Goal: Contribute content: Contribute content

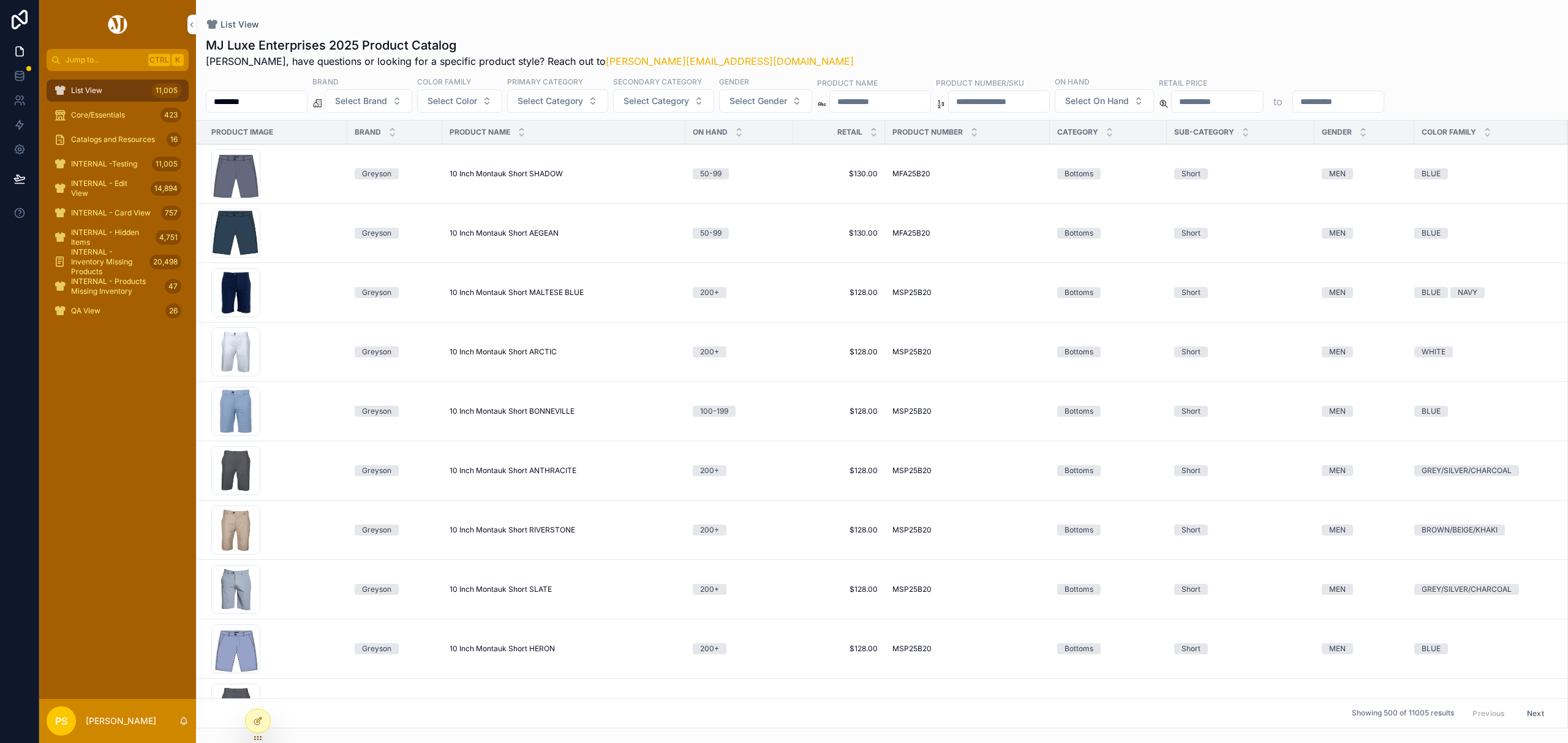
scroll to position [293, 0]
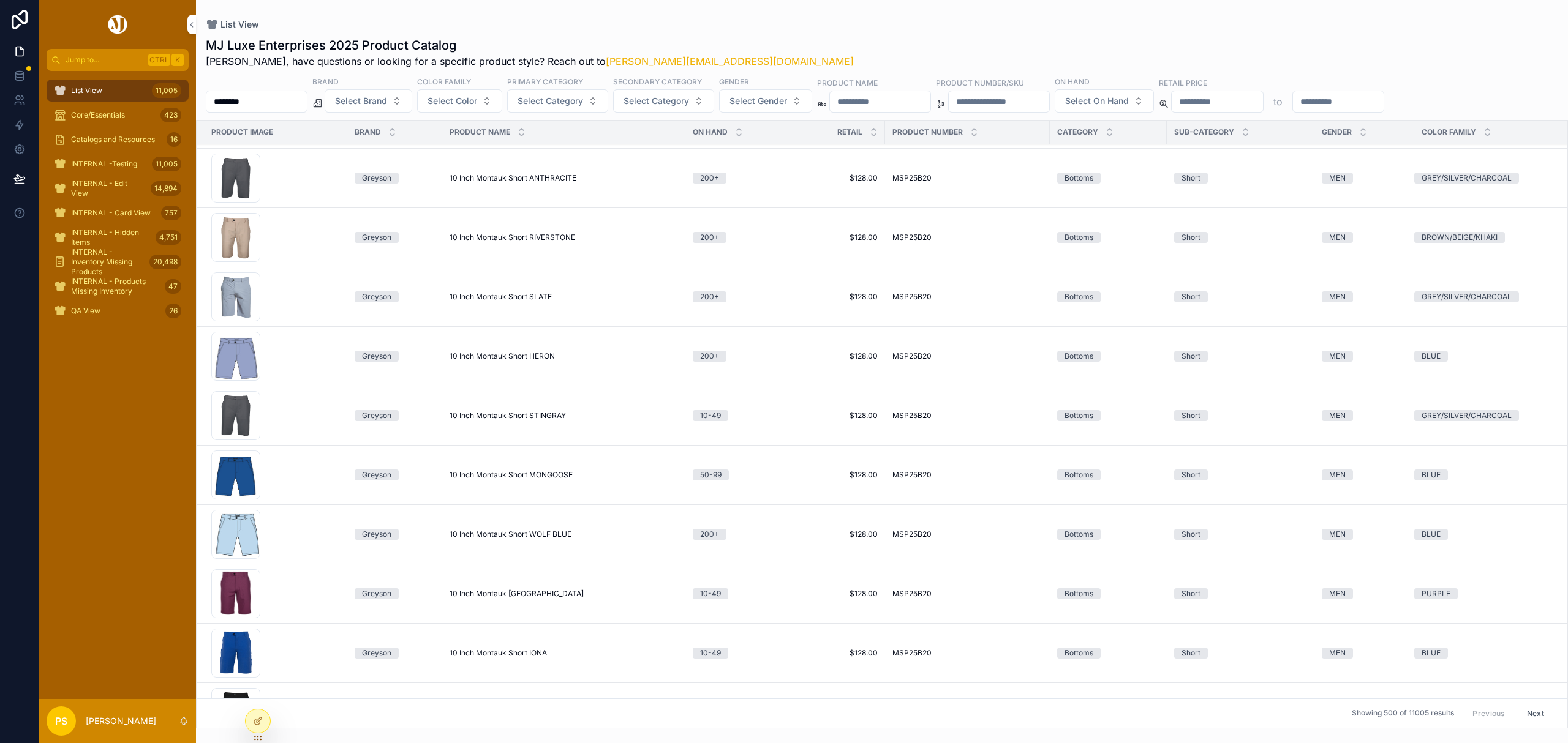
click at [282, 105] on input "********" at bounding box center [257, 102] width 100 height 17
click at [387, 99] on span "Select Brand" at bounding box center [361, 101] width 52 height 12
click at [847, 38] on div "MJ Luxe Enterprises 2025 Product Catalog Philip, have questions or looking for …" at bounding box center [881, 53] width 1352 height 32
click at [787, 104] on span "Select Gender" at bounding box center [758, 101] width 58 height 12
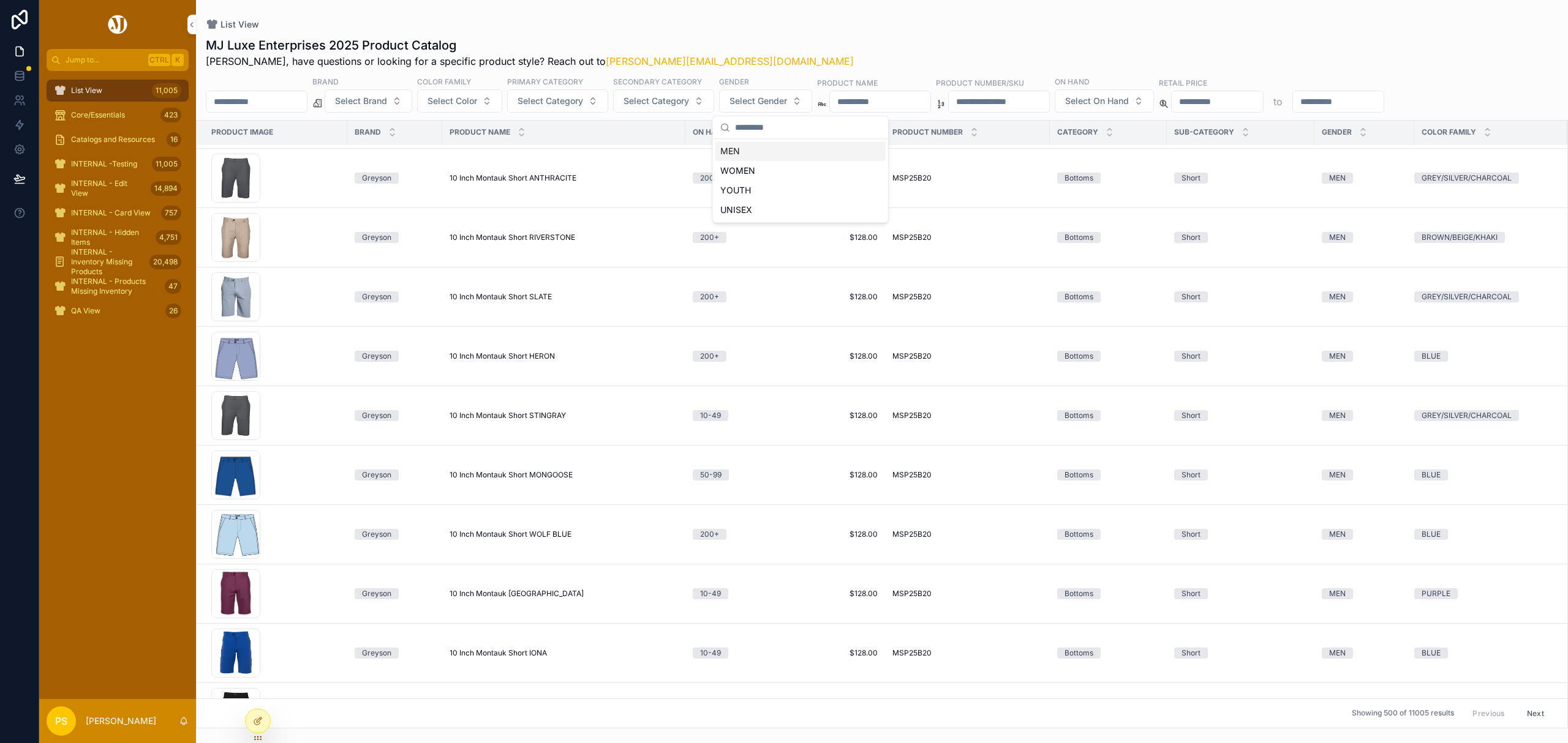
click at [745, 155] on div "MEN" at bounding box center [800, 151] width 170 height 19
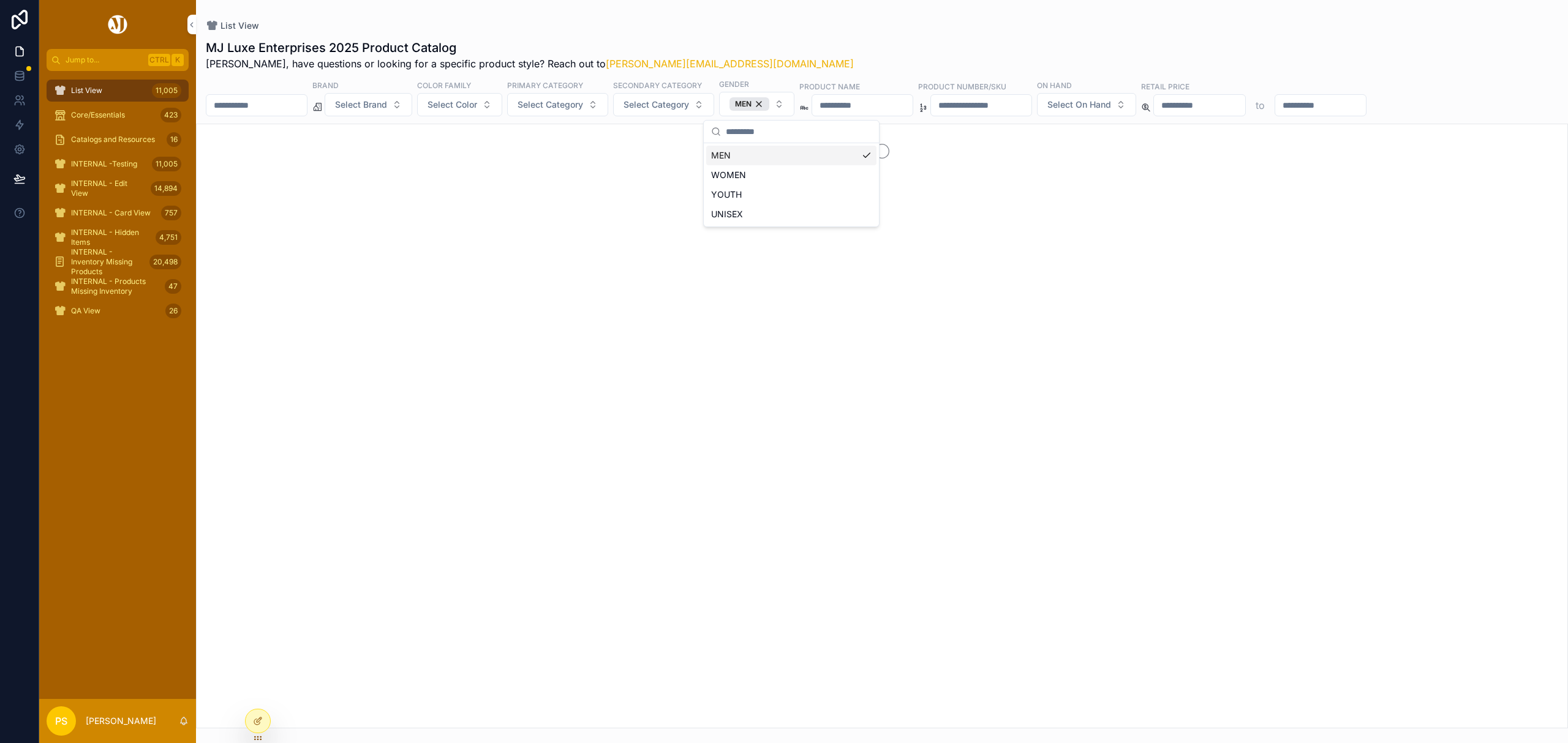
click at [769, 109] on div "MEN" at bounding box center [749, 104] width 40 height 13
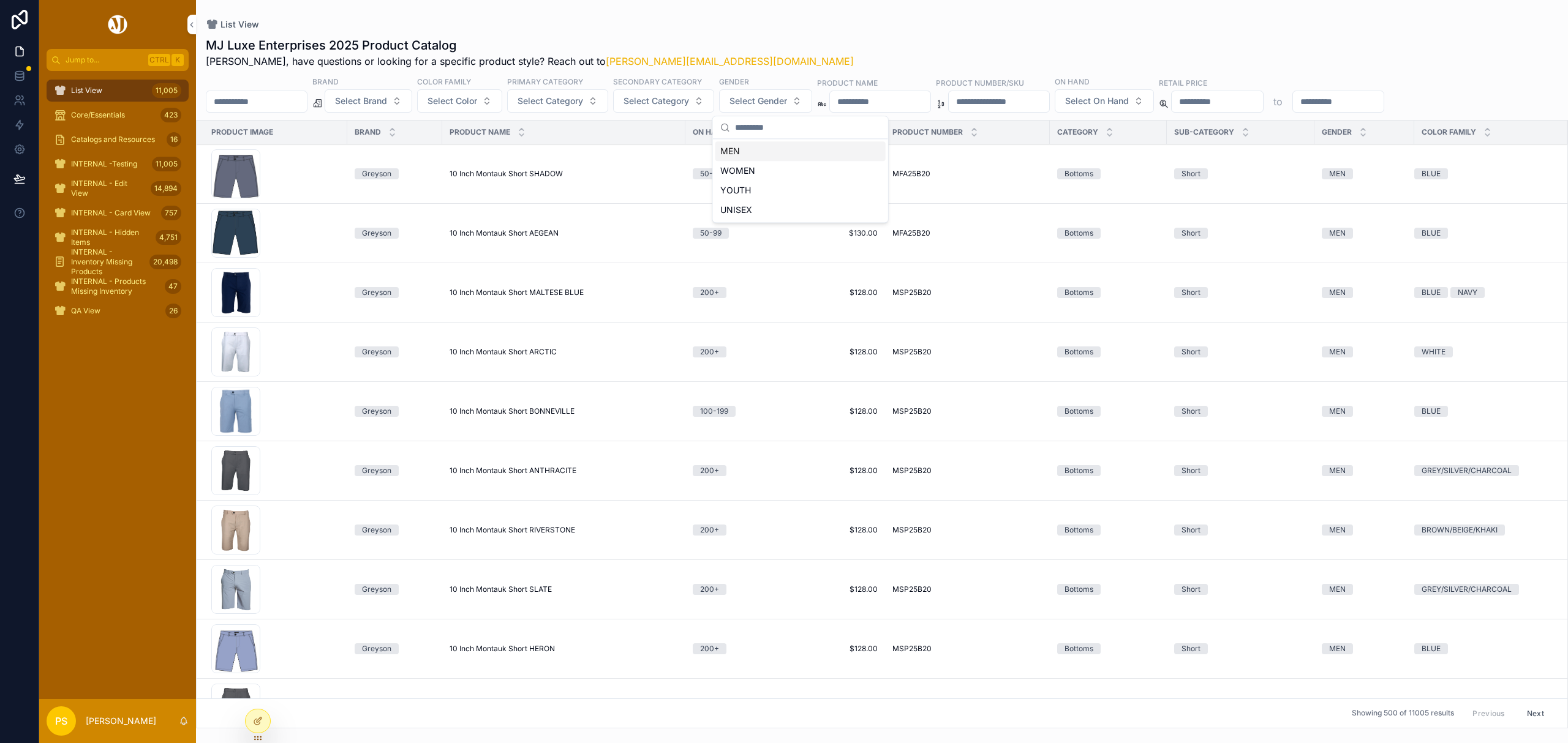
click at [787, 101] on span "Select Gender" at bounding box center [758, 101] width 58 height 12
click at [787, 104] on span "Select Gender" at bounding box center [758, 101] width 58 height 12
click at [758, 168] on div "WOMEN" at bounding box center [800, 170] width 170 height 19
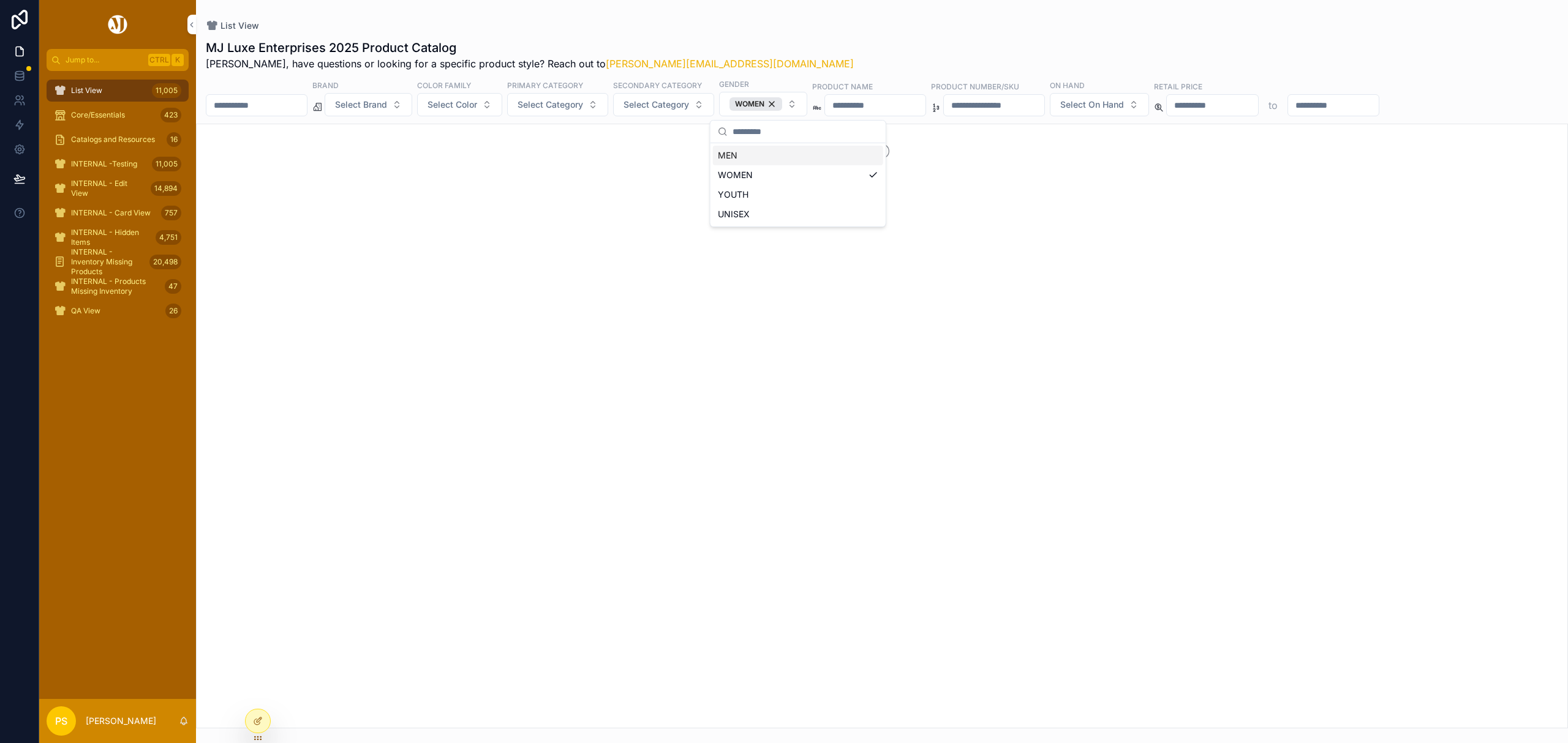
click at [822, 32] on div "MJ Luxe Enterprises 2025 Product Catalog Philip, have questions or looking for …" at bounding box center [882, 380] width 1372 height 696
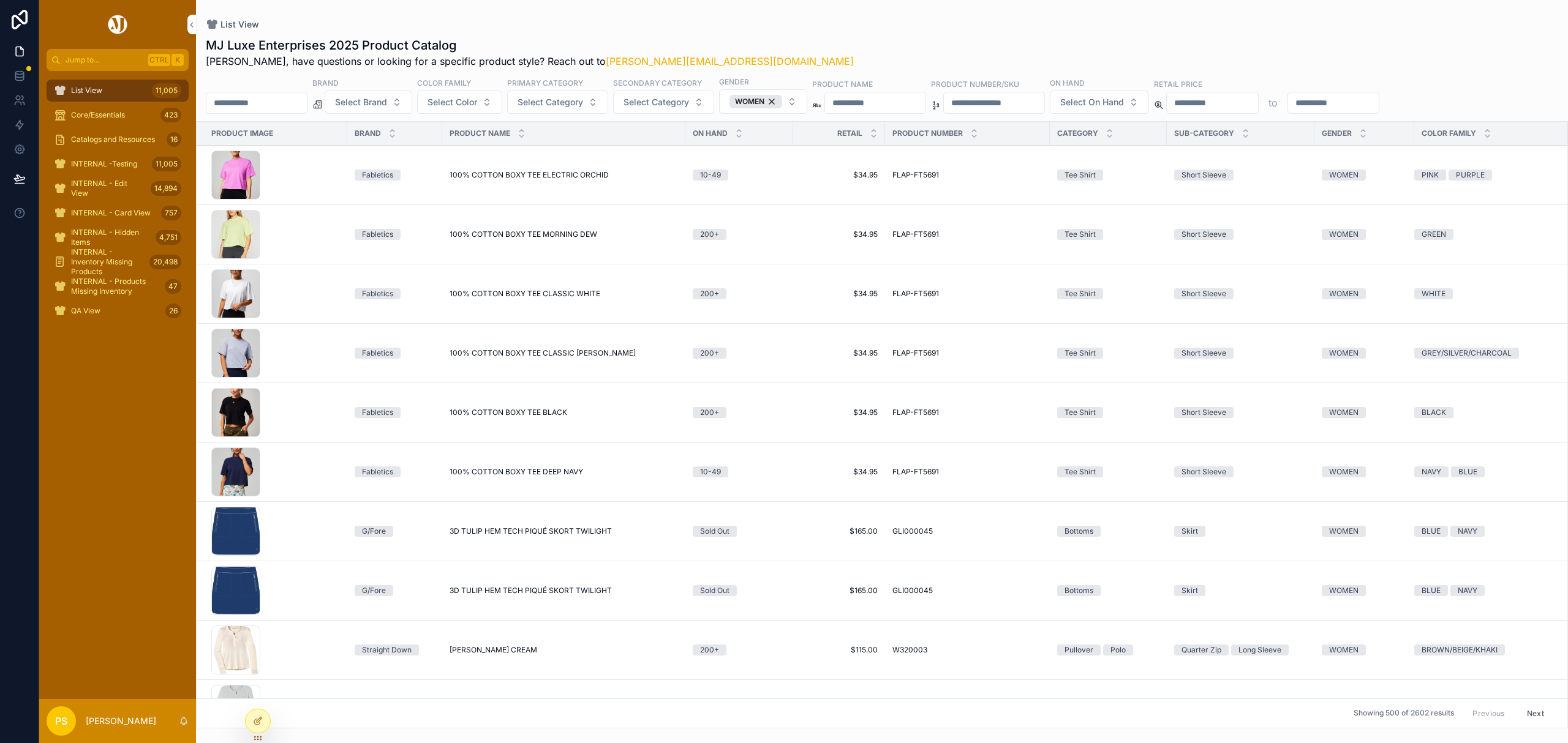
click at [275, 104] on input "scrollable content" at bounding box center [257, 103] width 100 height 17
type input "*****"
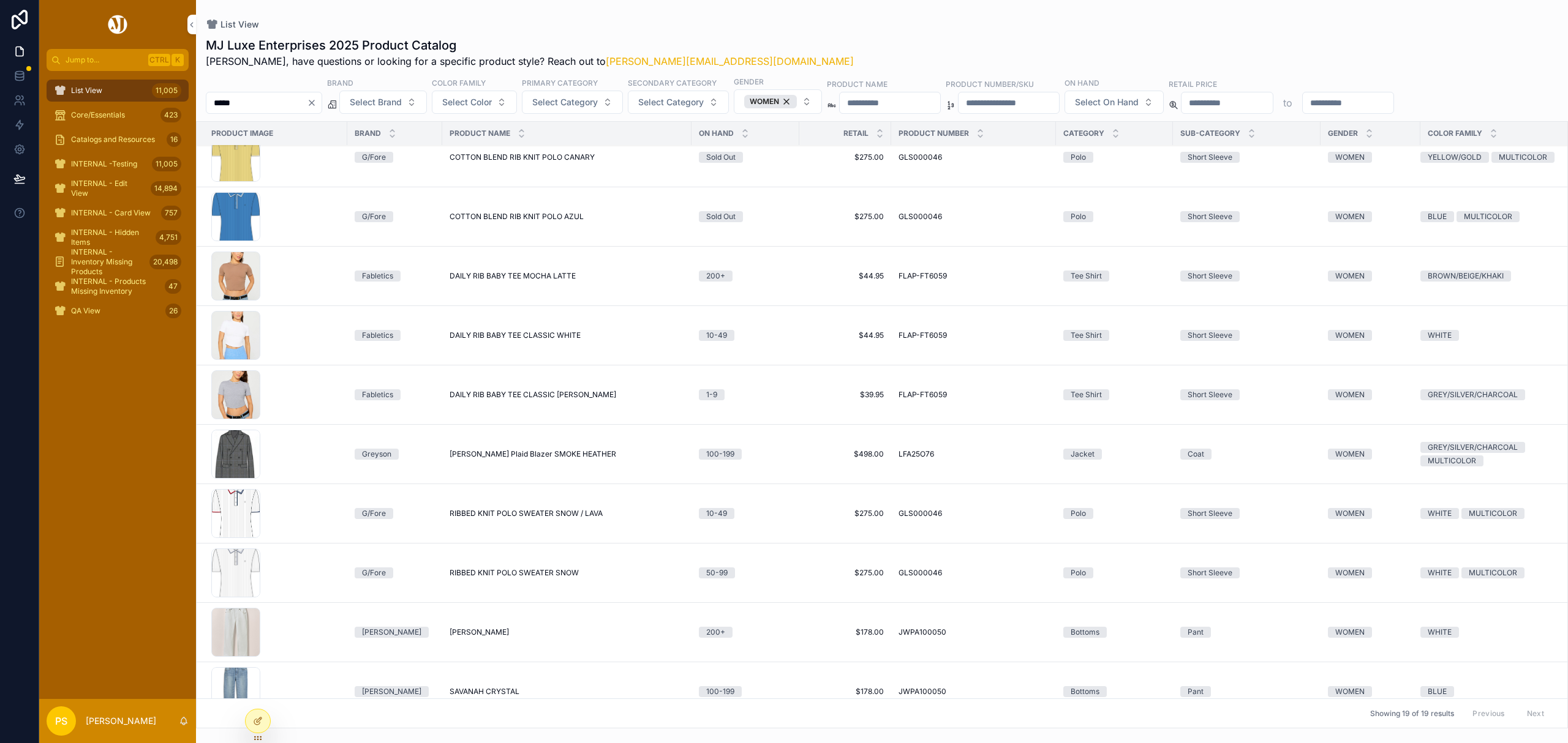
scroll to position [326, 0]
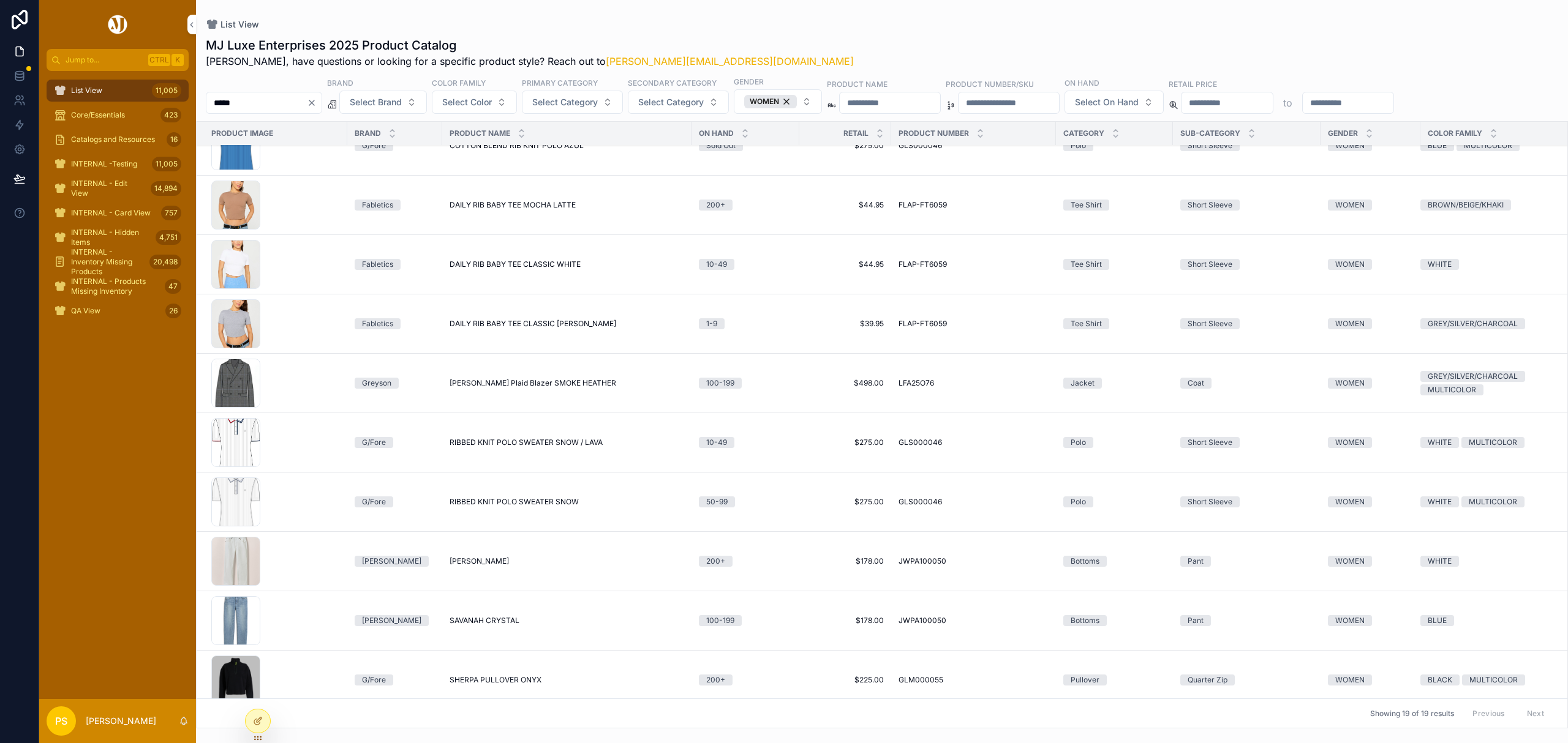
click at [581, 104] on span "Select Category" at bounding box center [565, 102] width 66 height 12
click at [555, 248] on div "Jacket" at bounding box center [605, 250] width 170 height 19
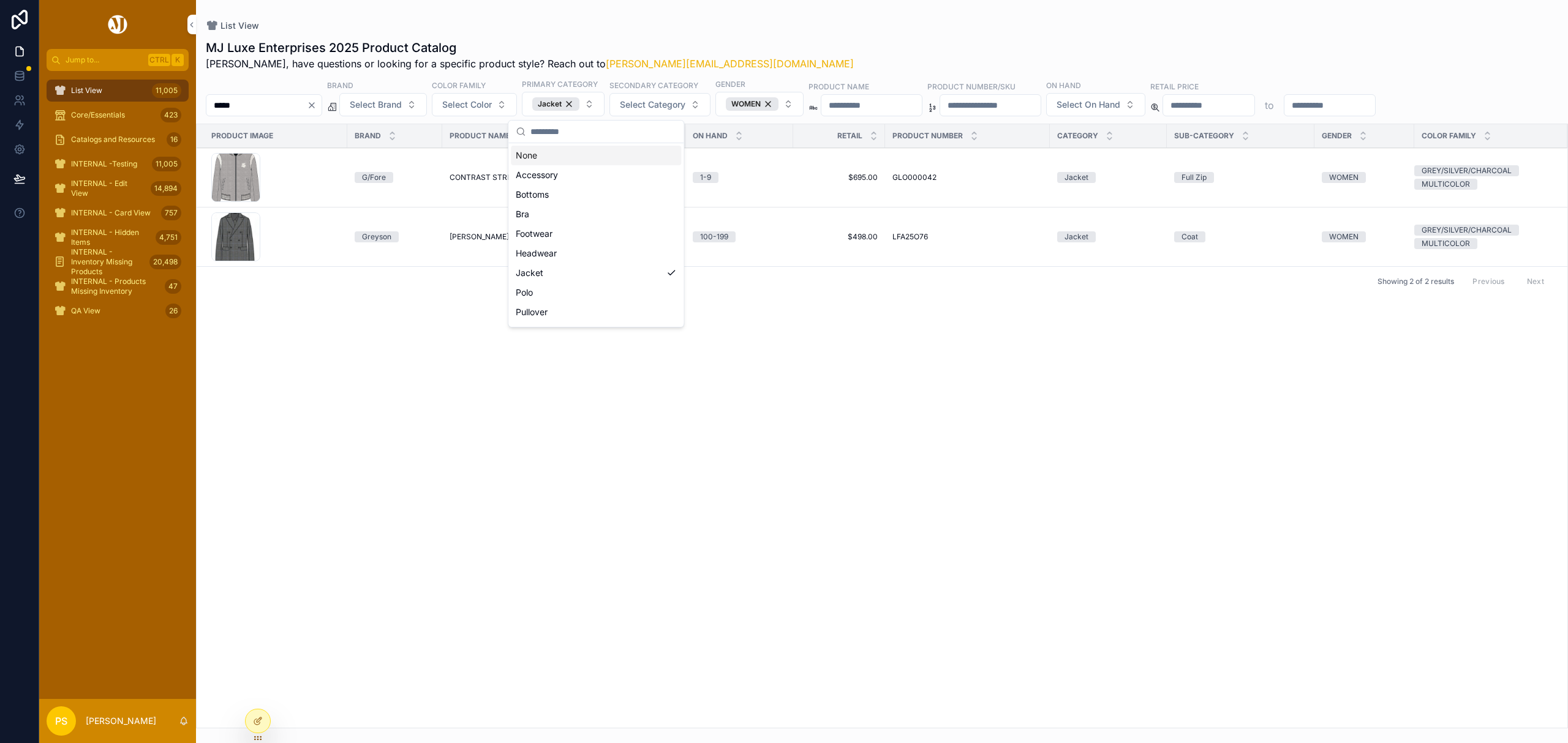
click at [811, 32] on div "MJ Luxe Enterprises 2025 Product Catalog Philip, have questions or looking for …" at bounding box center [882, 380] width 1372 height 696
click at [94, 136] on span "Catalogs and Resources" at bounding box center [113, 139] width 84 height 10
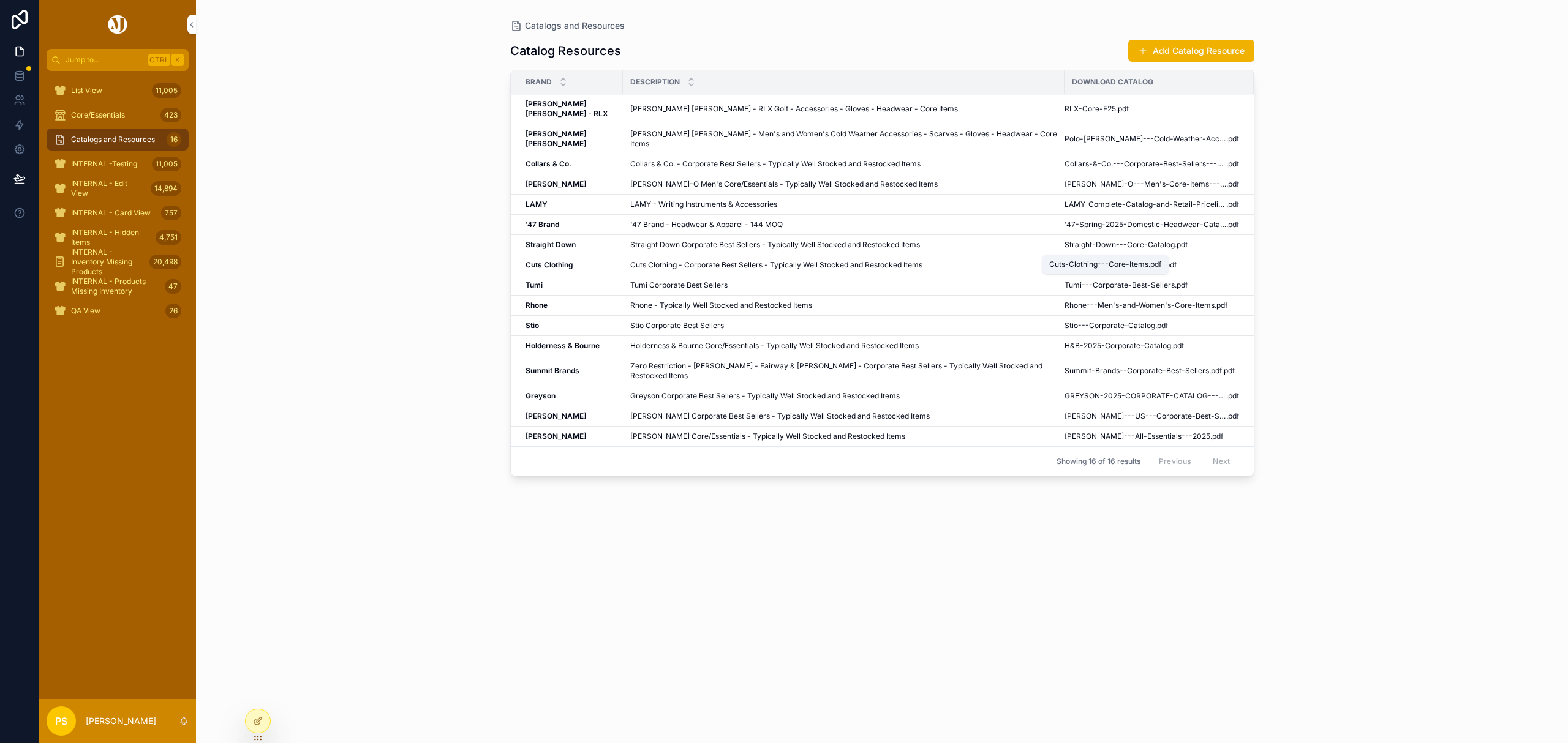
click at [1095, 260] on span "Cuts-Clothing---Core-Items" at bounding box center [1114, 265] width 99 height 10
click at [104, 84] on div "List View 11,005" at bounding box center [117, 90] width 127 height 19
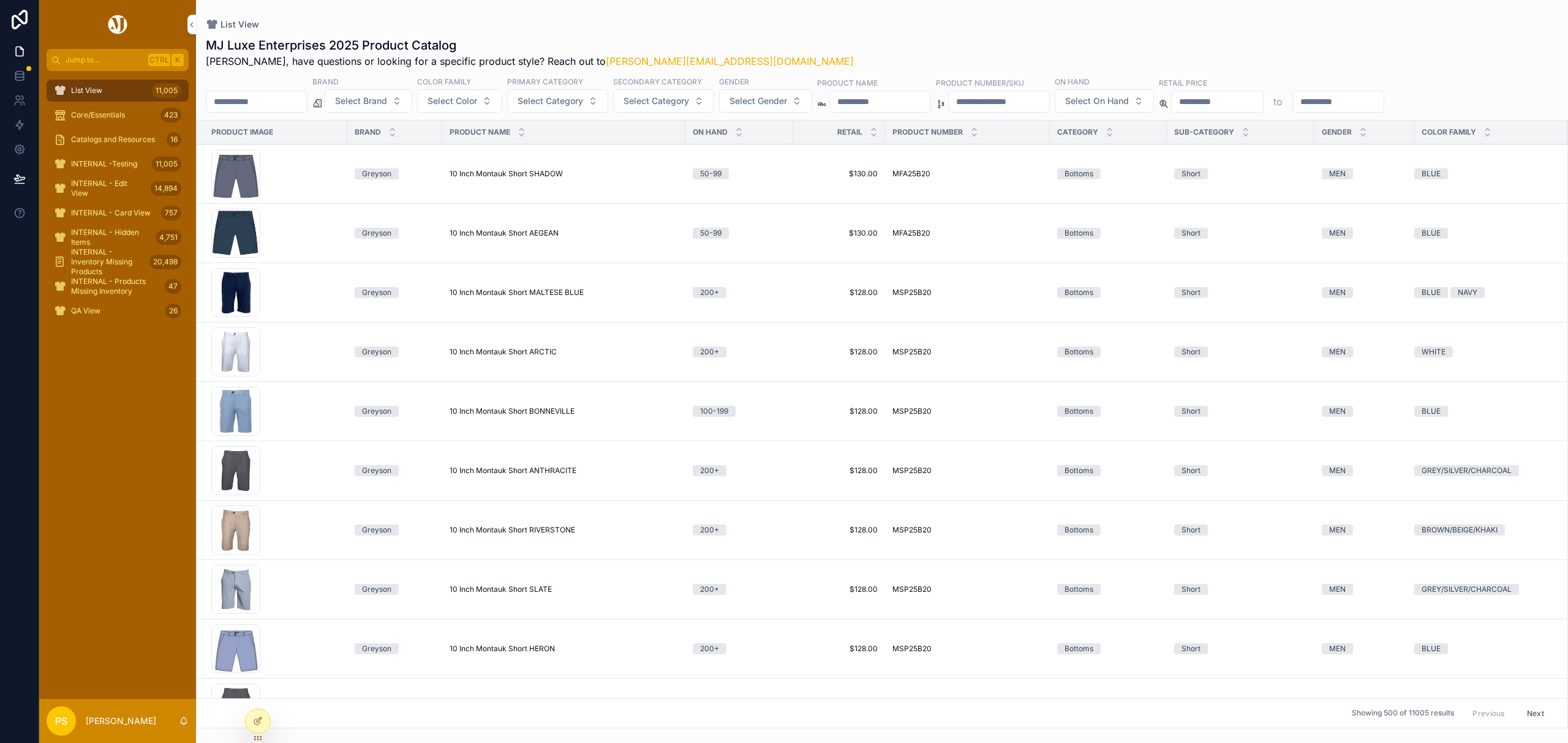
click at [387, 103] on span "Select Brand" at bounding box center [361, 101] width 52 height 12
click at [838, 23] on div "List View" at bounding box center [881, 24] width 1352 height 10
click at [787, 95] on span "Select Gender" at bounding box center [758, 101] width 58 height 12
click at [739, 170] on div "WOMEN" at bounding box center [800, 170] width 170 height 19
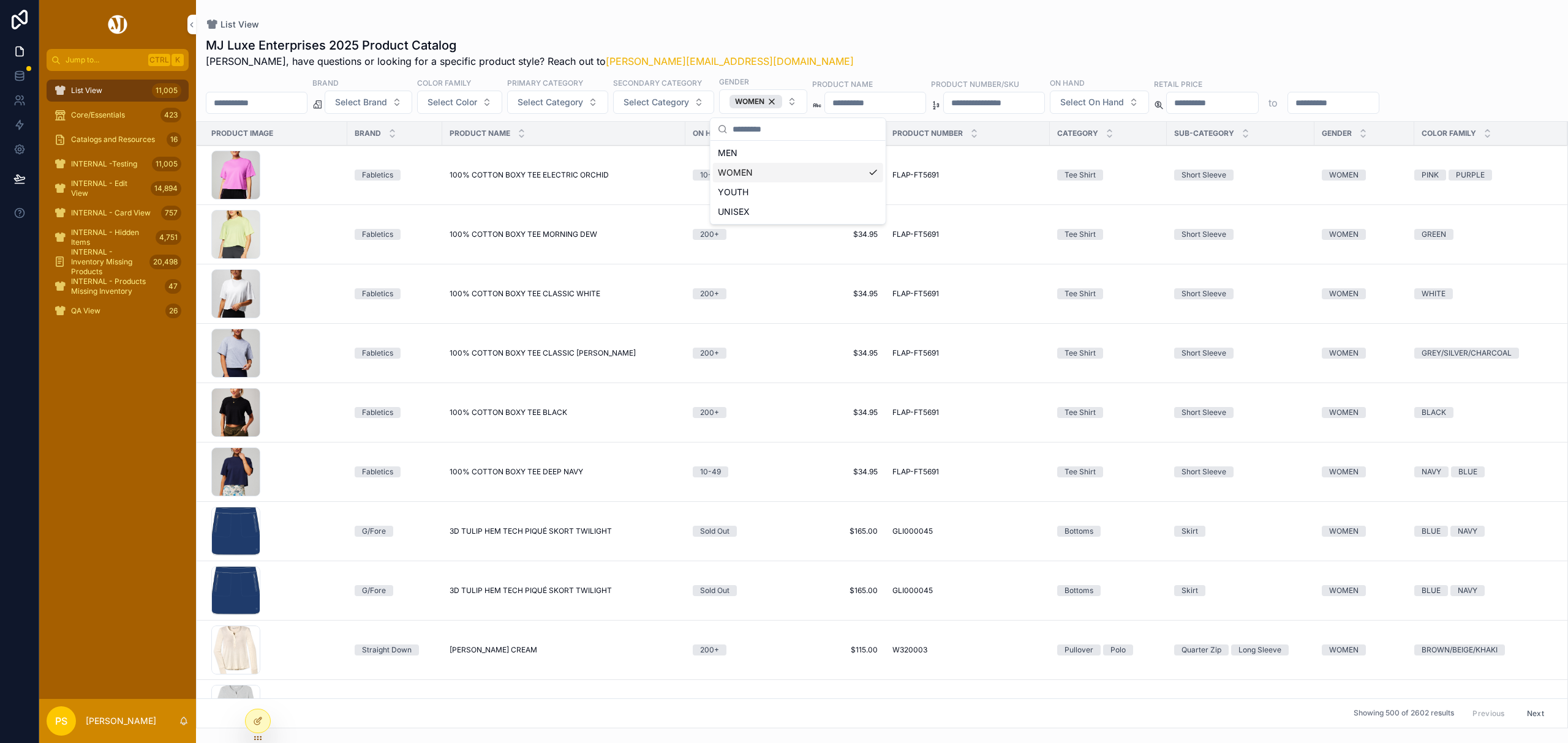
click at [564, 104] on span "Select Category" at bounding box center [551, 102] width 66 height 12
click at [543, 288] on div "Pullover" at bounding box center [590, 290] width 170 height 19
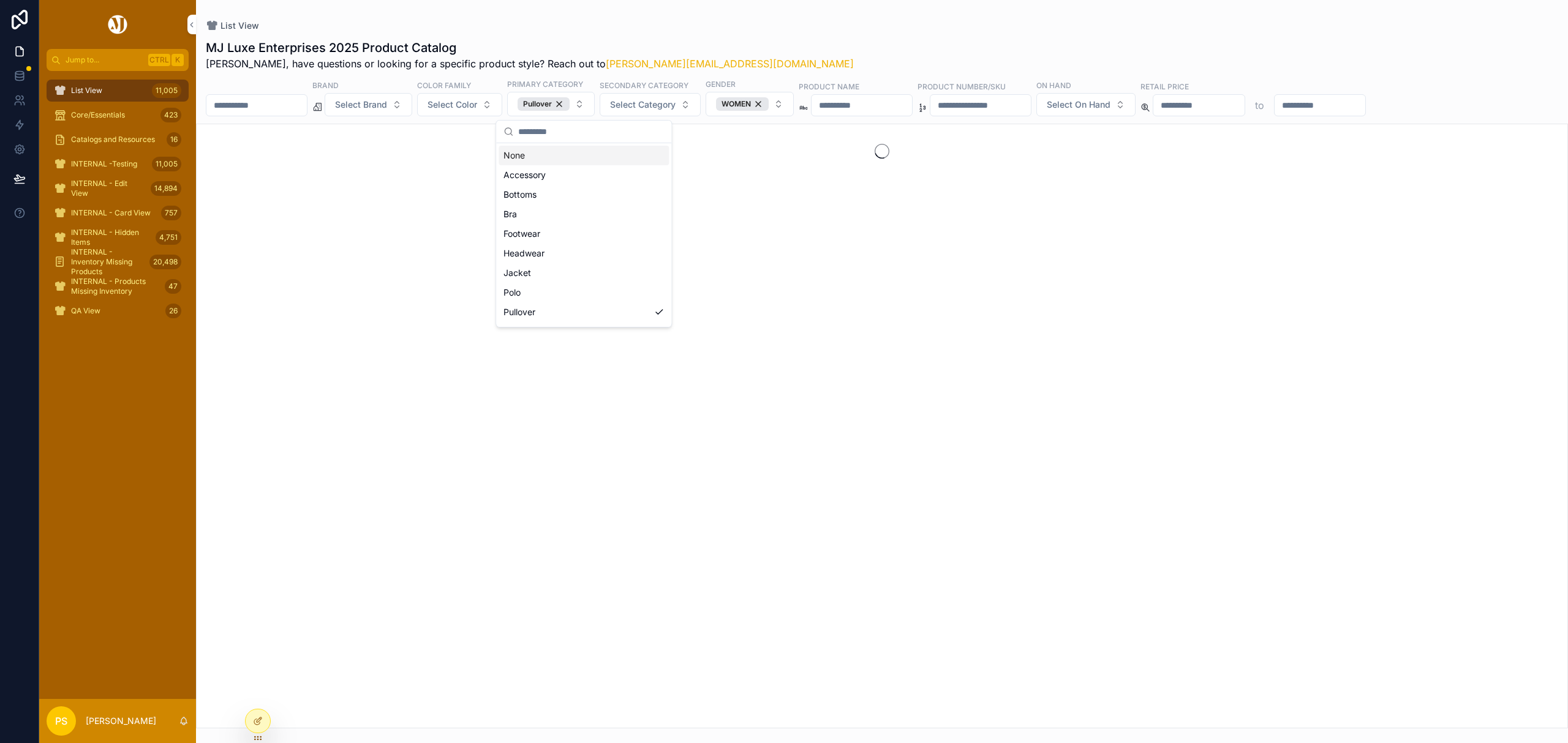
click at [675, 106] on span "Select Category" at bounding box center [643, 104] width 66 height 12
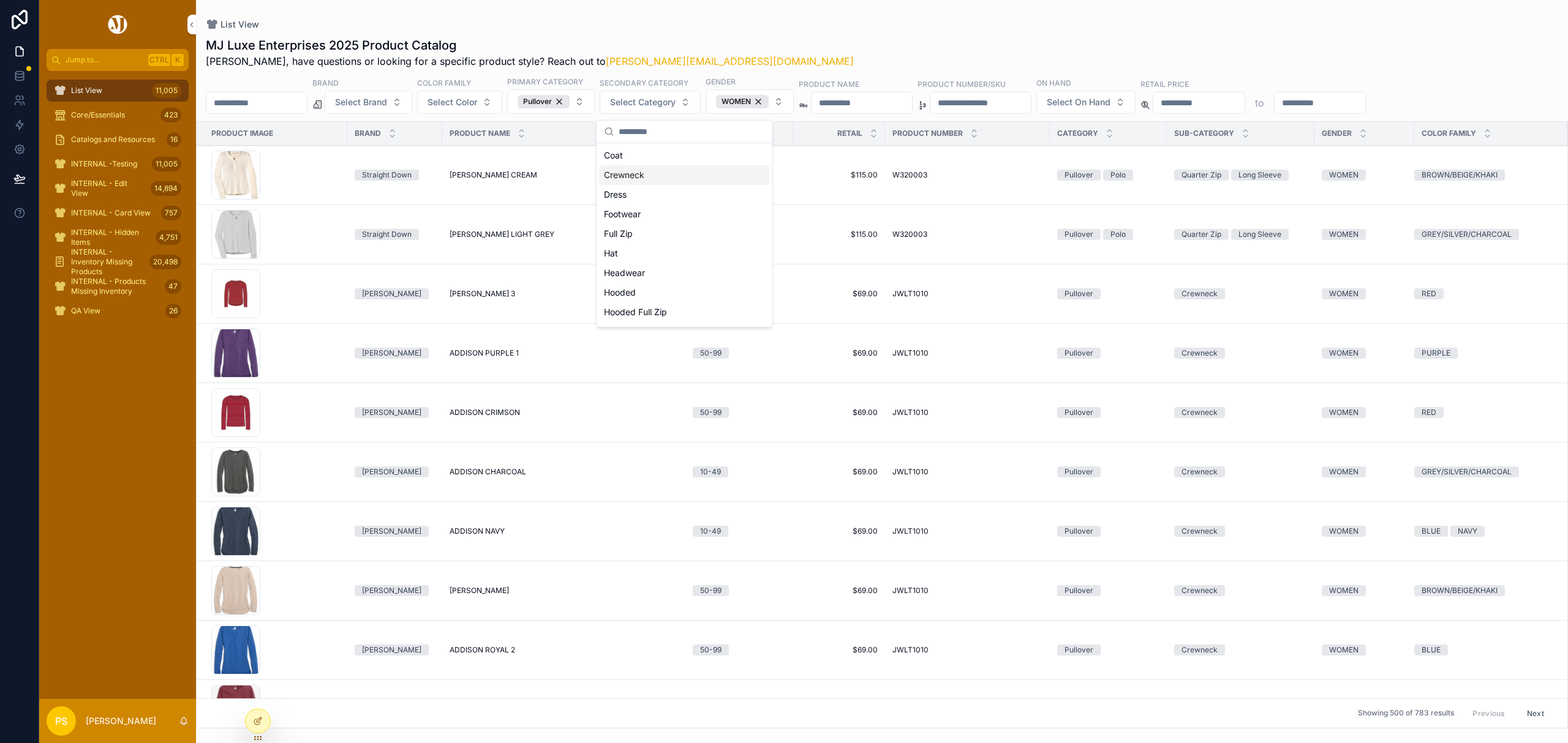
click at [654, 173] on div "Crewneck" at bounding box center [684, 175] width 170 height 19
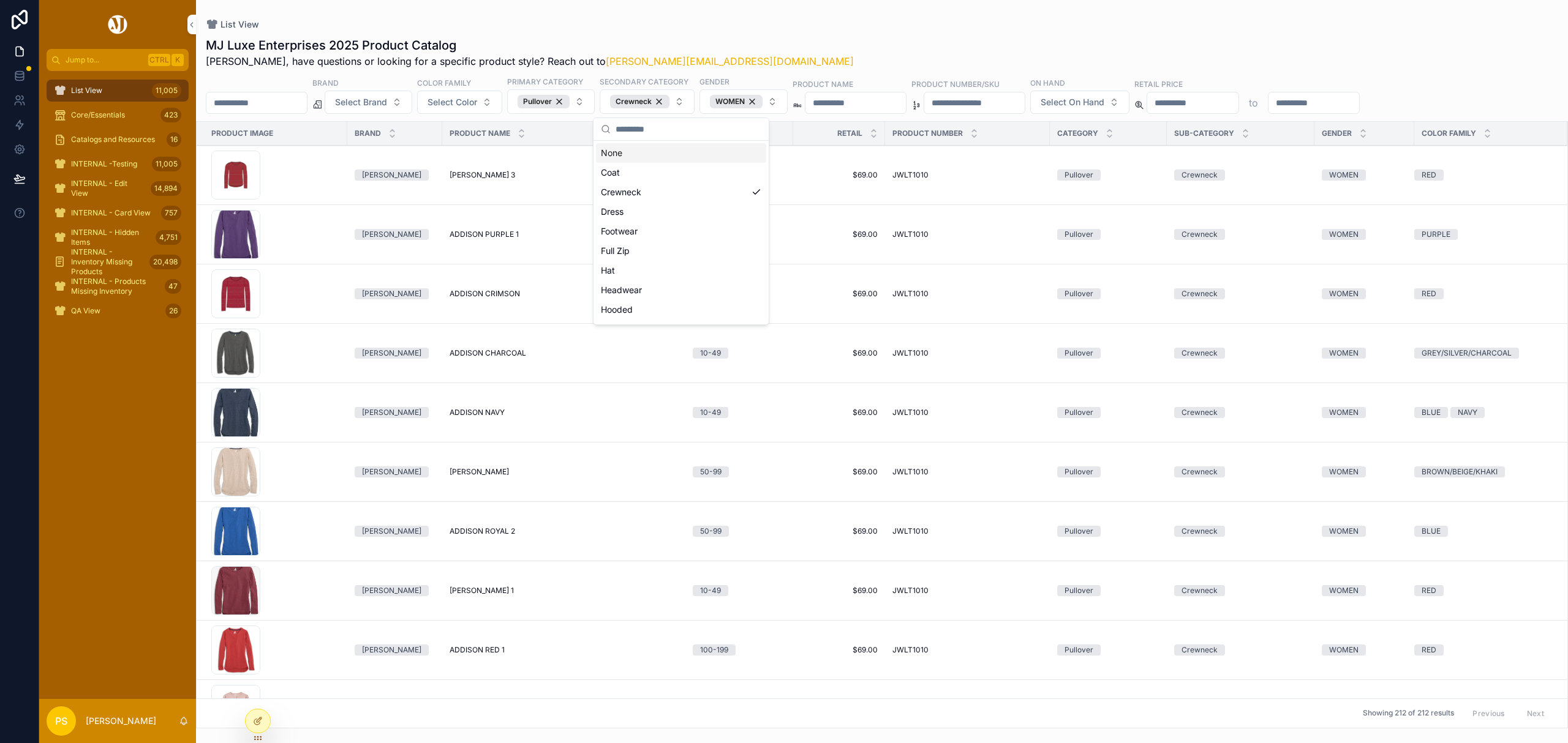
click at [929, 21] on div "List View" at bounding box center [881, 24] width 1352 height 10
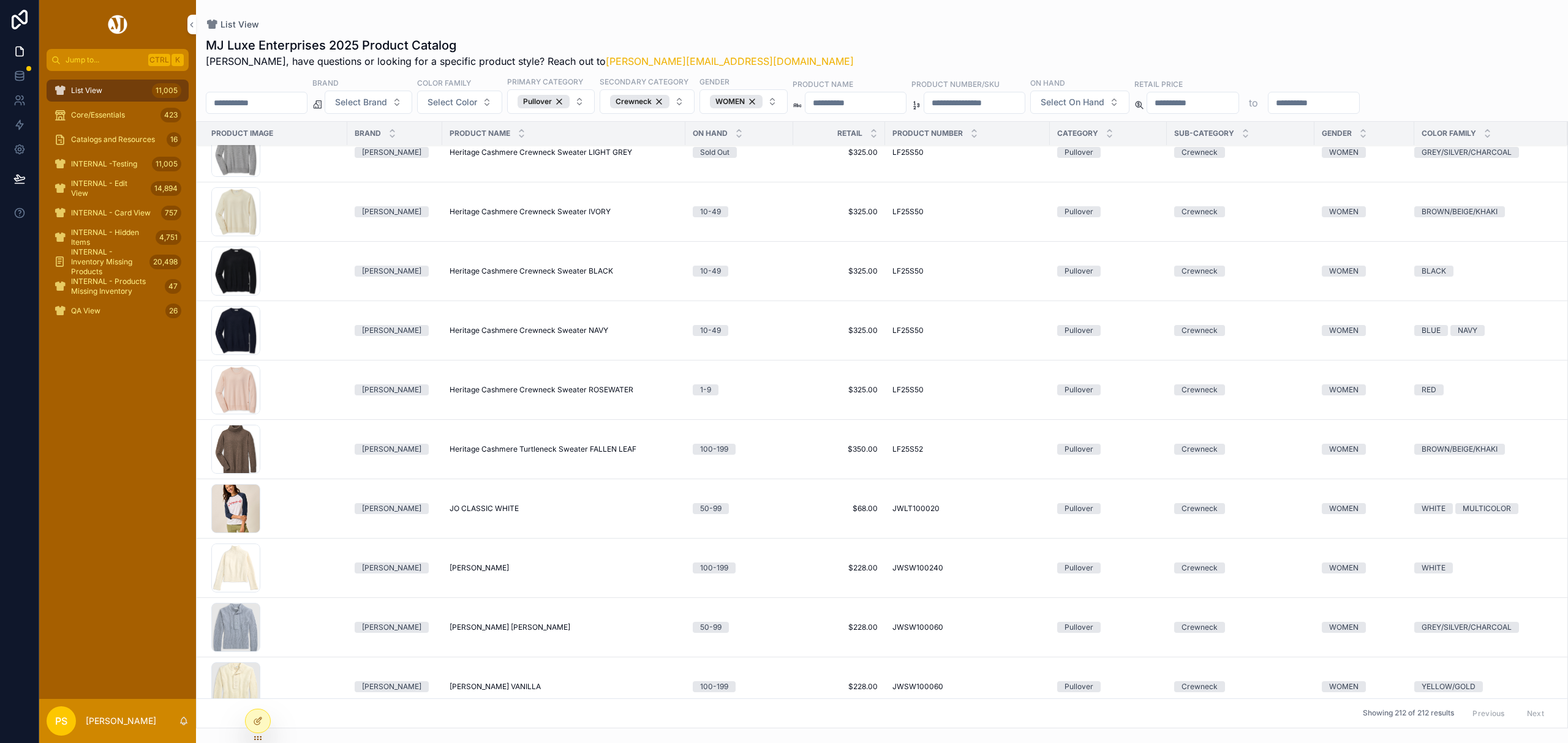
scroll to position [4880, 0]
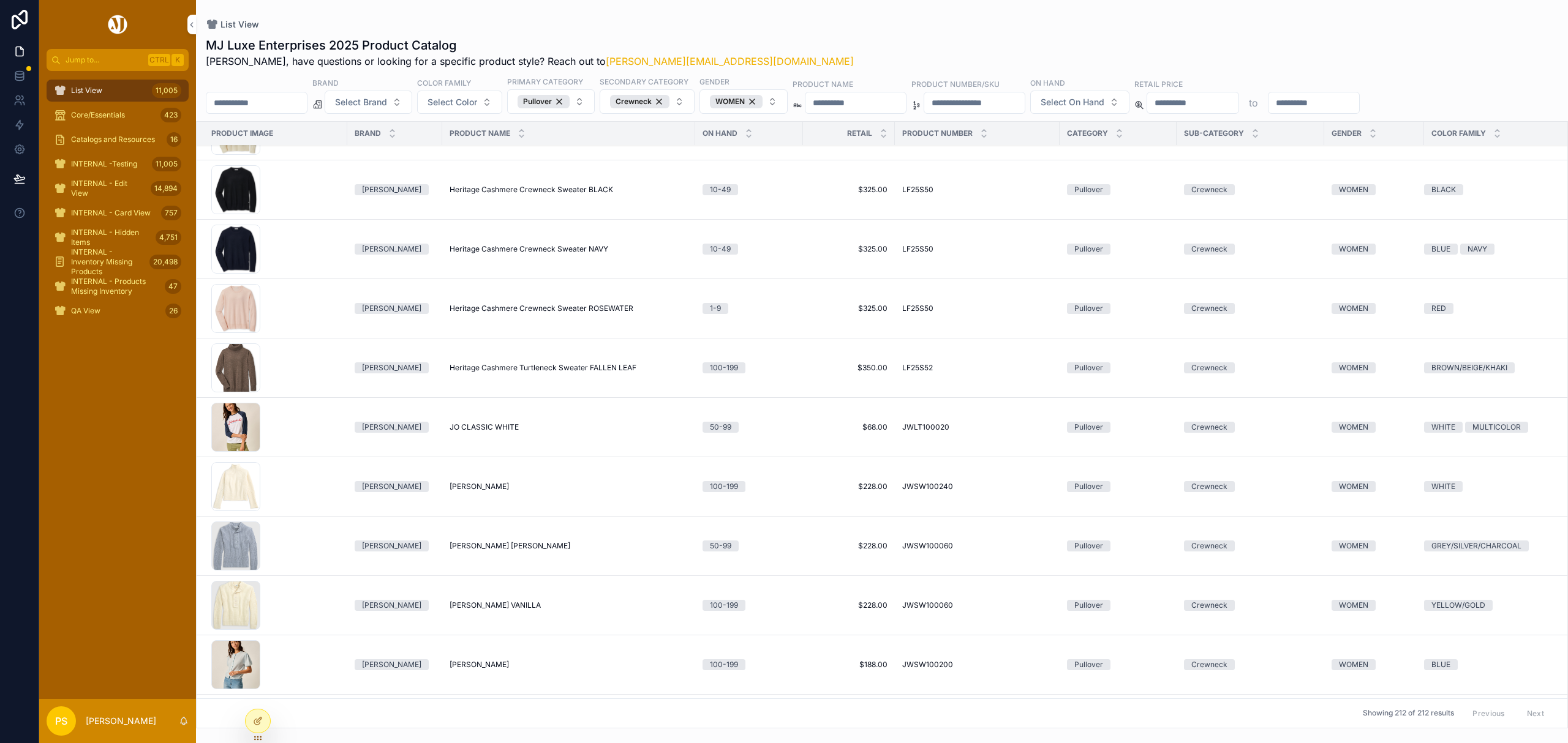
click at [1104, 100] on span "Select On Hand" at bounding box center [1072, 102] width 64 height 12
click at [1106, 233] on div "100-199" at bounding box center [1178, 231] width 170 height 19
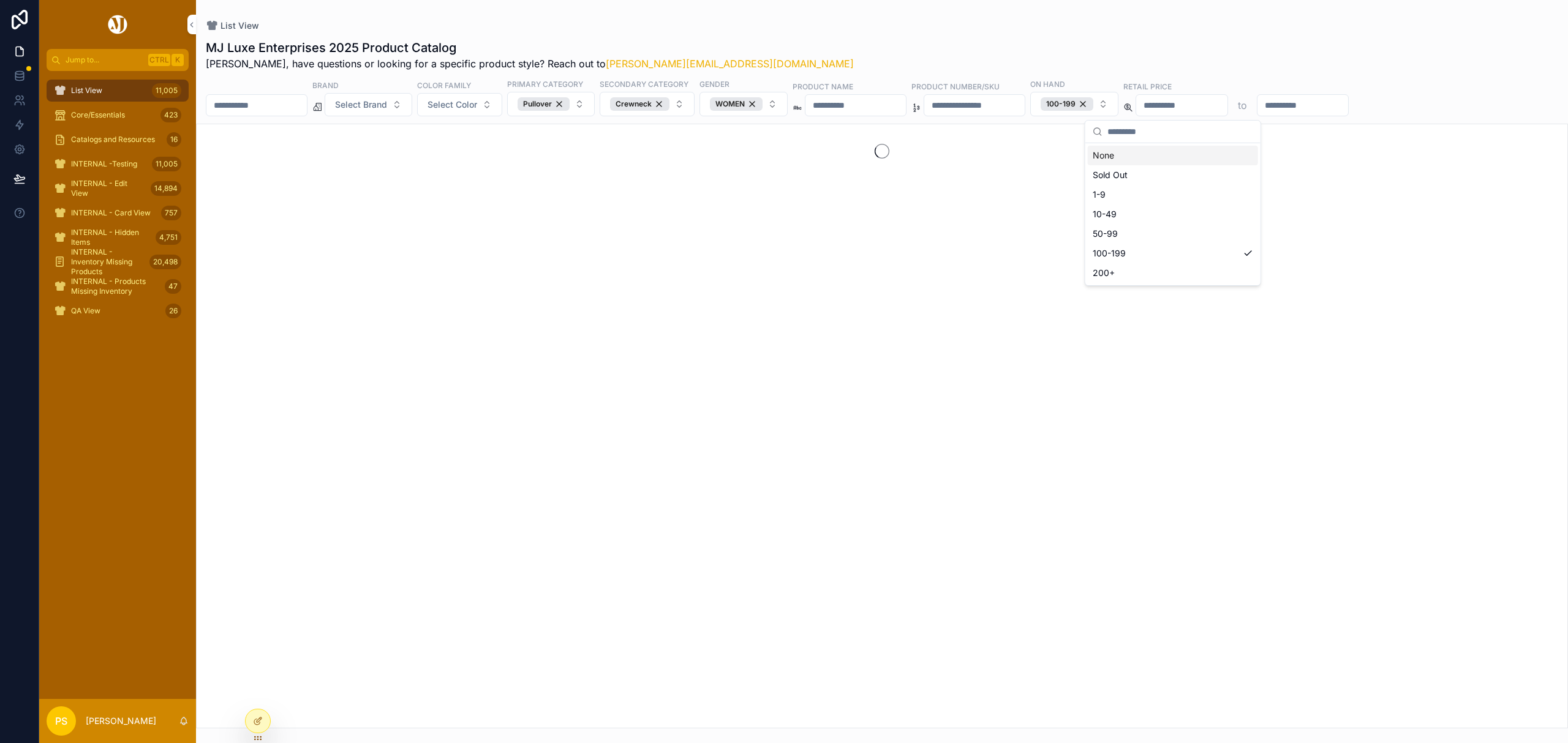
click at [1119, 104] on button "100-199" at bounding box center [1074, 104] width 88 height 25
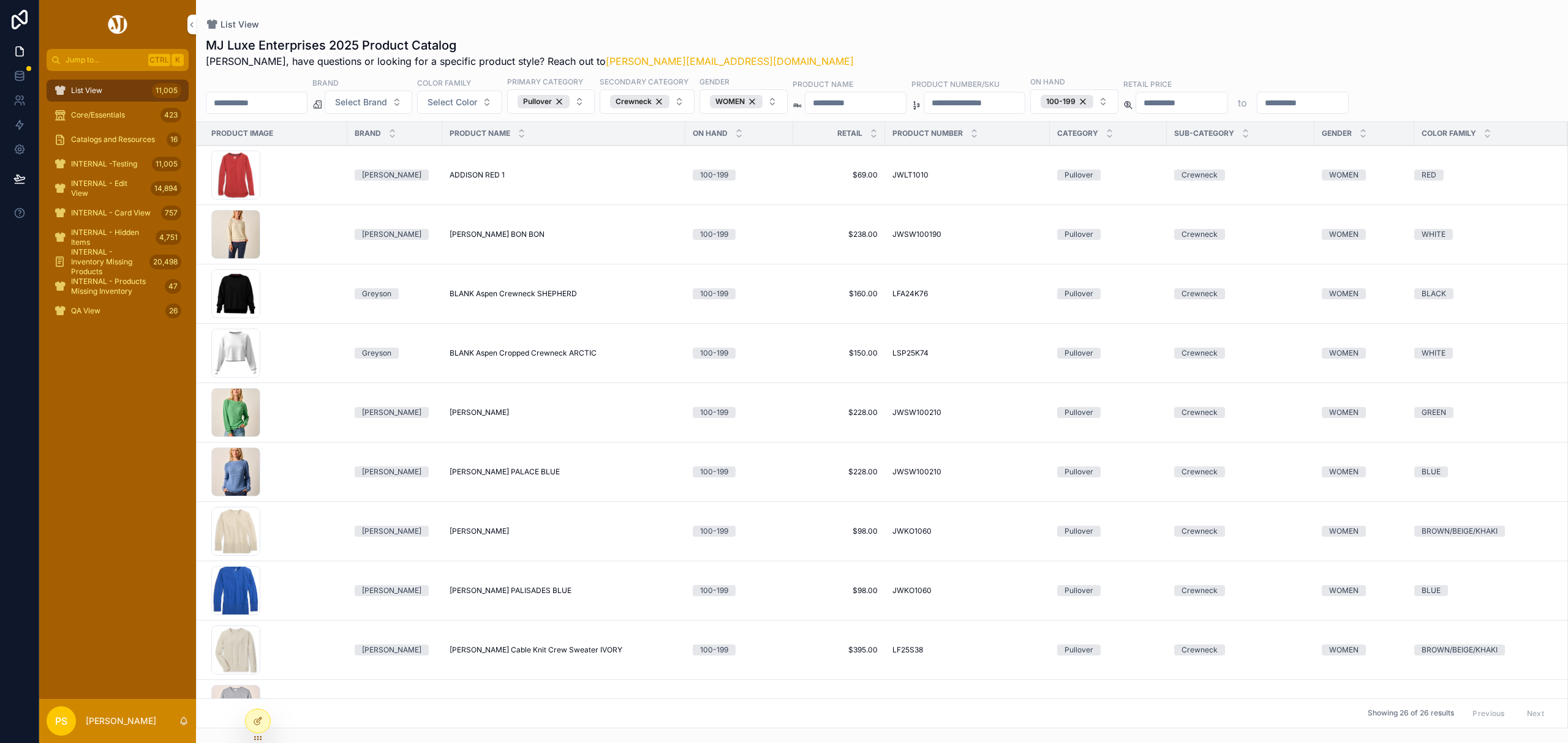
click at [1119, 104] on button "100-199" at bounding box center [1074, 101] width 88 height 25
click at [1133, 268] on div "200+" at bounding box center [1173, 270] width 170 height 19
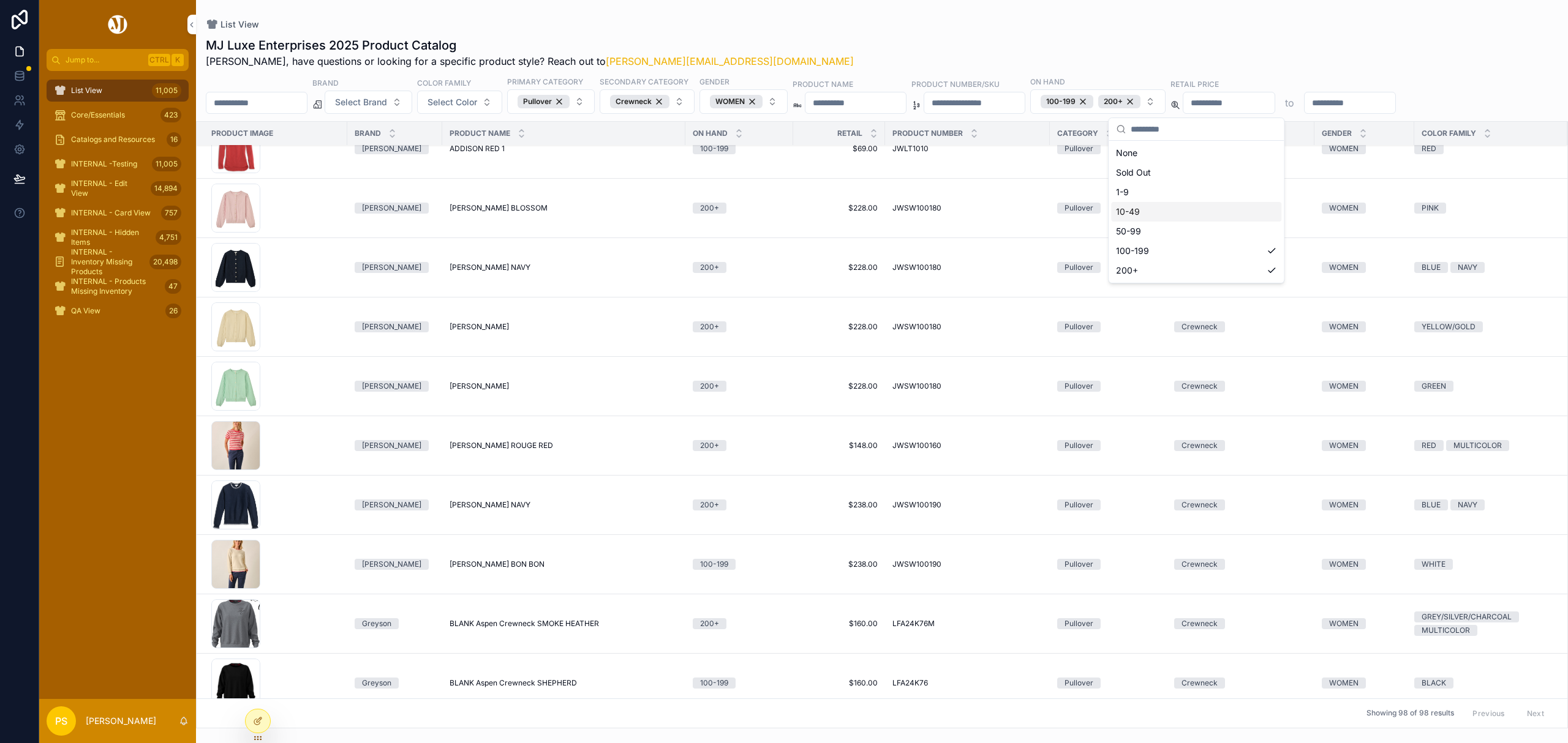
scroll to position [163, 0]
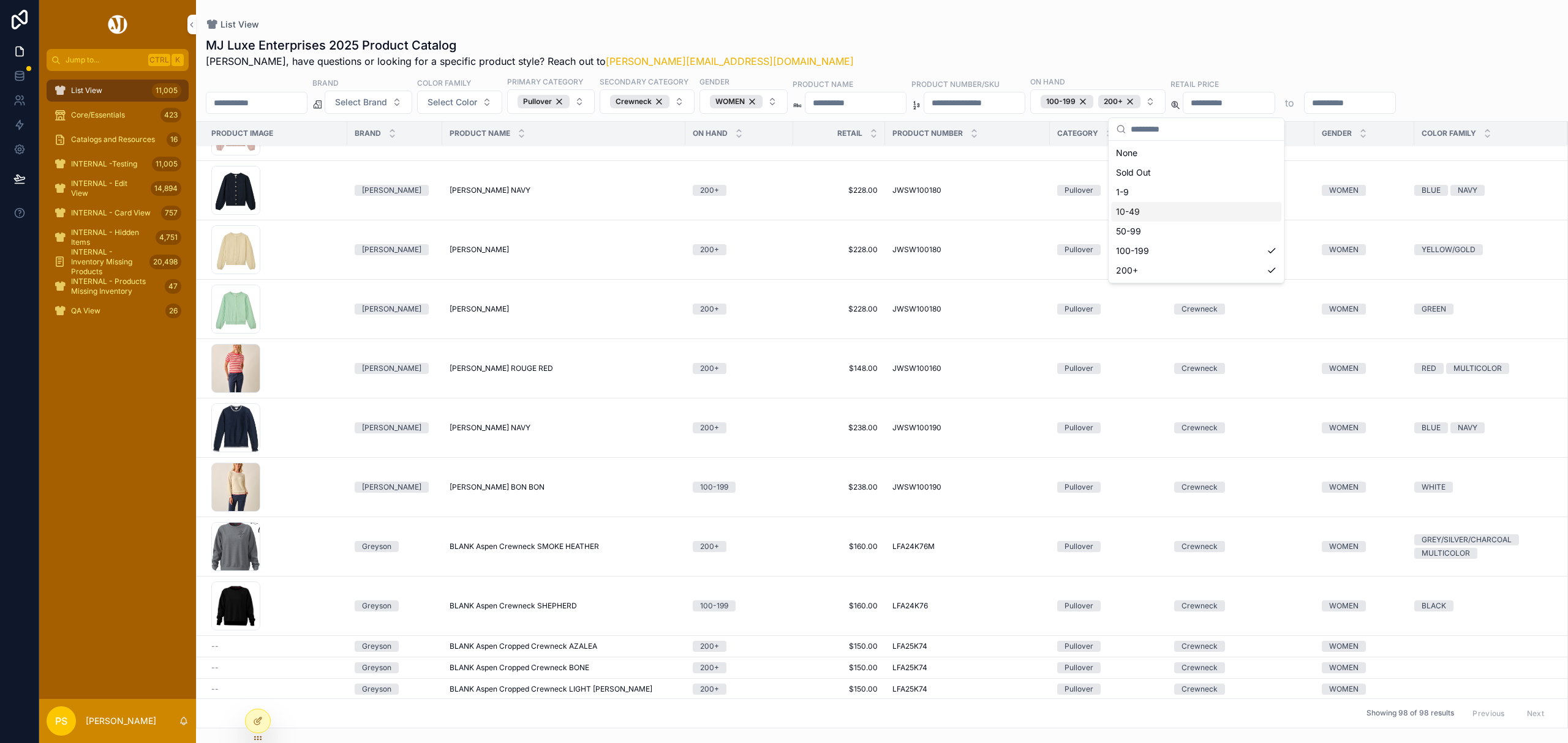
click at [99, 141] on span "Catalogs and Resources" at bounding box center [113, 139] width 84 height 10
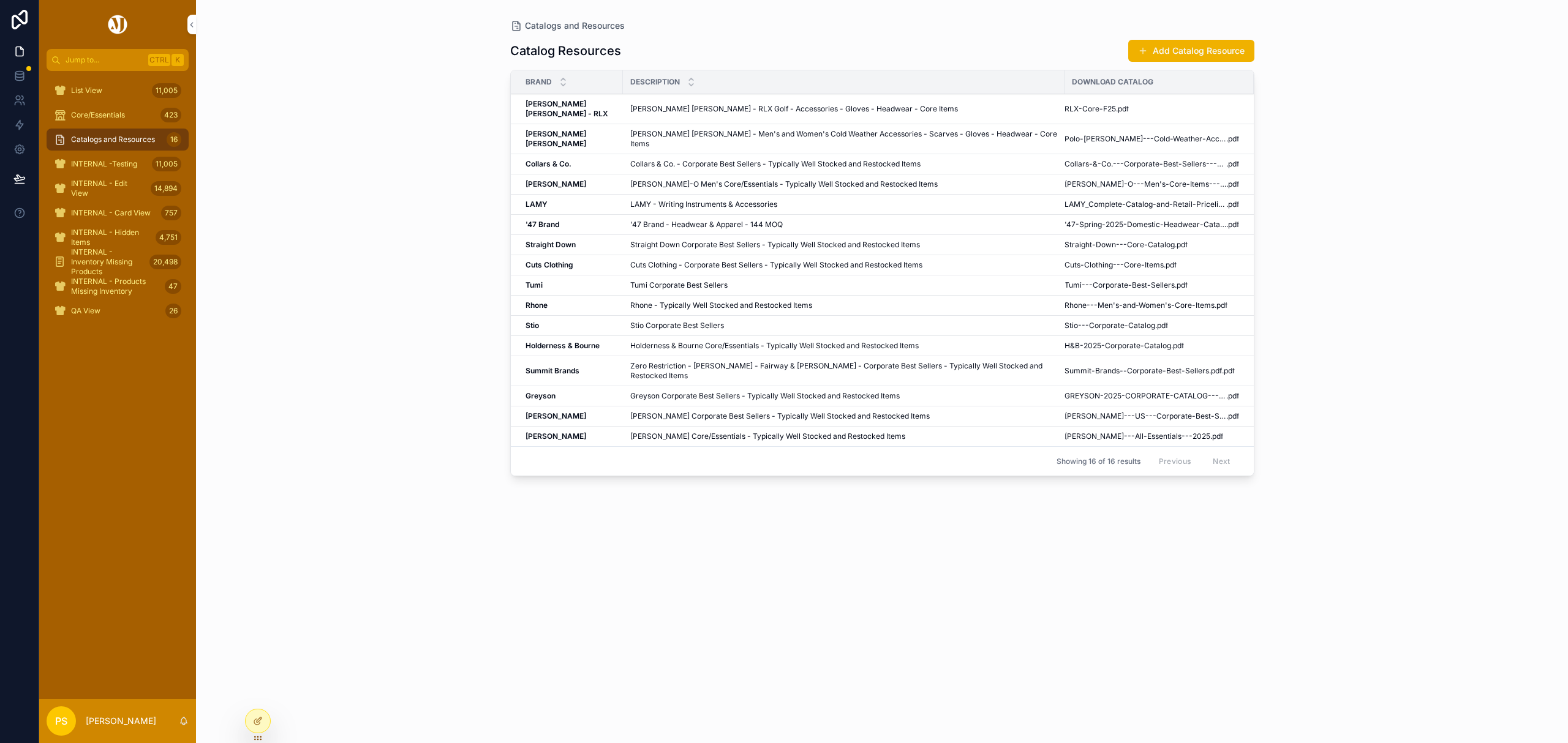
click at [1198, 55] on button "Add Catalog Resource" at bounding box center [1191, 50] width 126 height 22
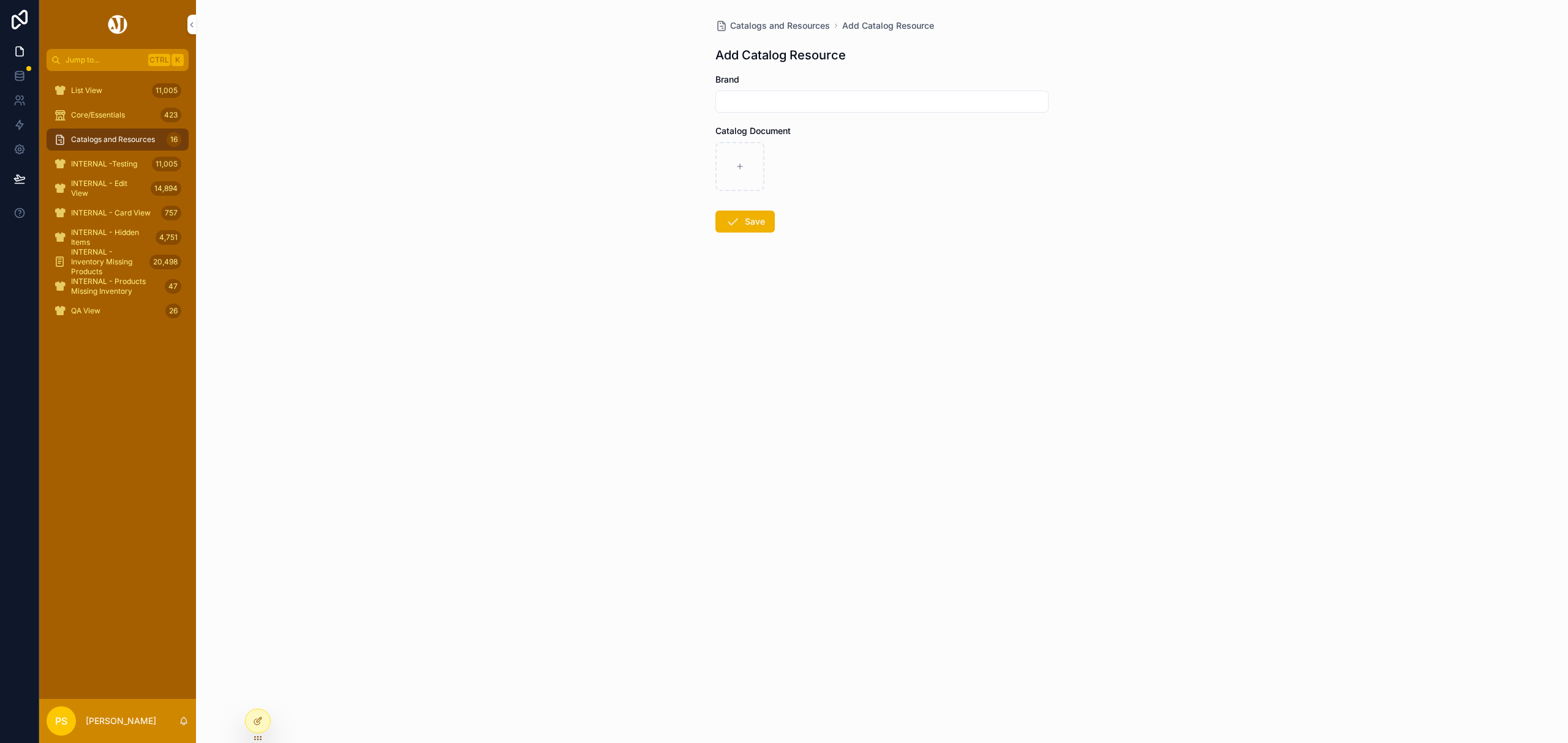
click at [818, 105] on input "scrollable content" at bounding box center [882, 102] width 332 height 17
type input "**********"
click at [737, 164] on icon "scrollable content" at bounding box center [739, 166] width 9 height 9
type input "**********"
click at [755, 222] on button "Save" at bounding box center [745, 222] width 60 height 22
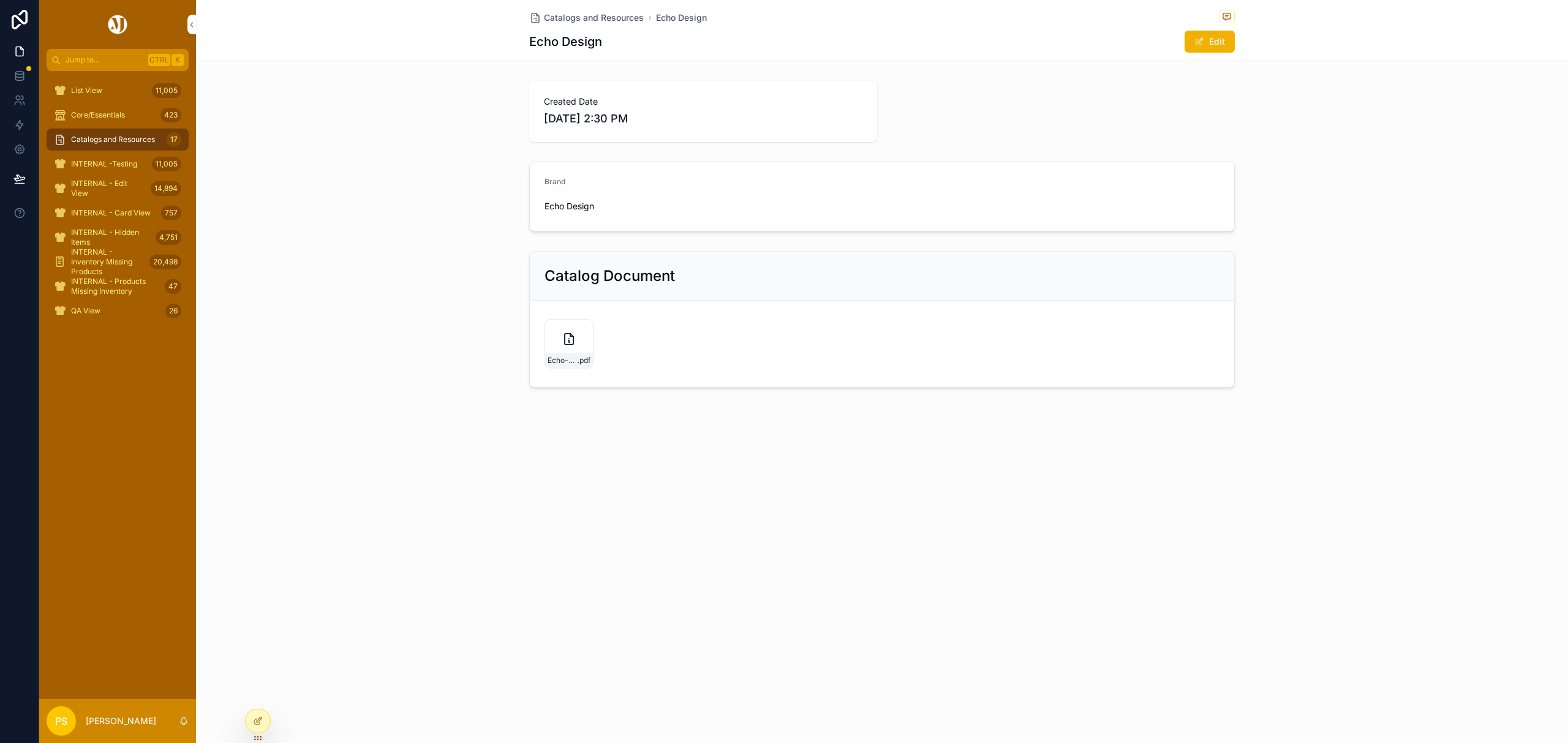
click at [86, 135] on span "Catalogs and Resources" at bounding box center [113, 139] width 84 height 10
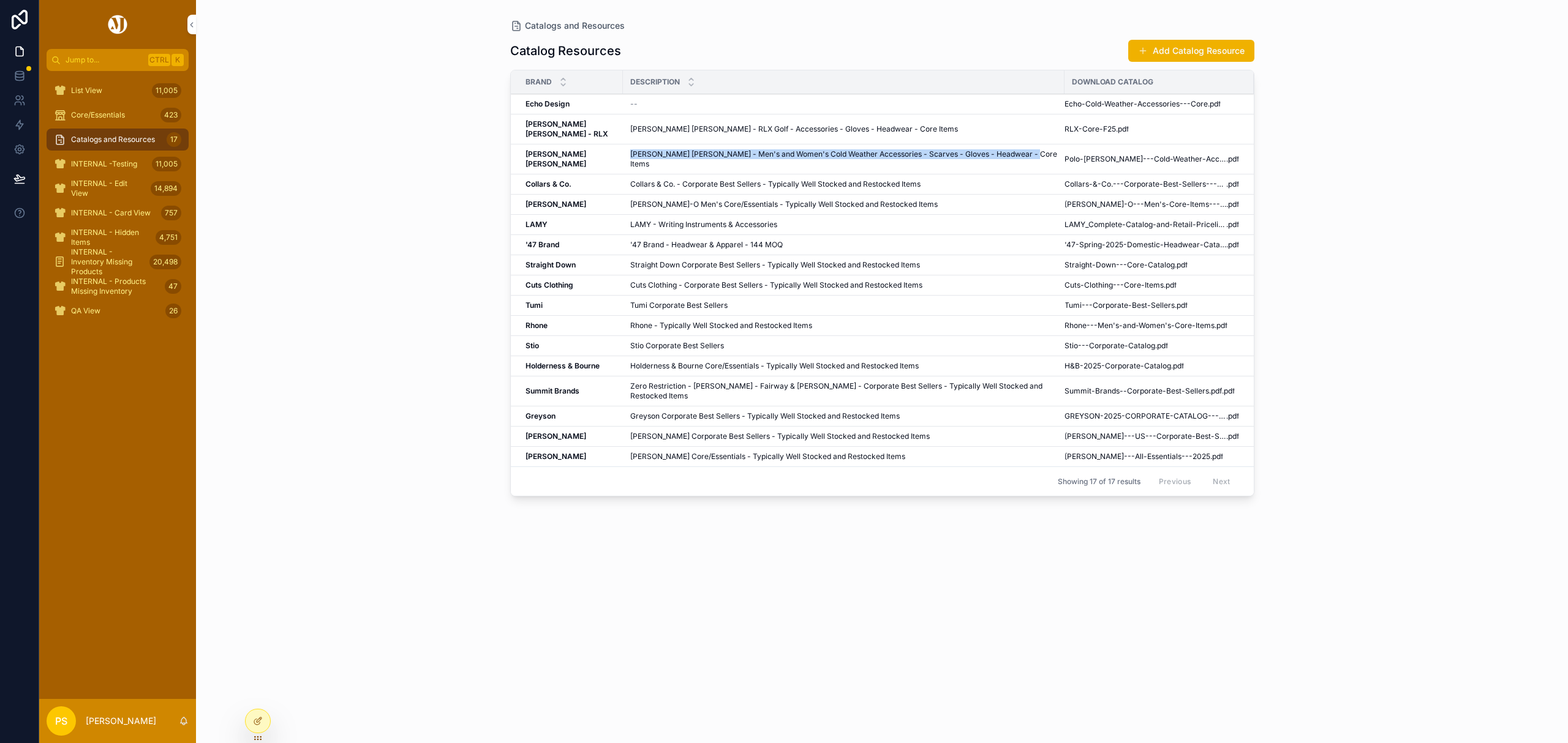
drag, startPoint x: 626, startPoint y: 145, endPoint x: 1014, endPoint y: 146, distance: 388.0
click at [1014, 149] on span "Polo Ralph Lauren - Men's and Women's Cold Weather Accessories - Scarves - Glov…" at bounding box center [843, 159] width 427 height 19
copy span "Polo Ralph Lauren - Men's and Women's Cold Weather Accessories - Scarves - Glov…"
click at [0, 0] on button "Edit" at bounding box center [0, 0] width 0 height 0
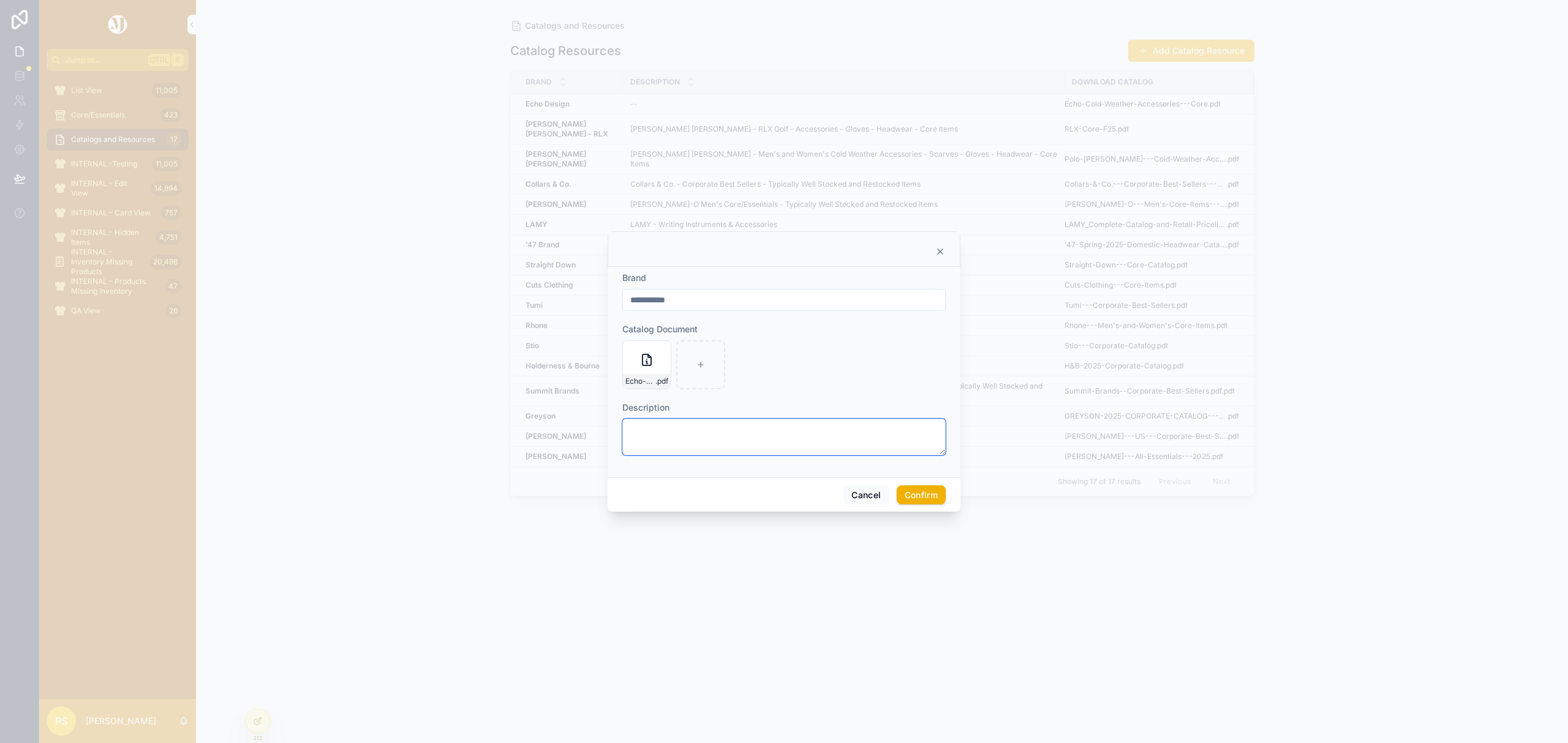
click at [662, 433] on textarea at bounding box center [784, 436] width 324 height 37
paste textarea "**********"
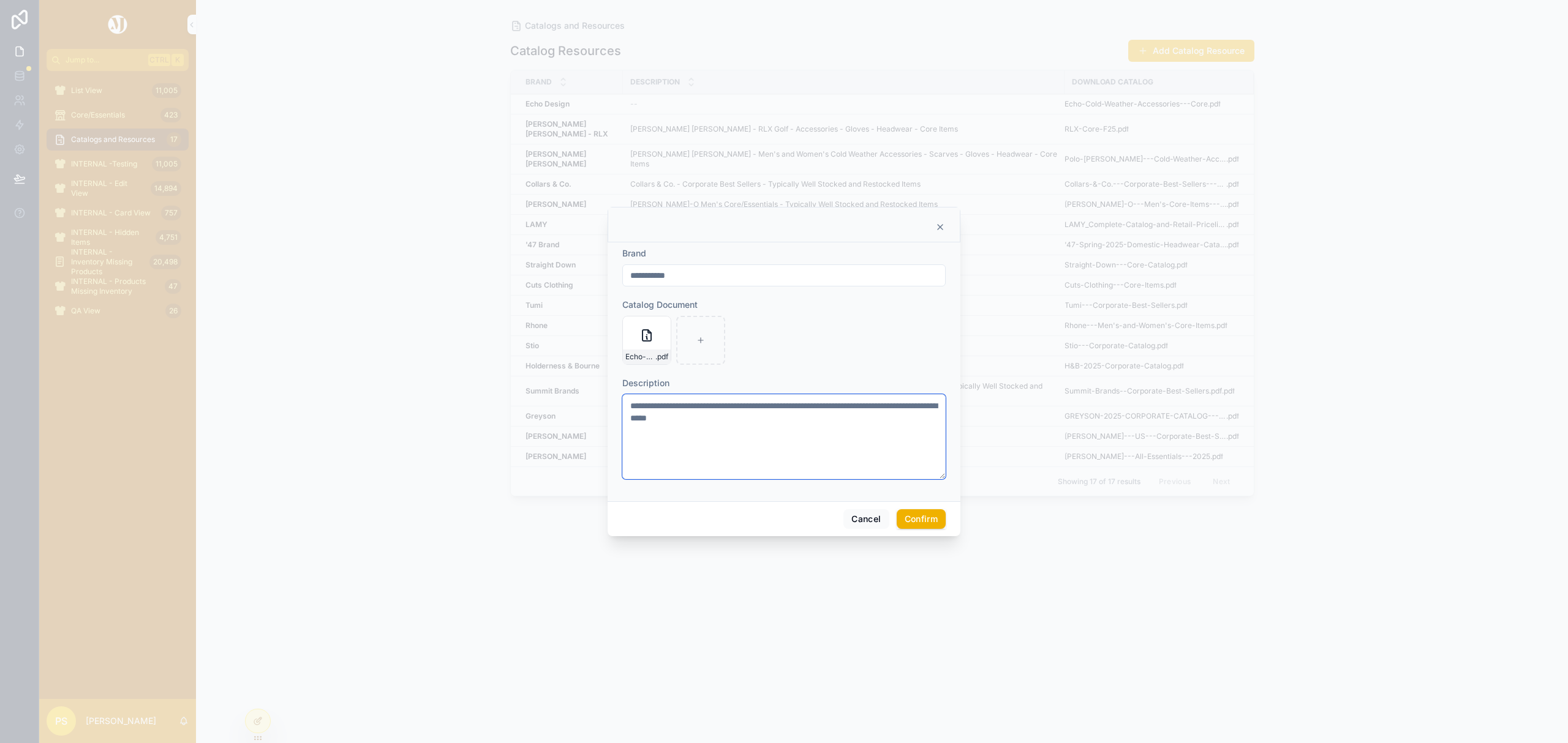
click at [701, 404] on textarea "**********" at bounding box center [784, 436] width 324 height 85
drag, startPoint x: 703, startPoint y: 405, endPoint x: 537, endPoint y: 412, distance: 166.1
click at [537, 412] on div "**********" at bounding box center [784, 372] width 1568 height 743
type textarea "**********"
click at [920, 509] on button "Confirm" at bounding box center [921, 513] width 49 height 19
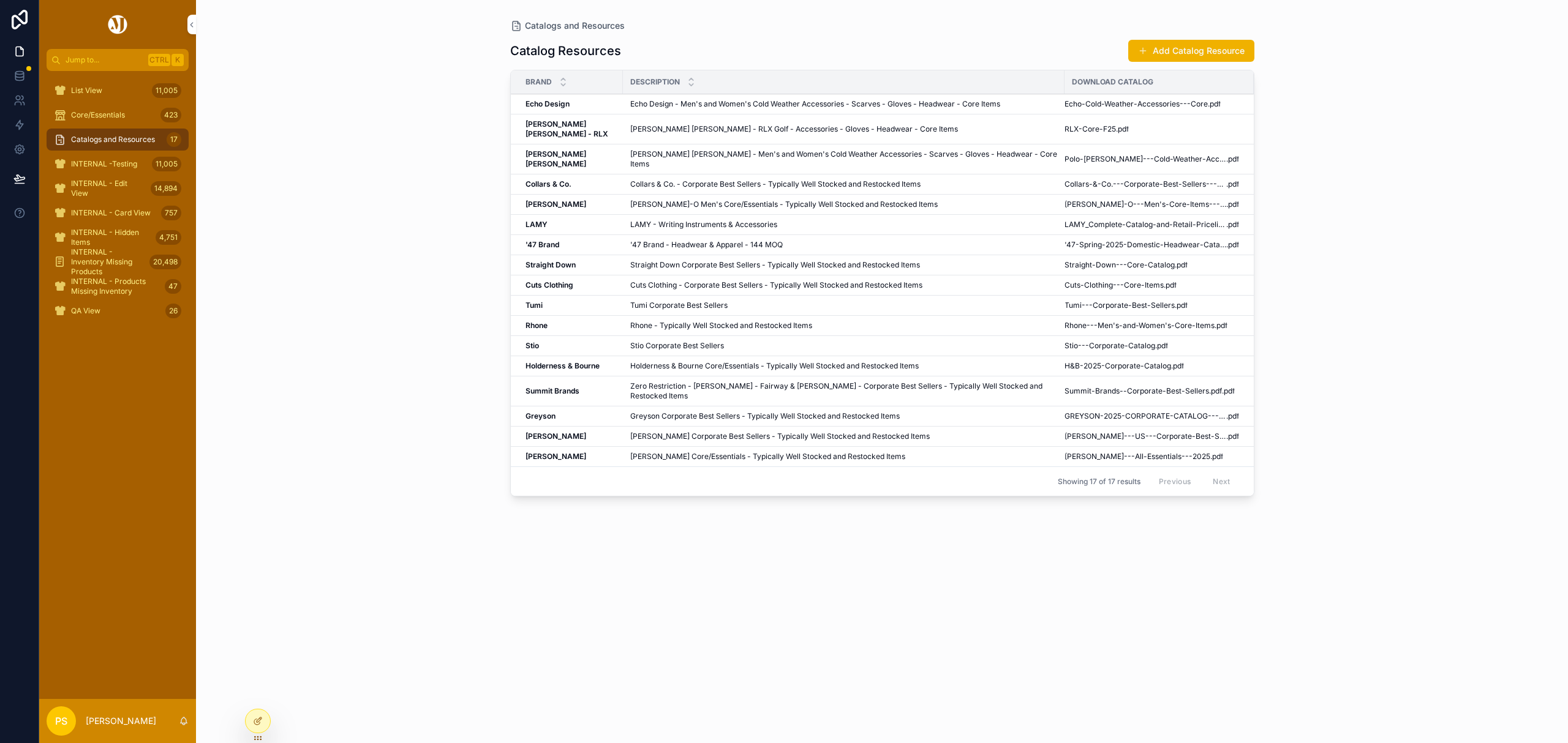
click at [319, 375] on div "Catalogs and Resources Catalog Resources Add Catalog Resource Brand Description…" at bounding box center [882, 372] width 1372 height 743
click at [1168, 52] on button "Add Catalog Resource" at bounding box center [1191, 50] width 126 height 22
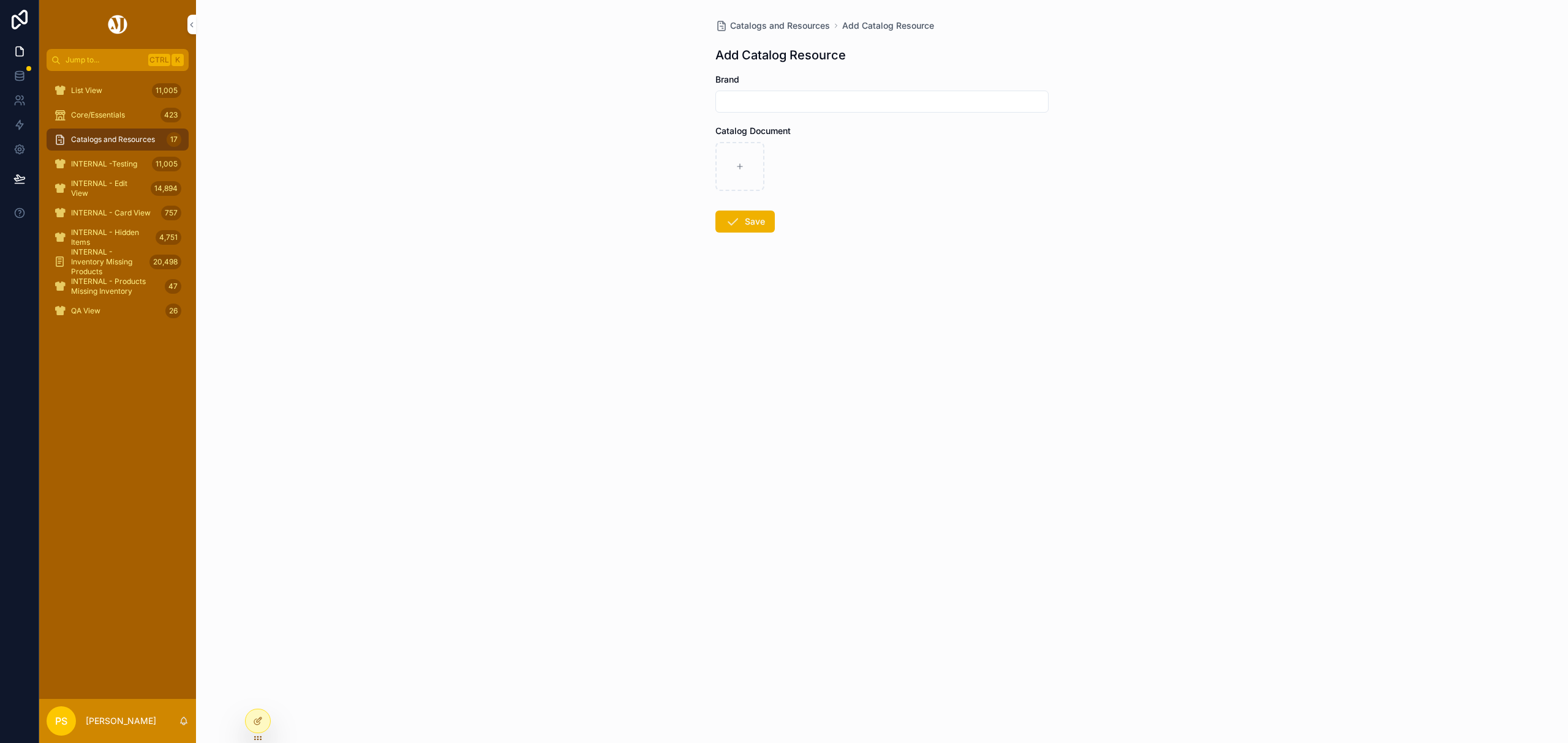
click at [826, 104] on input "scrollable content" at bounding box center [882, 102] width 332 height 17
type input "*******"
click at [743, 168] on icon "scrollable content" at bounding box center [739, 166] width 9 height 9
type input "**********"
click at [754, 218] on button "Save" at bounding box center [745, 222] width 60 height 22
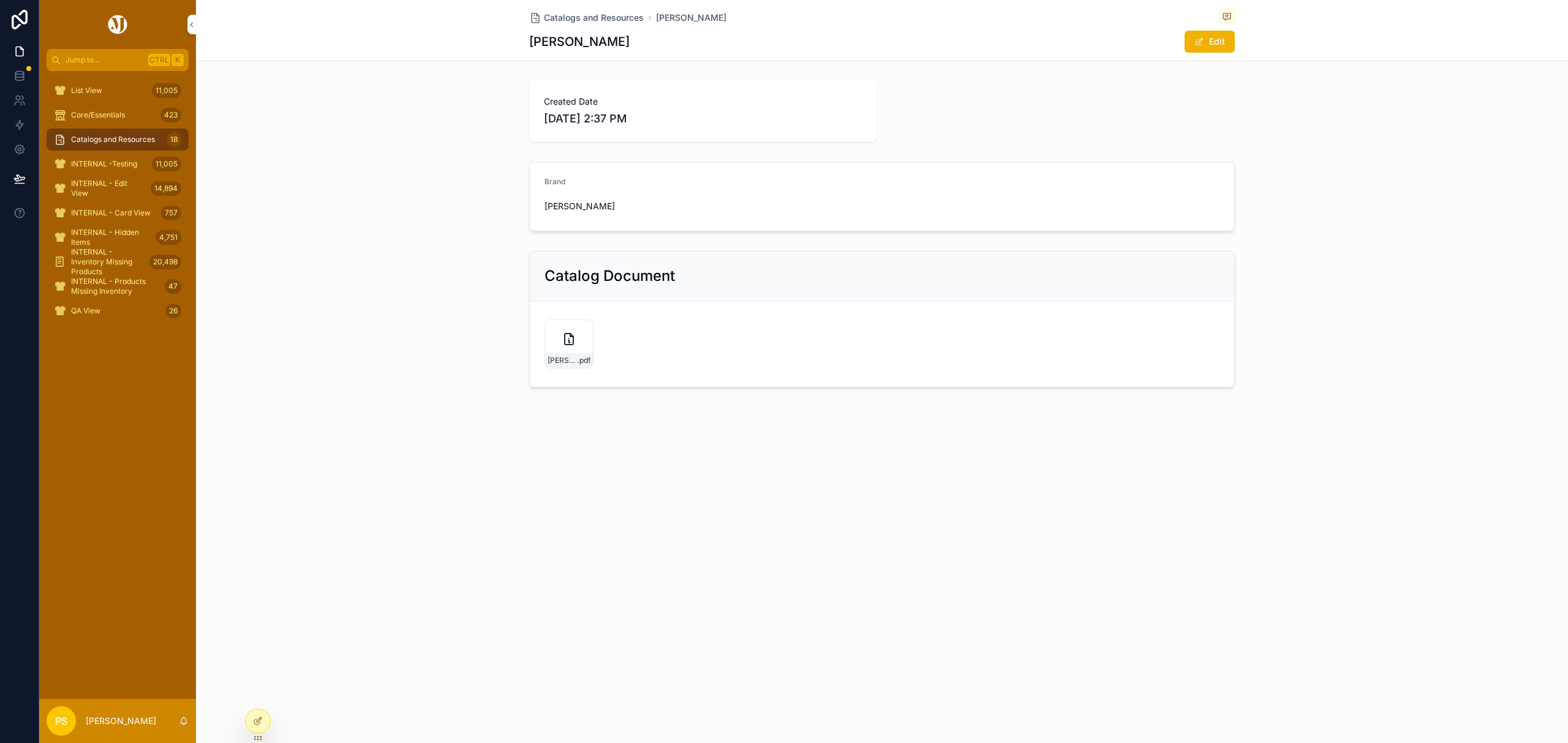
click at [109, 146] on div "Catalogs and Resources 18" at bounding box center [117, 139] width 127 height 19
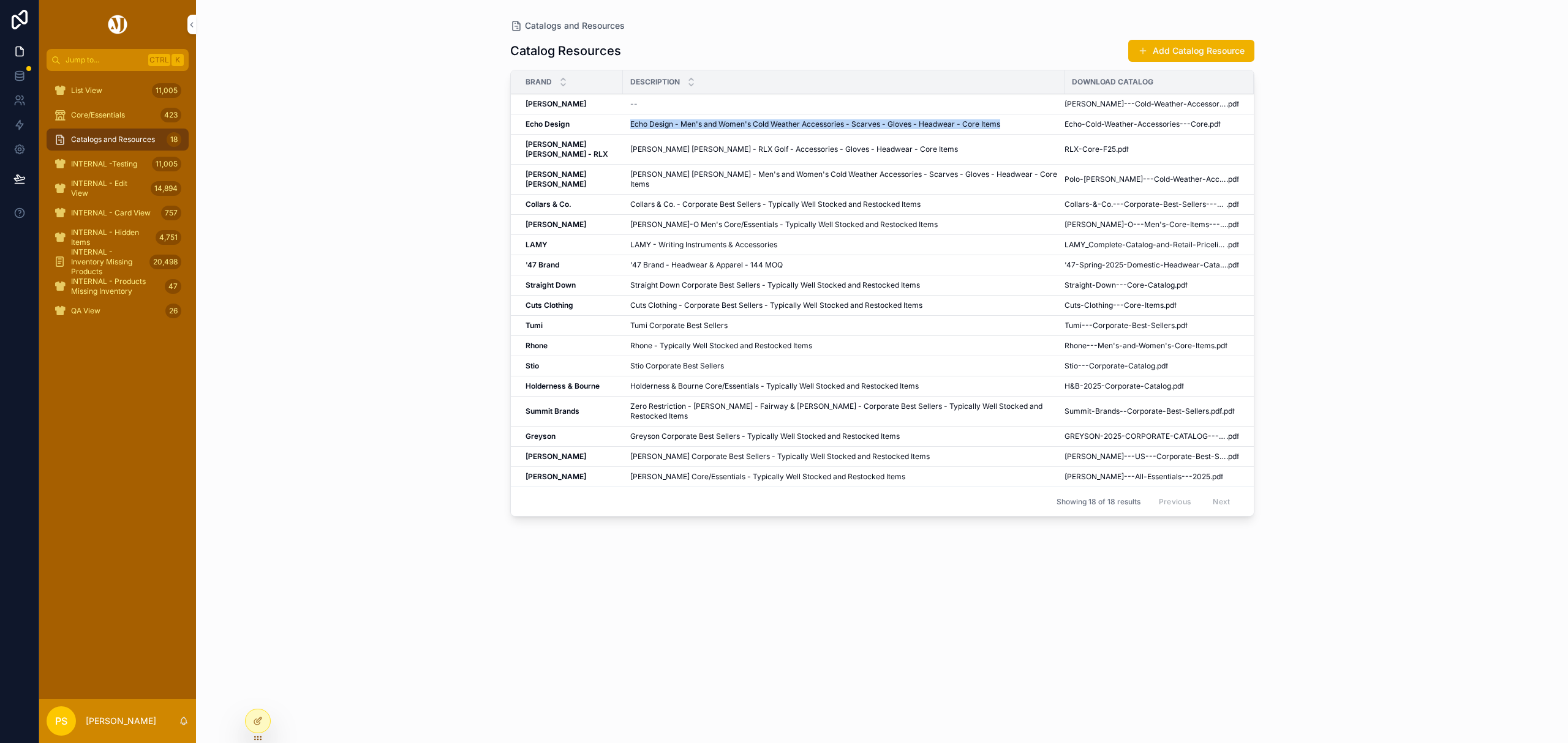
drag, startPoint x: 626, startPoint y: 124, endPoint x: 997, endPoint y: 124, distance: 371.0
click at [997, 124] on div "Echo Design - Men's and Women's Cold Weather Accessories - Scarves - Gloves - H…" at bounding box center [843, 124] width 427 height 10
copy span "Echo Design - Men's and Women's Cold Weather Accessories - Scarves - Gloves - H…"
click at [0, 0] on icon "scrollable content" at bounding box center [0, 0] width 0 height 0
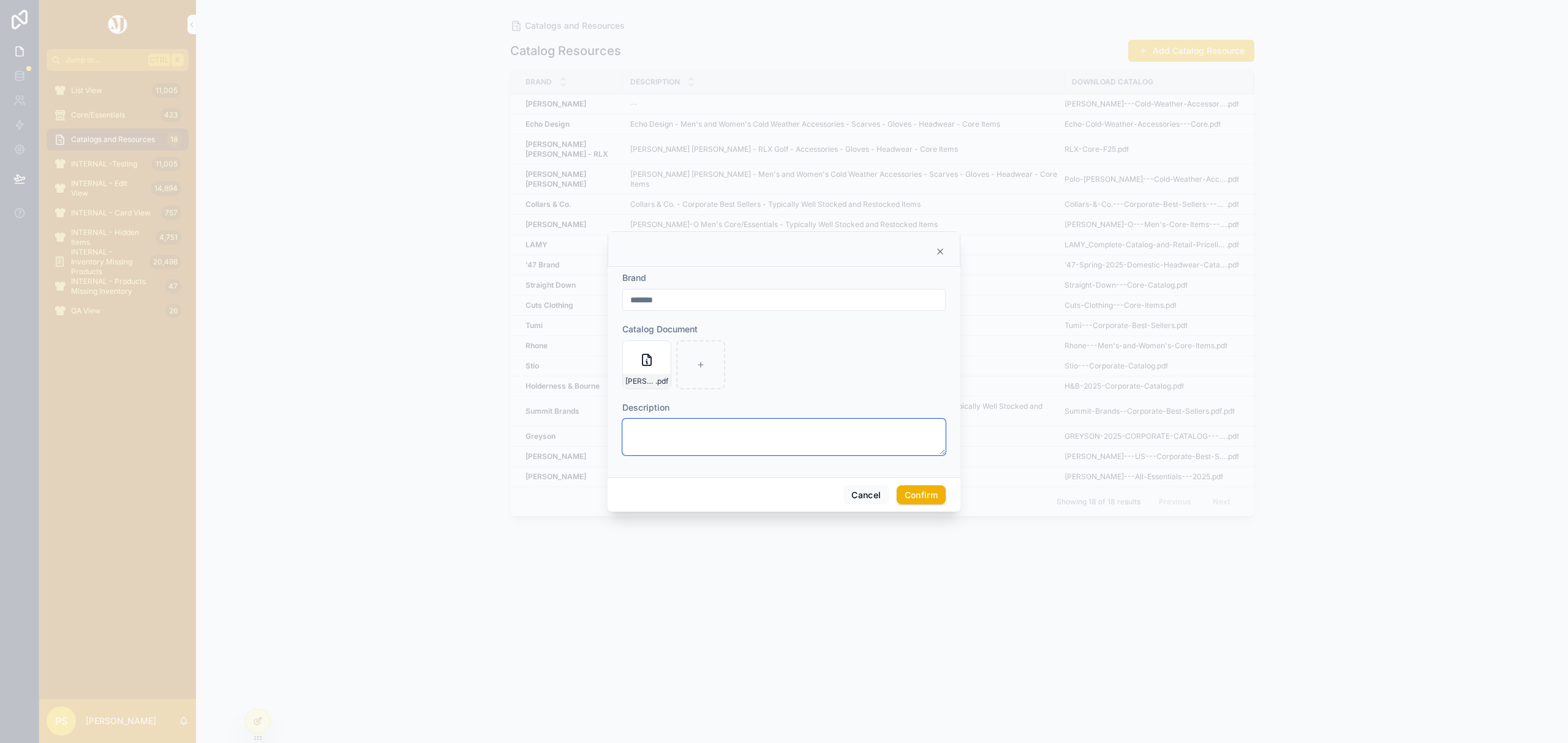
click at [669, 427] on textarea at bounding box center [784, 436] width 324 height 37
paste textarea "**********"
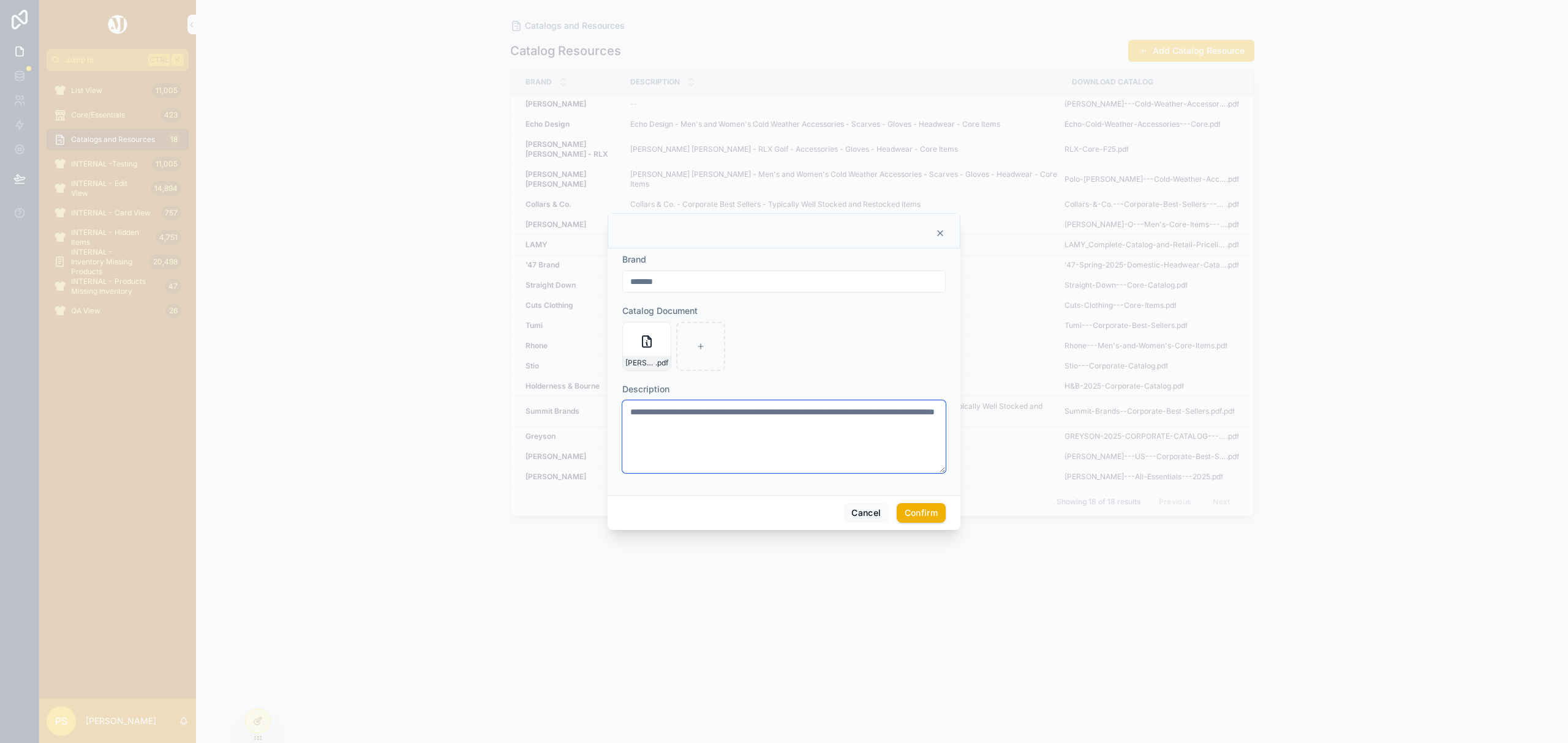
drag, startPoint x: 680, startPoint y: 414, endPoint x: 579, endPoint y: 412, distance: 101.0
click at [579, 412] on div "**********" at bounding box center [784, 372] width 1568 height 743
type textarea "**********"
click at [916, 504] on button "Confirm" at bounding box center [921, 513] width 49 height 19
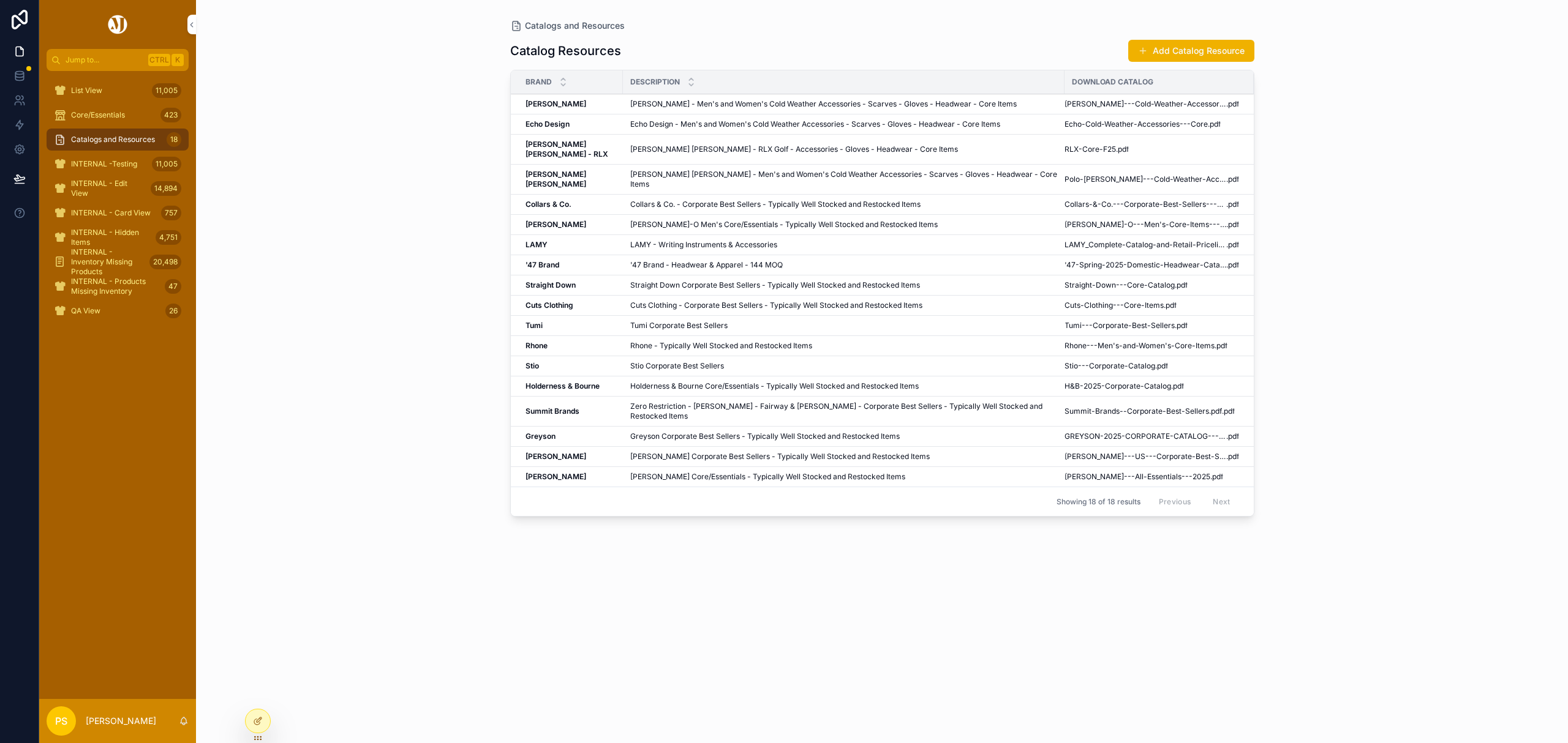
click at [1401, 366] on div "Catalogs and Resources Catalog Resources Add Catalog Resource Brand Description…" at bounding box center [882, 372] width 1372 height 743
click at [304, 392] on div "Catalogs and Resources Catalog Resources Add Catalog Resource Brand Description…" at bounding box center [882, 372] width 1372 height 743
click at [1361, 303] on div "Catalogs and Resources Catalog Resources Add Catalog Resource Brand Description…" at bounding box center [882, 372] width 1372 height 743
click at [1191, 54] on button "Add Catalog Resource" at bounding box center [1191, 50] width 126 height 22
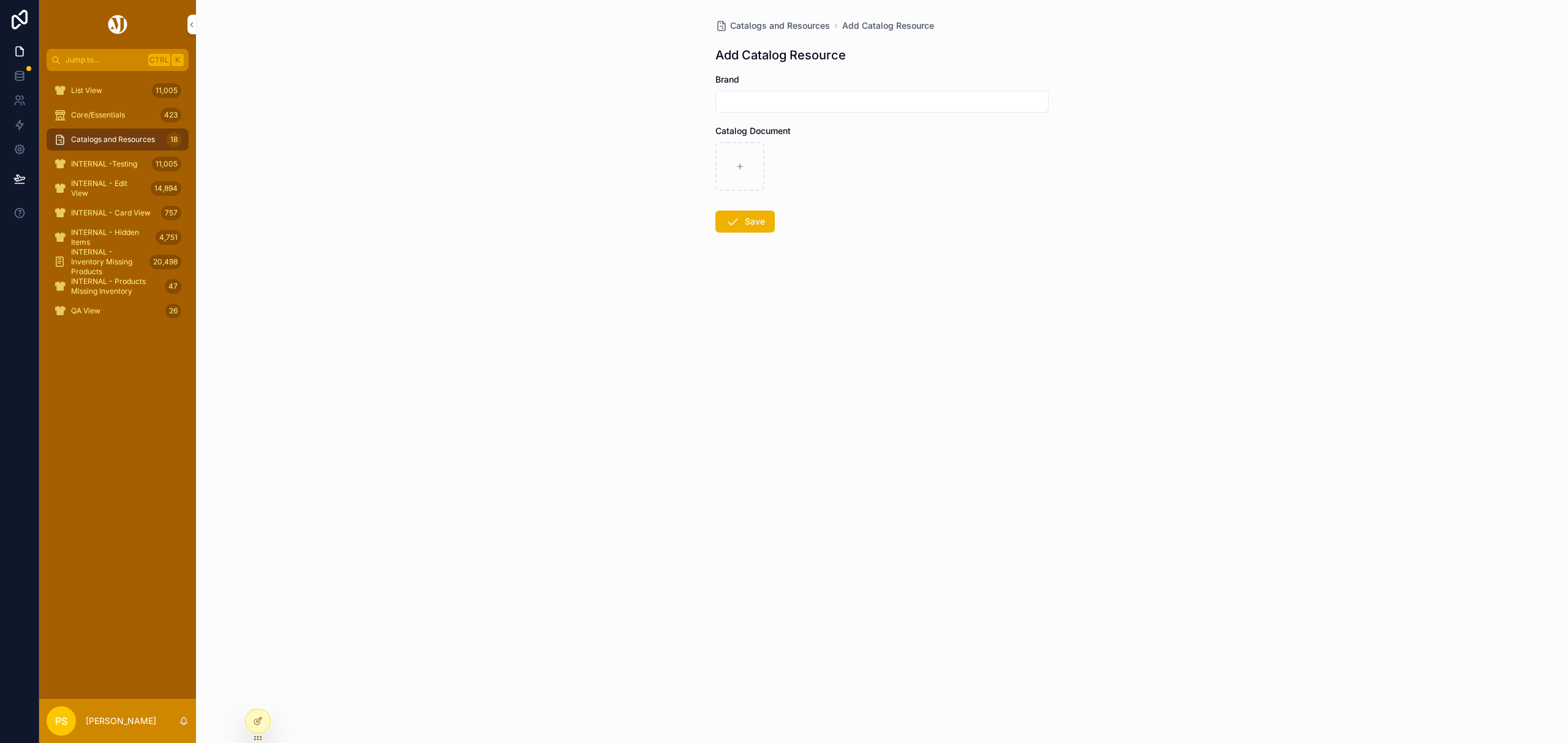
click at [821, 103] on input "scrollable content" at bounding box center [882, 102] width 332 height 17
type input "*******"
click at [738, 165] on icon "scrollable content" at bounding box center [739, 166] width 9 height 9
type input "**********"
click at [750, 223] on button "Save" at bounding box center [745, 222] width 60 height 22
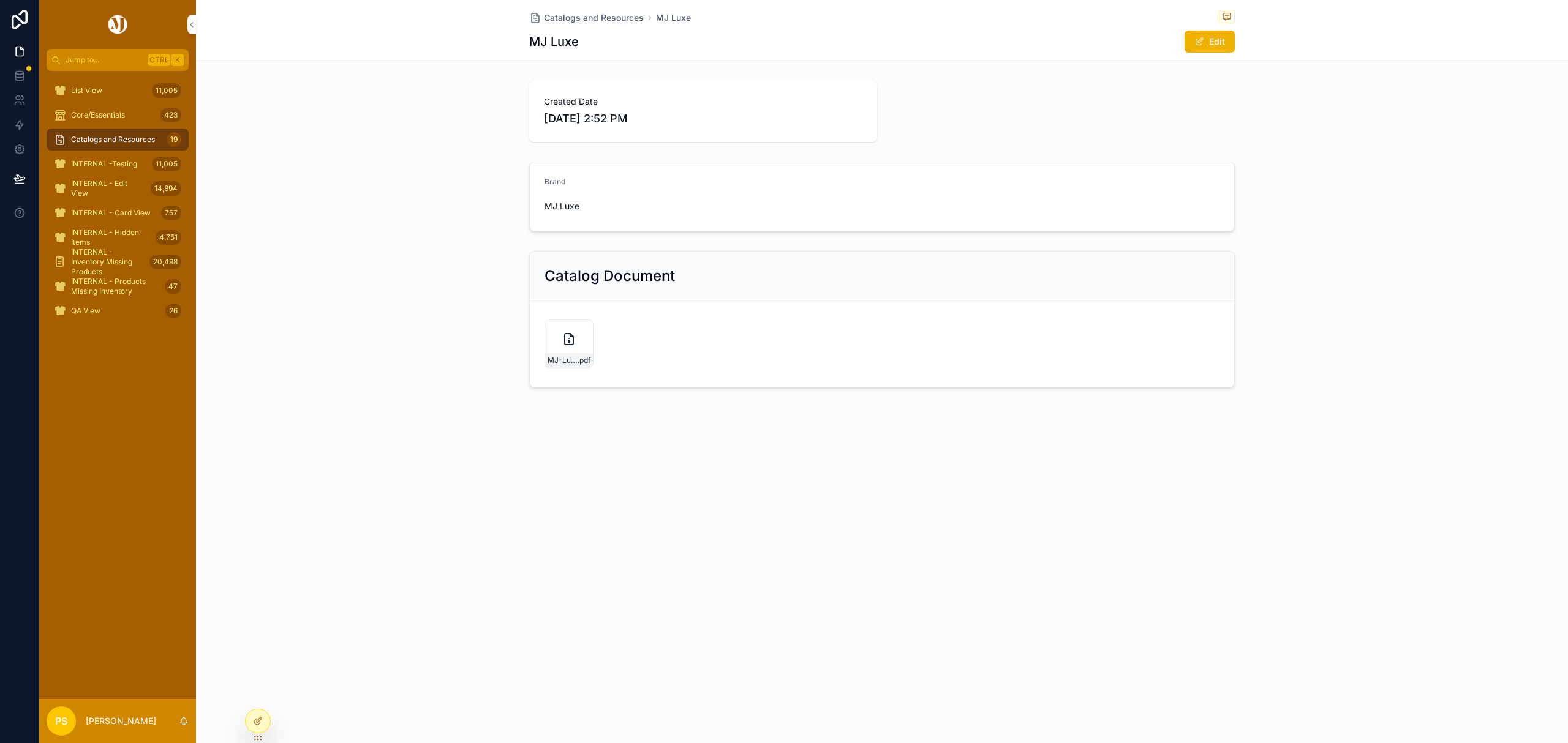
click at [133, 87] on div "List View 11,005" at bounding box center [117, 90] width 127 height 19
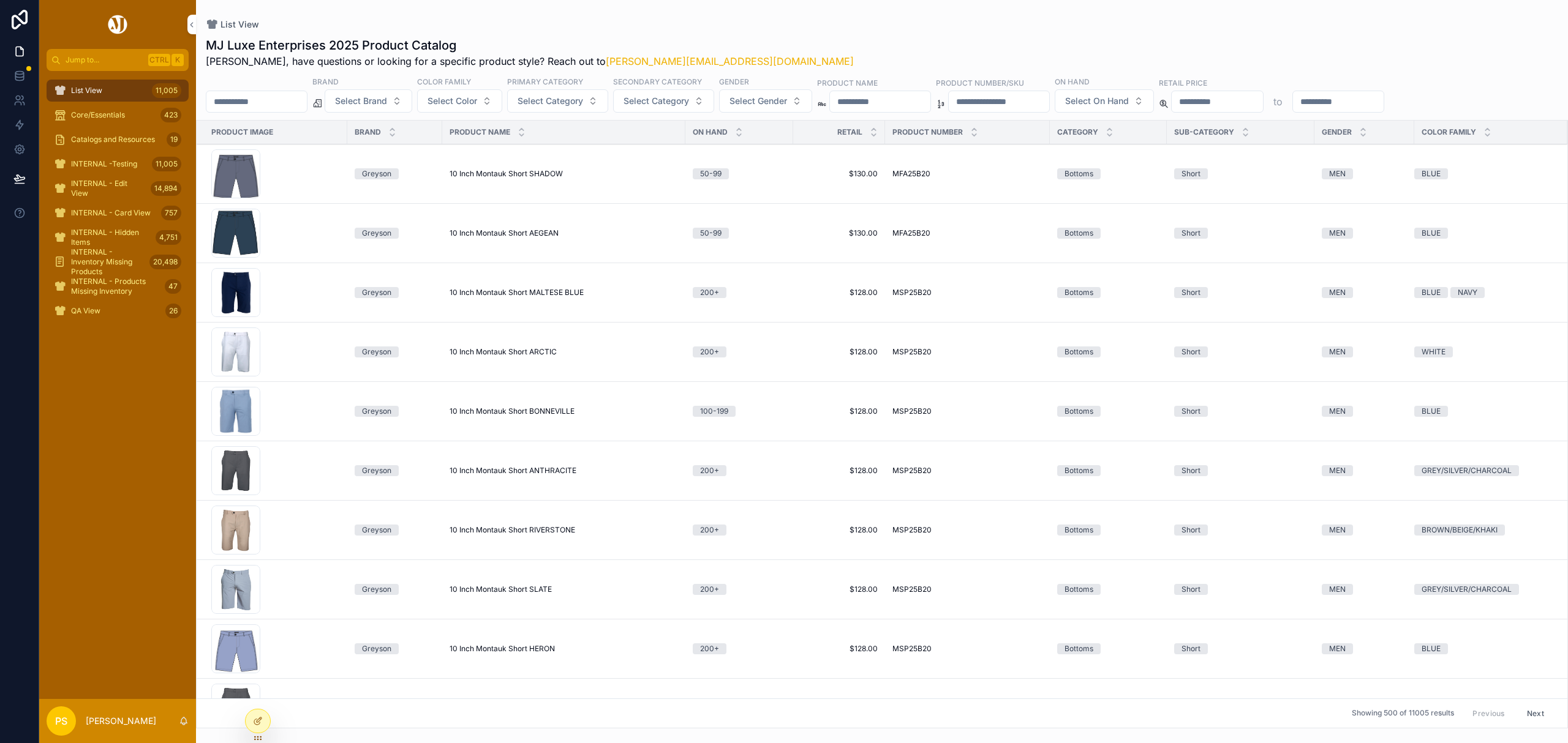
click at [137, 141] on span "Catalogs and Resources" at bounding box center [113, 139] width 84 height 10
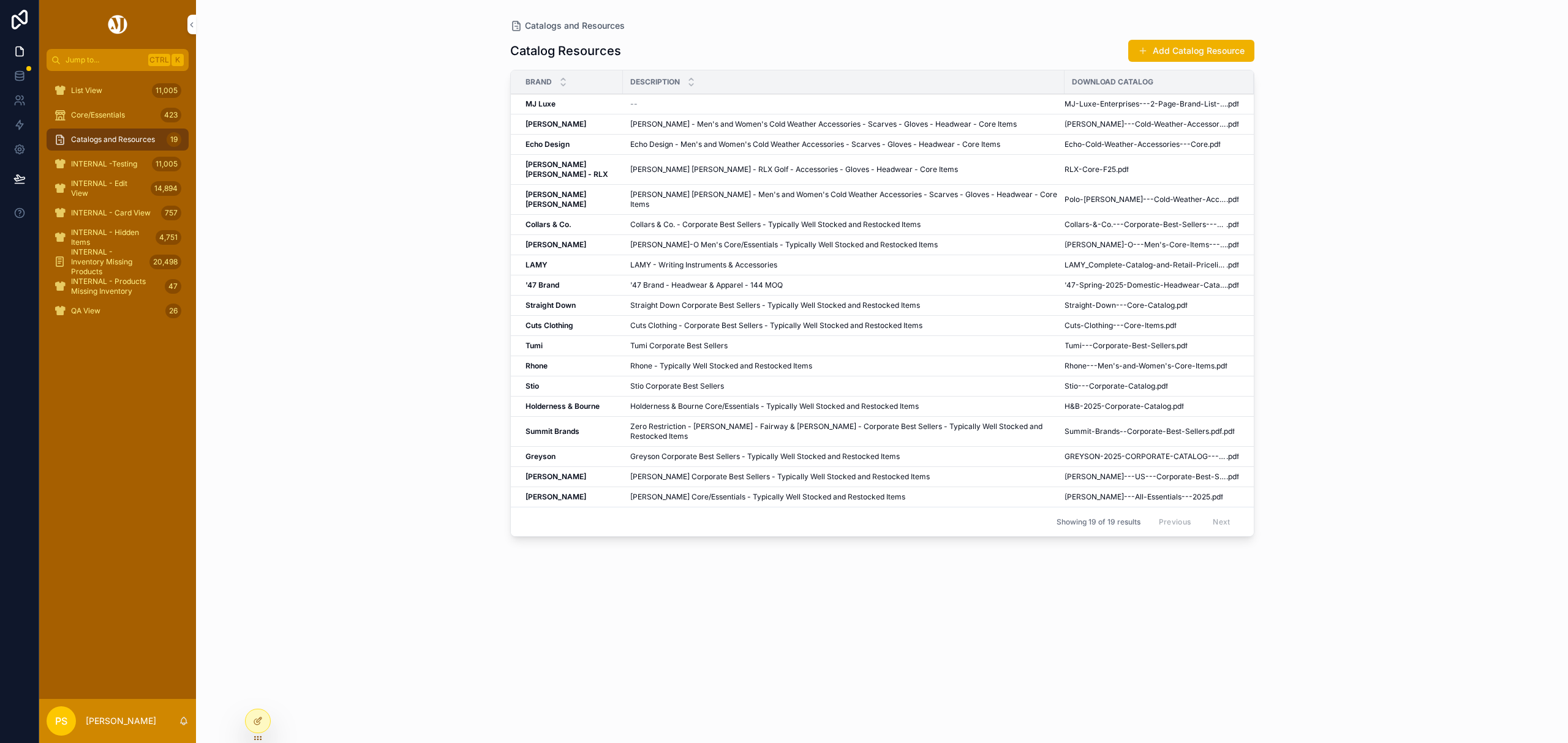
click at [0, 0] on icon "scrollable content" at bounding box center [0, 0] width 0 height 0
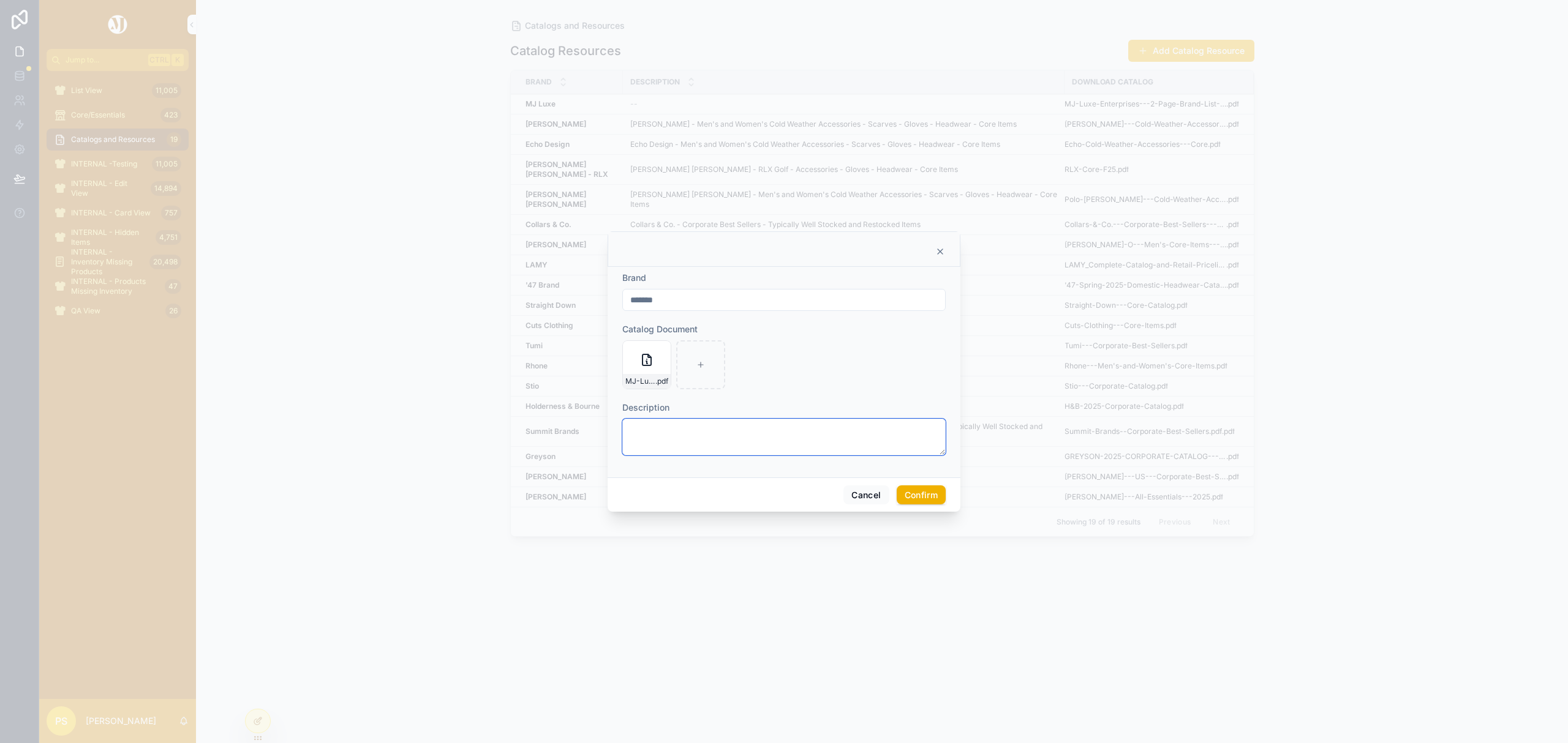
click at [674, 422] on textarea at bounding box center [784, 436] width 324 height 37
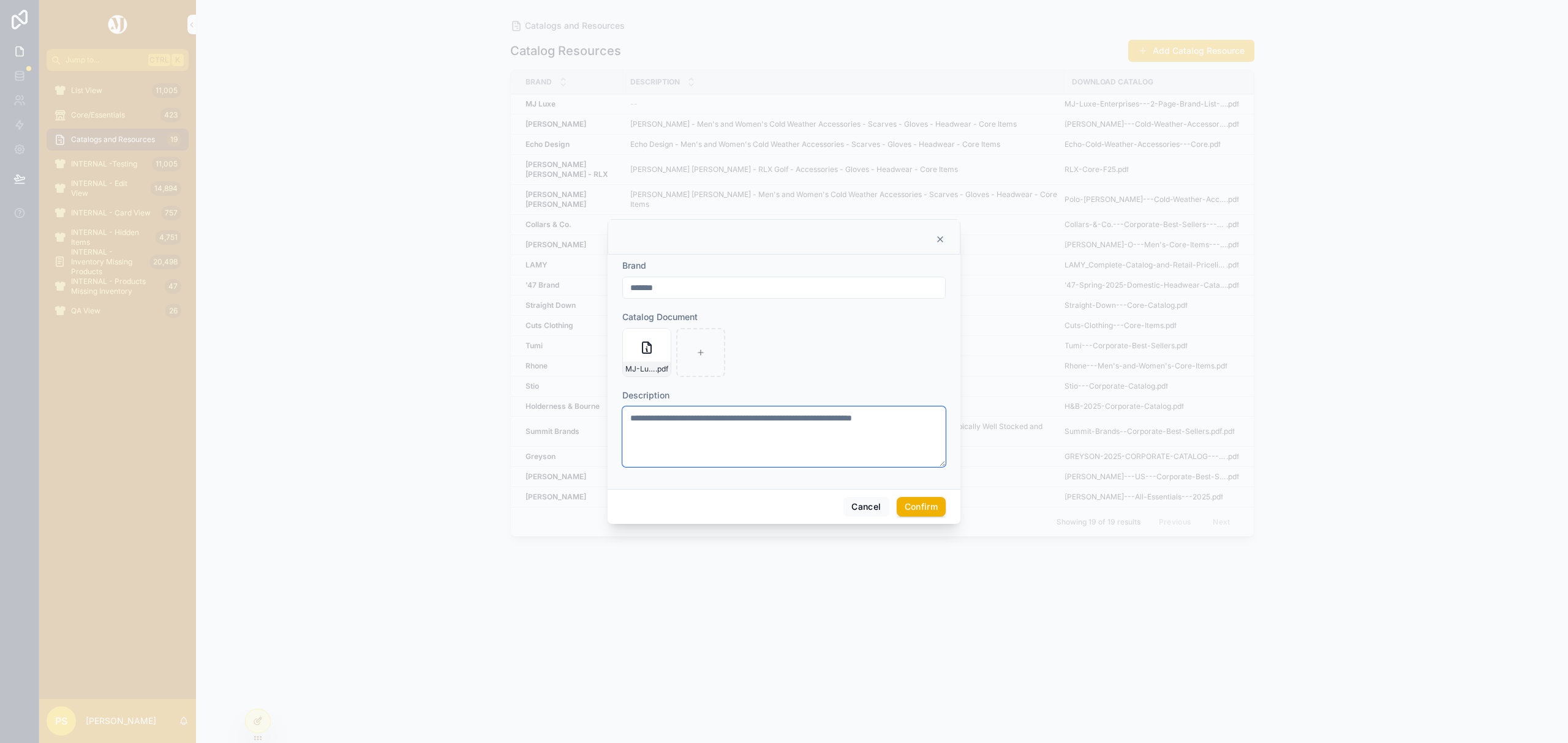
type textarea "**********"
click at [910, 505] on button "Confirm" at bounding box center [921, 506] width 49 height 19
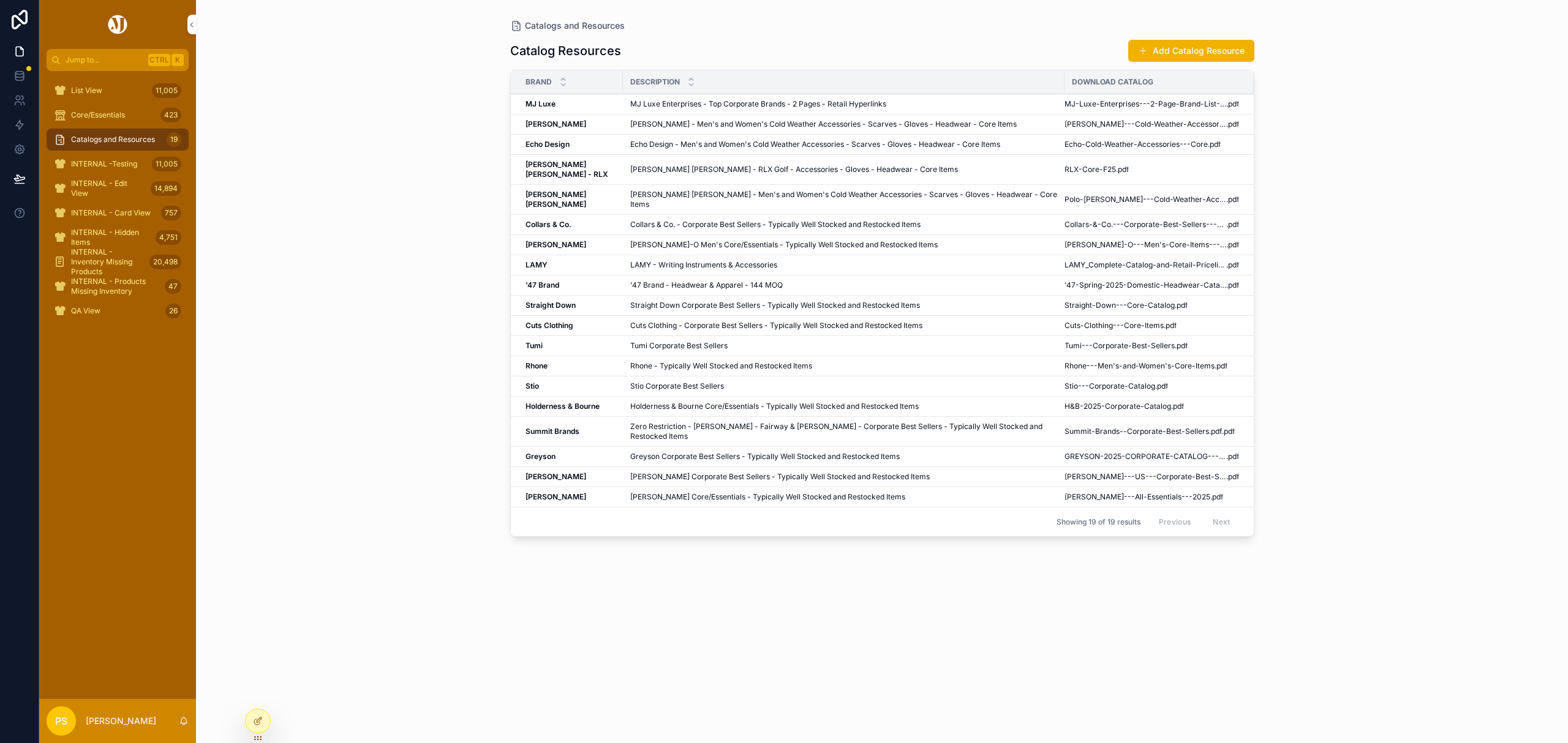
click at [1426, 317] on div "Catalogs and Resources Catalog Resources Add Catalog Resource Brand Description…" at bounding box center [882, 372] width 1372 height 743
click at [1127, 105] on span "MJ-Luxe-Enterprises---2-Page-Brand-List---10.7.25" at bounding box center [1145, 104] width 161 height 10
click at [118, 87] on div "List View 11,005" at bounding box center [117, 90] width 127 height 19
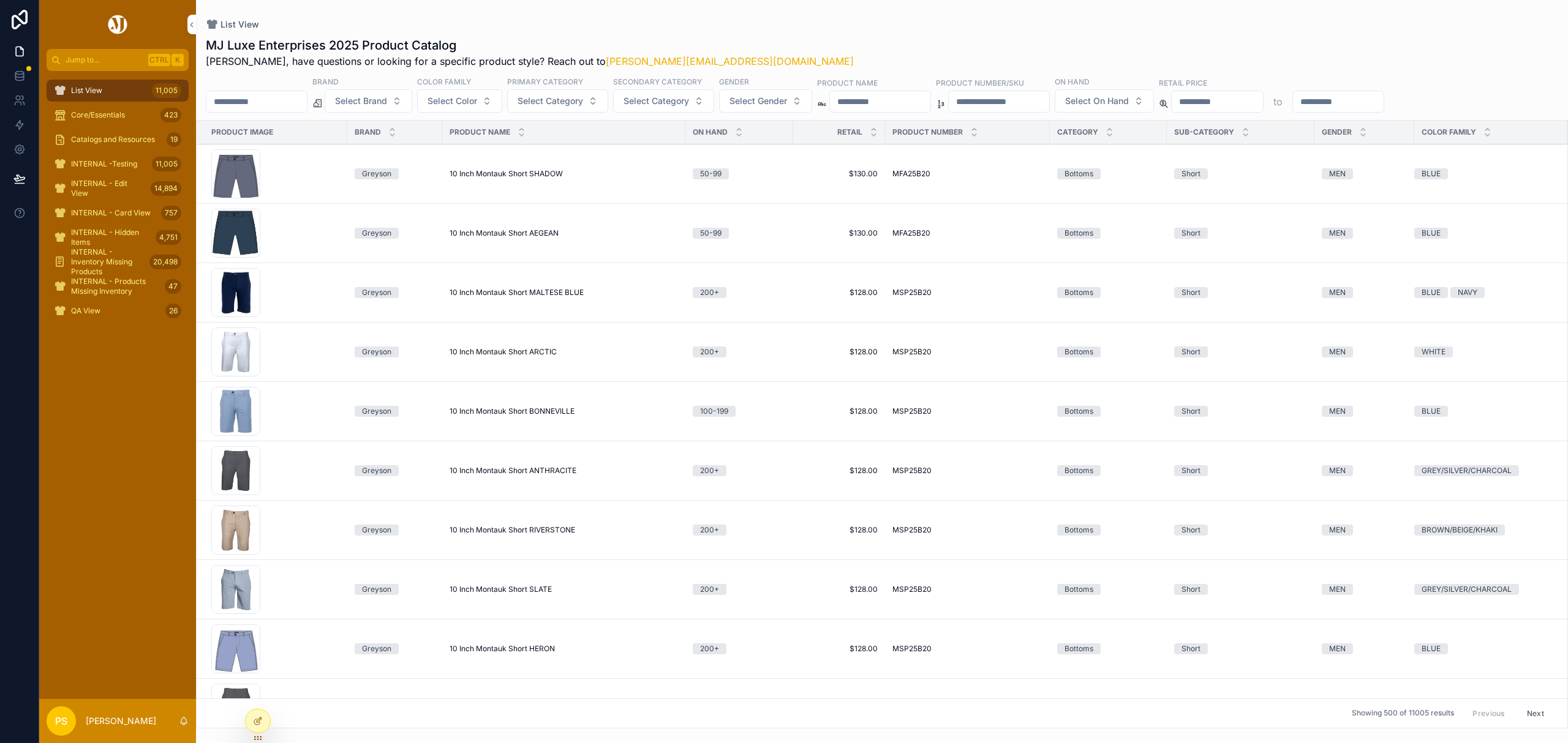
click at [113, 136] on span "Catalogs and Resources" at bounding box center [113, 139] width 84 height 10
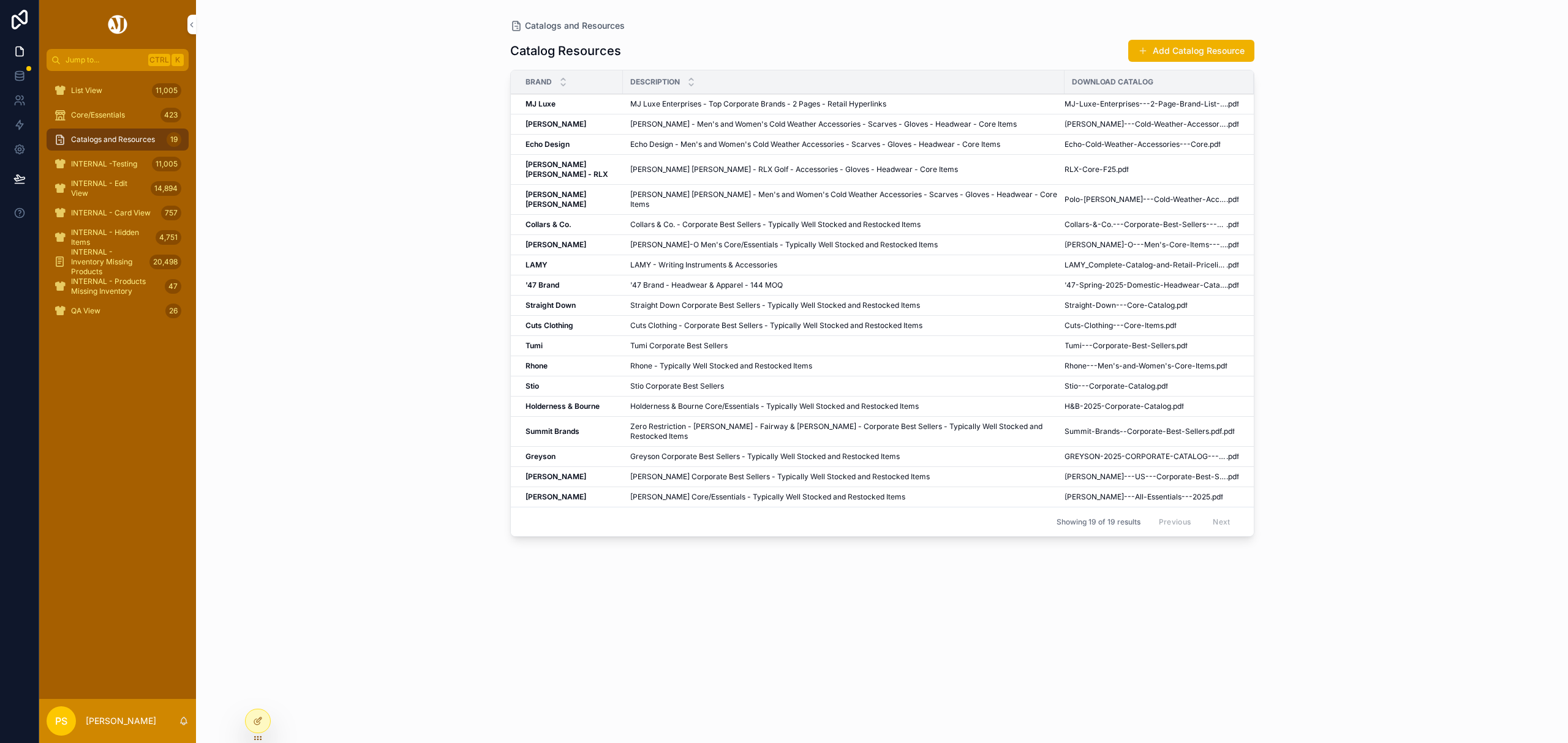
click at [562, 80] on icon "scrollable content" at bounding box center [563, 79] width 8 height 8
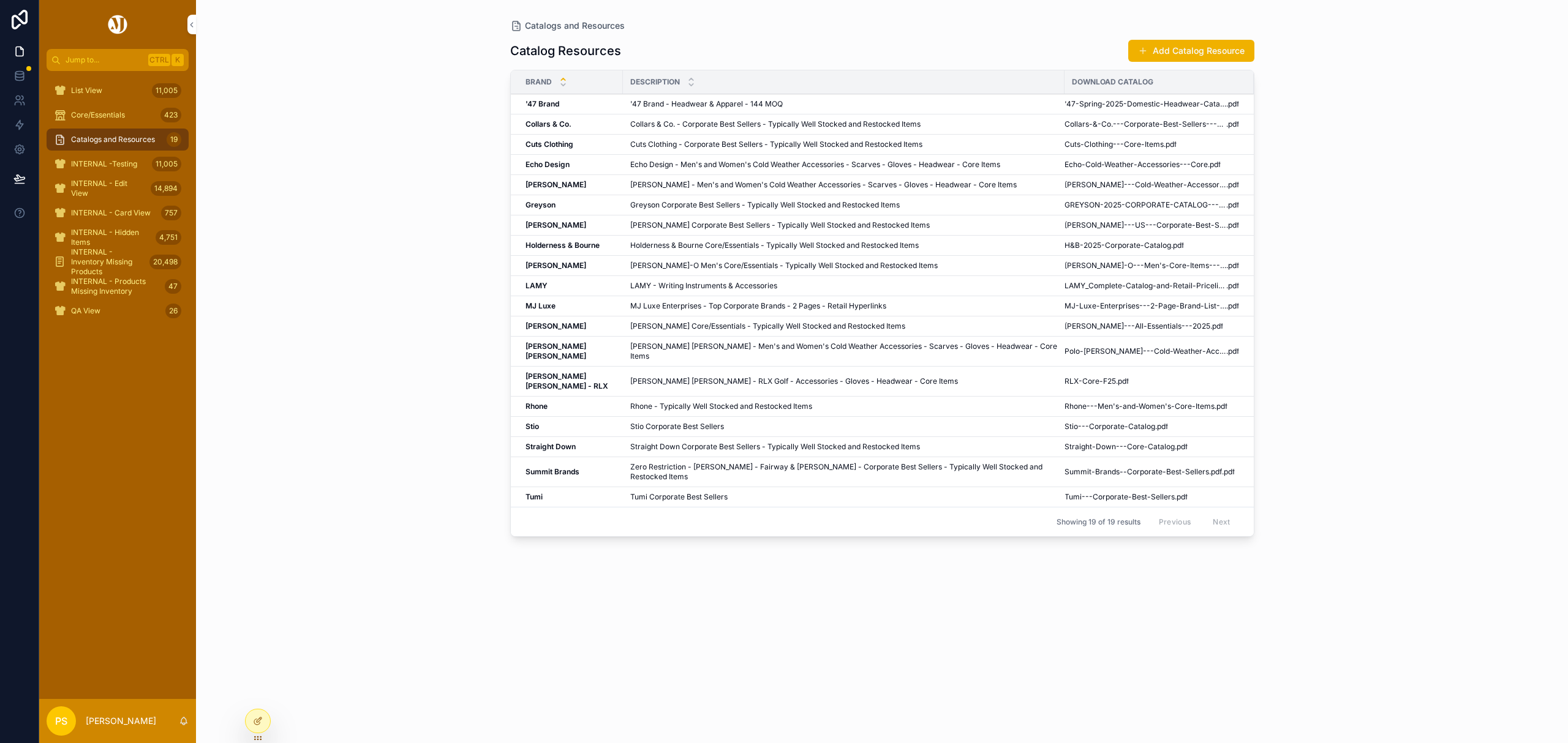
click at [377, 224] on div "Catalogs and Resources Catalog Resources Add Catalog Resource Brand Description…" at bounding box center [882, 372] width 1372 height 743
click at [354, 297] on div "Catalogs and Resources Catalog Resources Add Catalog Resource Brand Description…" at bounding box center [882, 372] width 1372 height 743
click at [1066, 327] on span "Peter-Millar---All-Essentials---2025" at bounding box center [1137, 326] width 146 height 10
click at [1064, 206] on span "GREYSON-2025-CORPORATE-CATALOG---RETAIL" at bounding box center [1145, 205] width 161 height 10
click at [1084, 226] on span "Helly-Hansen---US---Corporate-Best-Sellers" at bounding box center [1145, 225] width 161 height 10
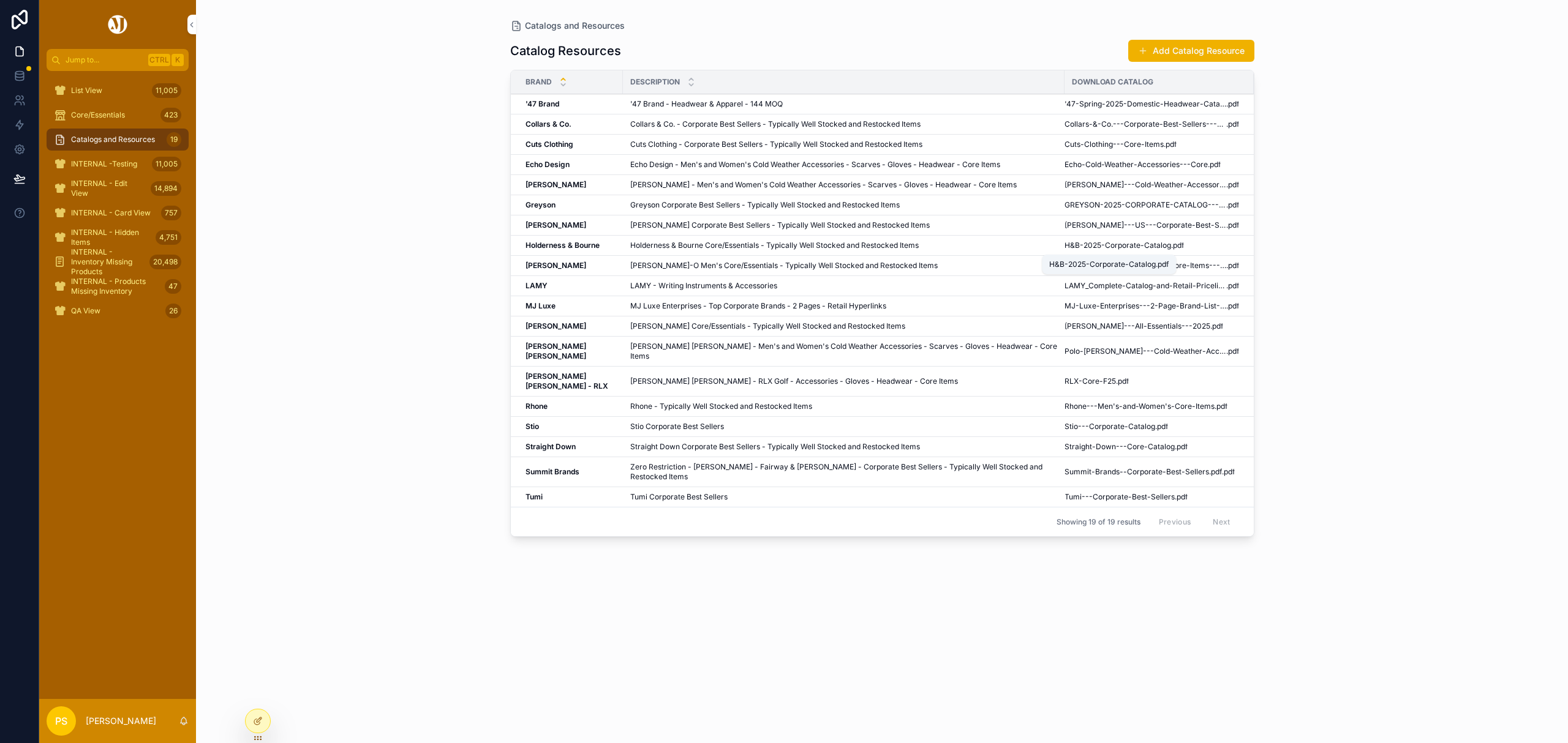
click at [1090, 244] on span "H&B-2025-Corporate-Catalog" at bounding box center [1117, 245] width 106 height 10
click at [1067, 268] on span "Johnnie-O---Men's-Core-Items---2025" at bounding box center [1145, 265] width 161 height 10
click at [1078, 442] on span "Straight-Down---Core-Catalog" at bounding box center [1119, 446] width 111 height 10
click at [1074, 467] on span "Summit-Brands--Corporate-Best-Sellers.pdf" at bounding box center [1143, 472] width 157 height 10
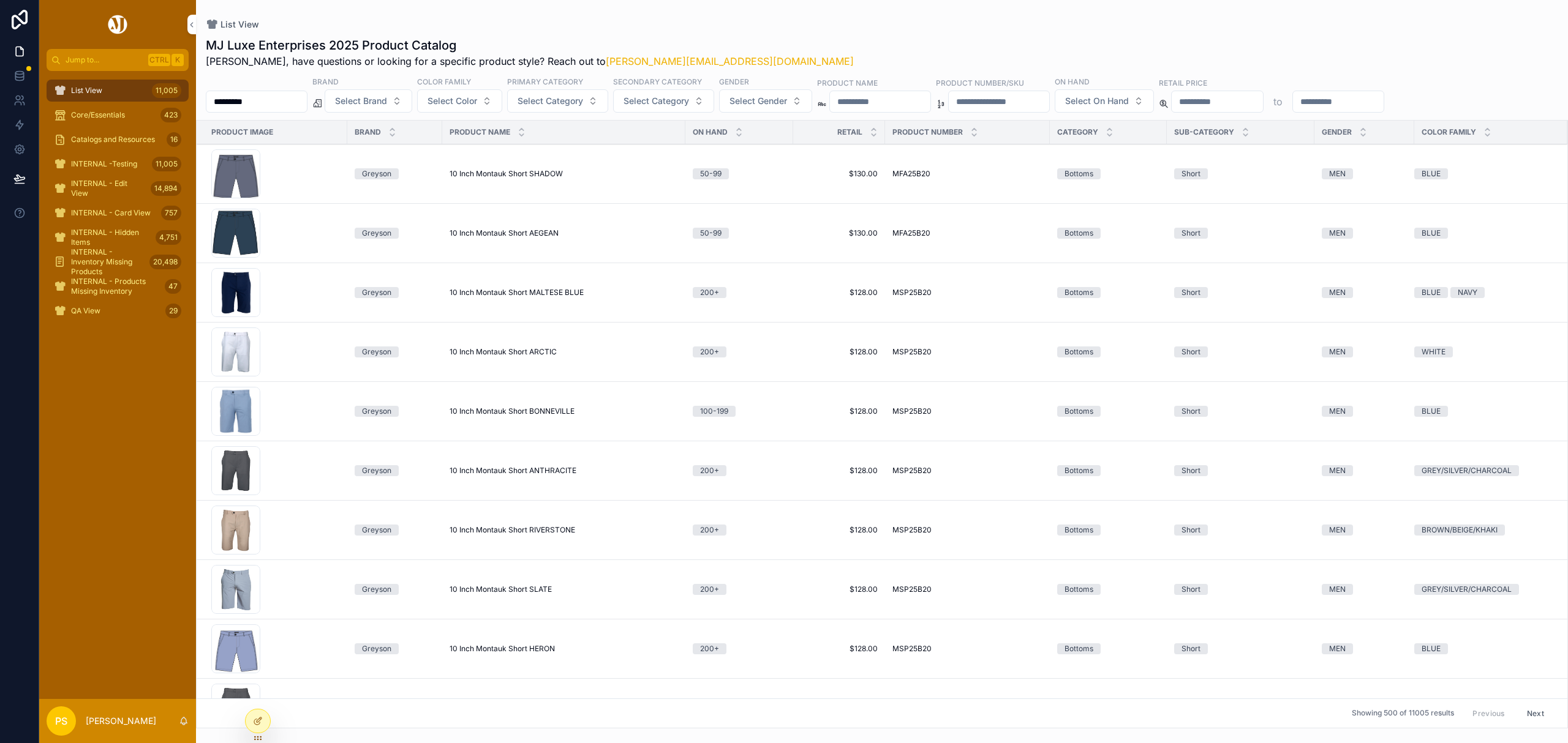
click at [285, 105] on input "*********" at bounding box center [257, 102] width 100 height 17
type input "*"
type input "**********"
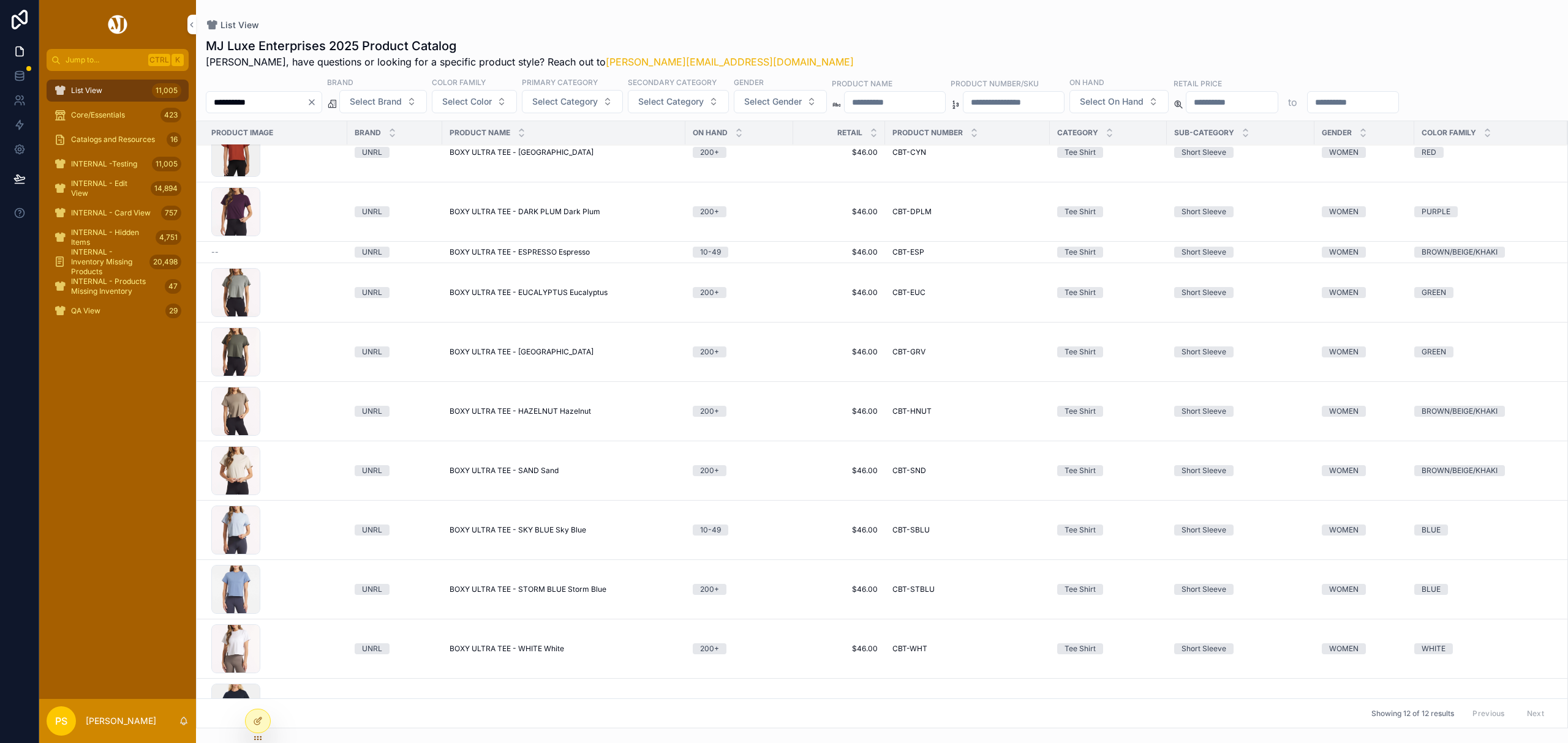
scroll to position [135, 0]
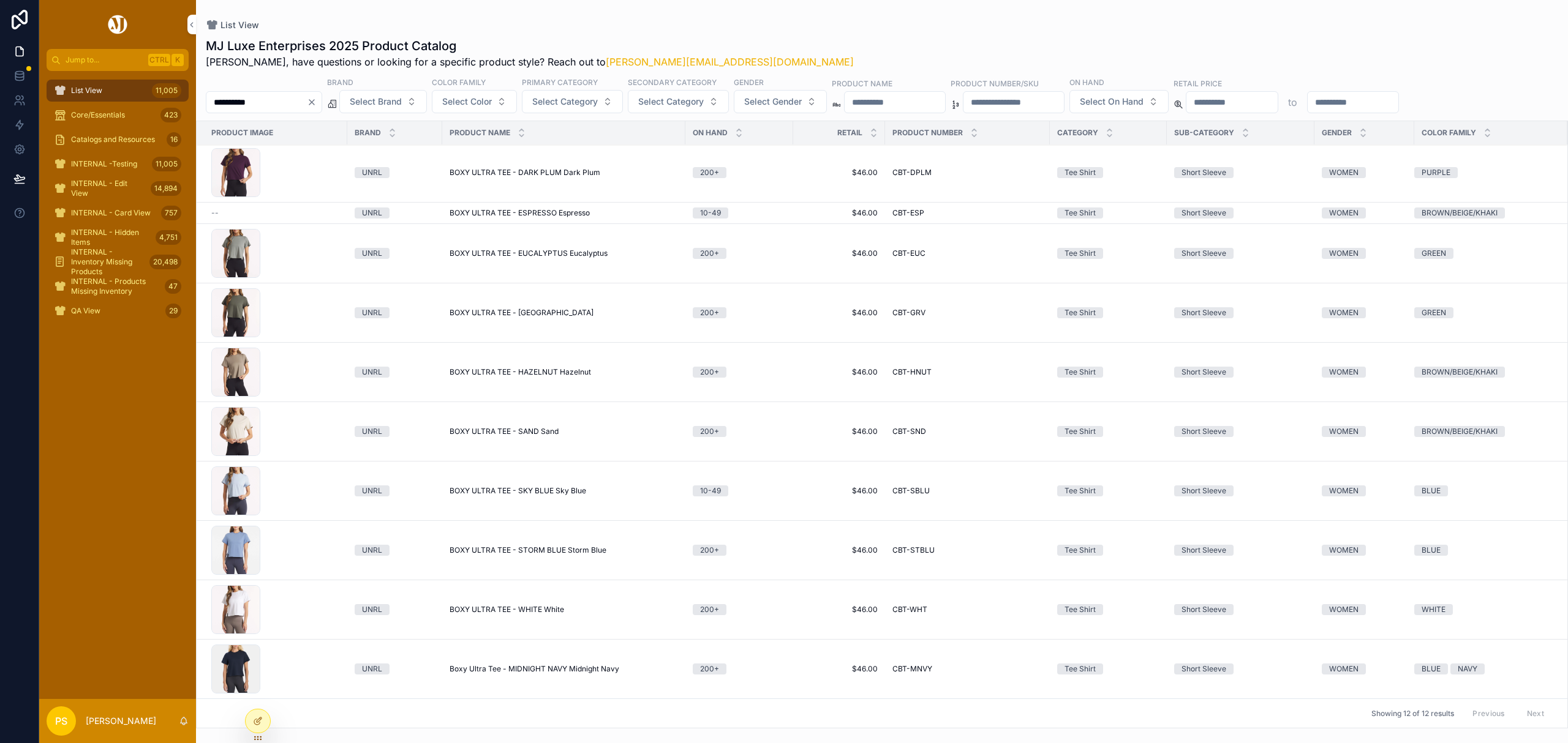
click at [510, 604] on span "BOXY ULTRA TEE - WHITE White" at bounding box center [506, 609] width 115 height 10
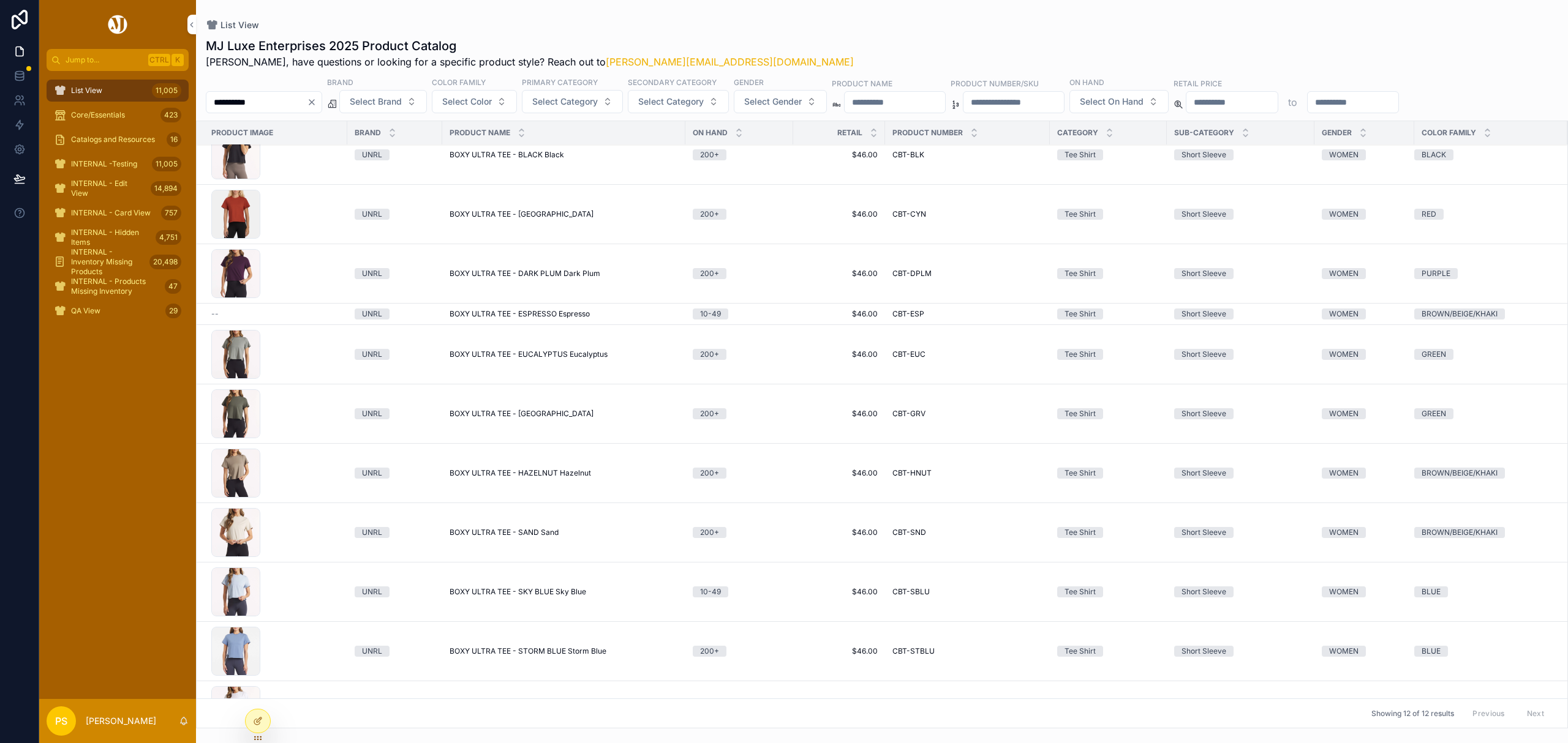
scroll to position [0, 0]
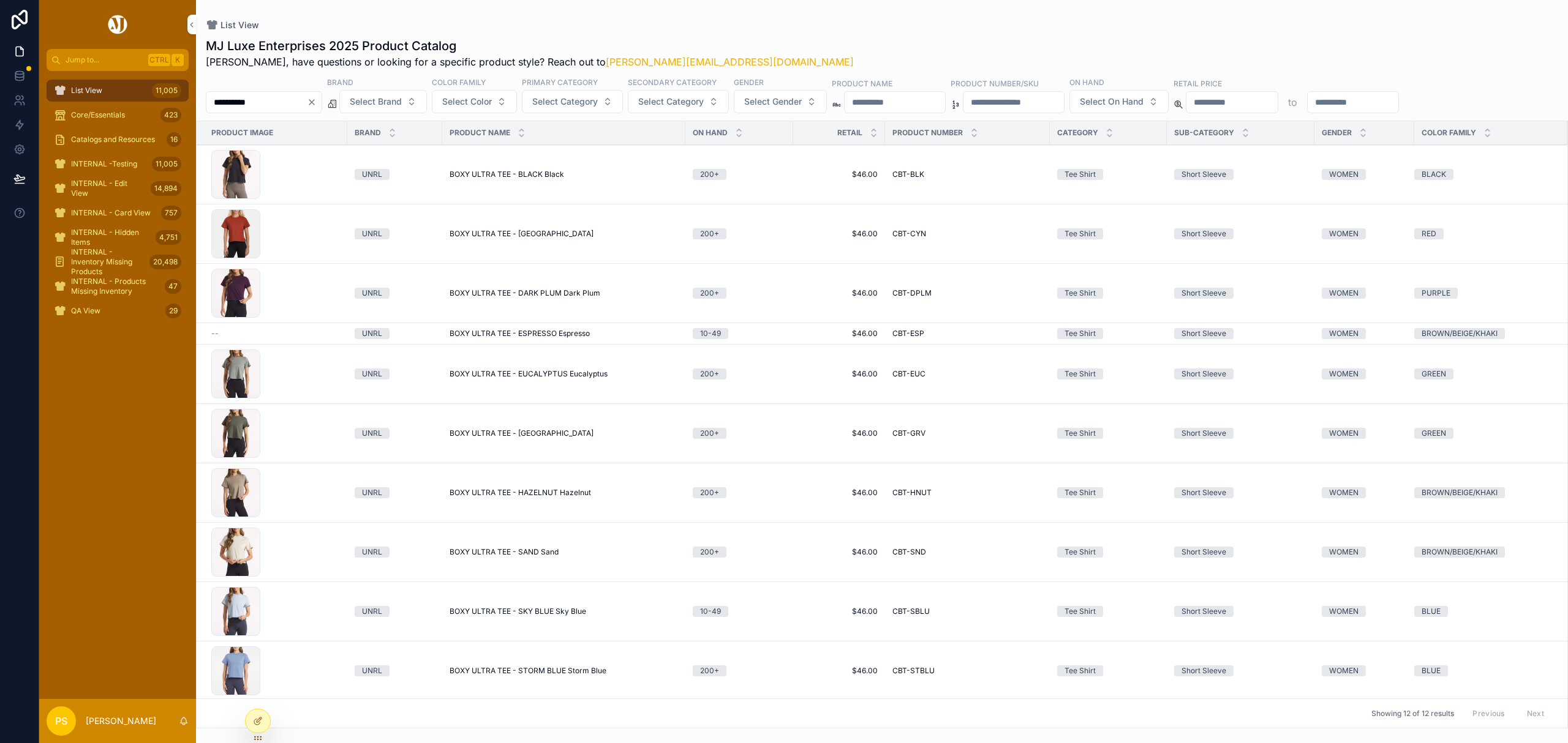
click at [500, 171] on span "BOXY ULTRA TEE - BLACK Black" at bounding box center [506, 174] width 115 height 10
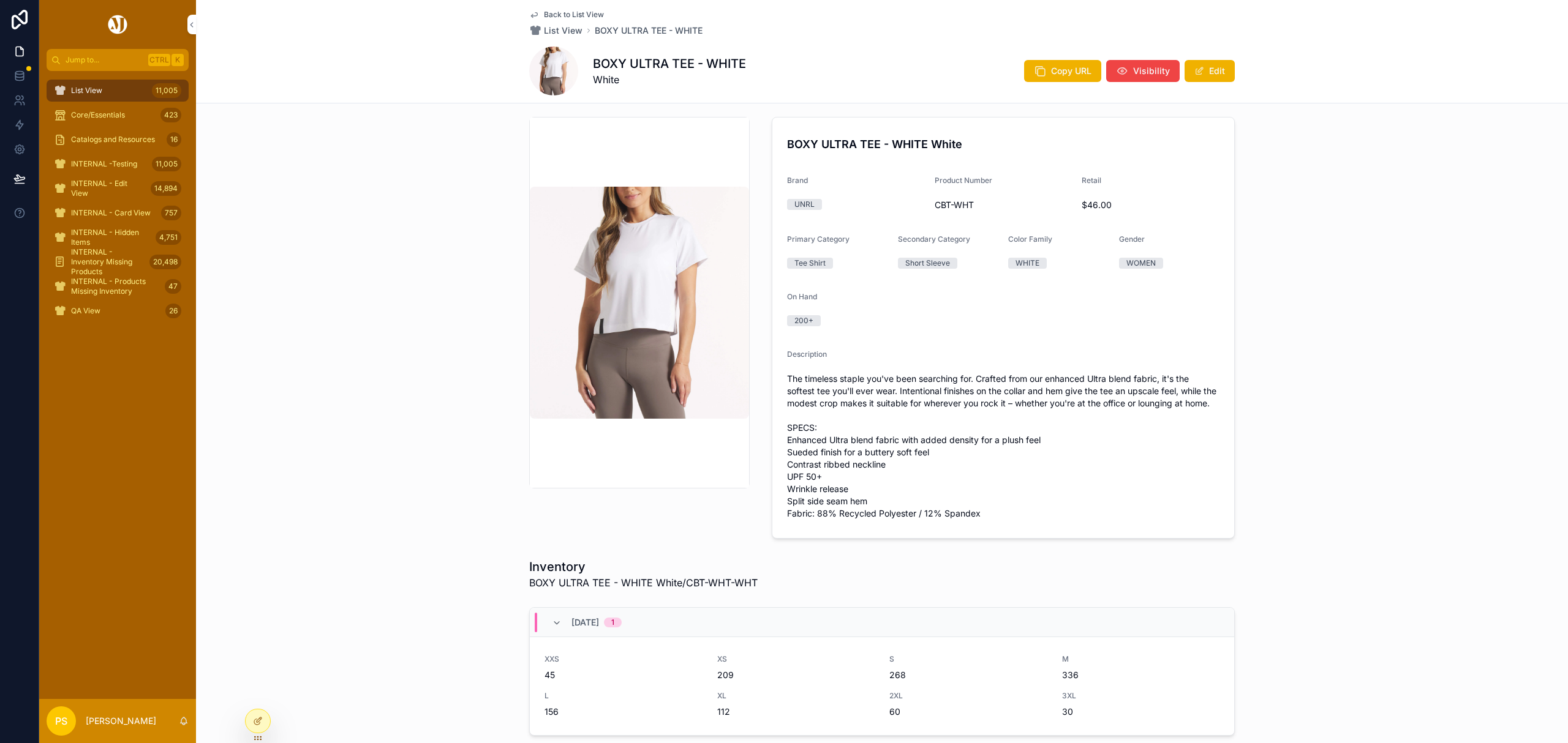
scroll to position [11, 0]
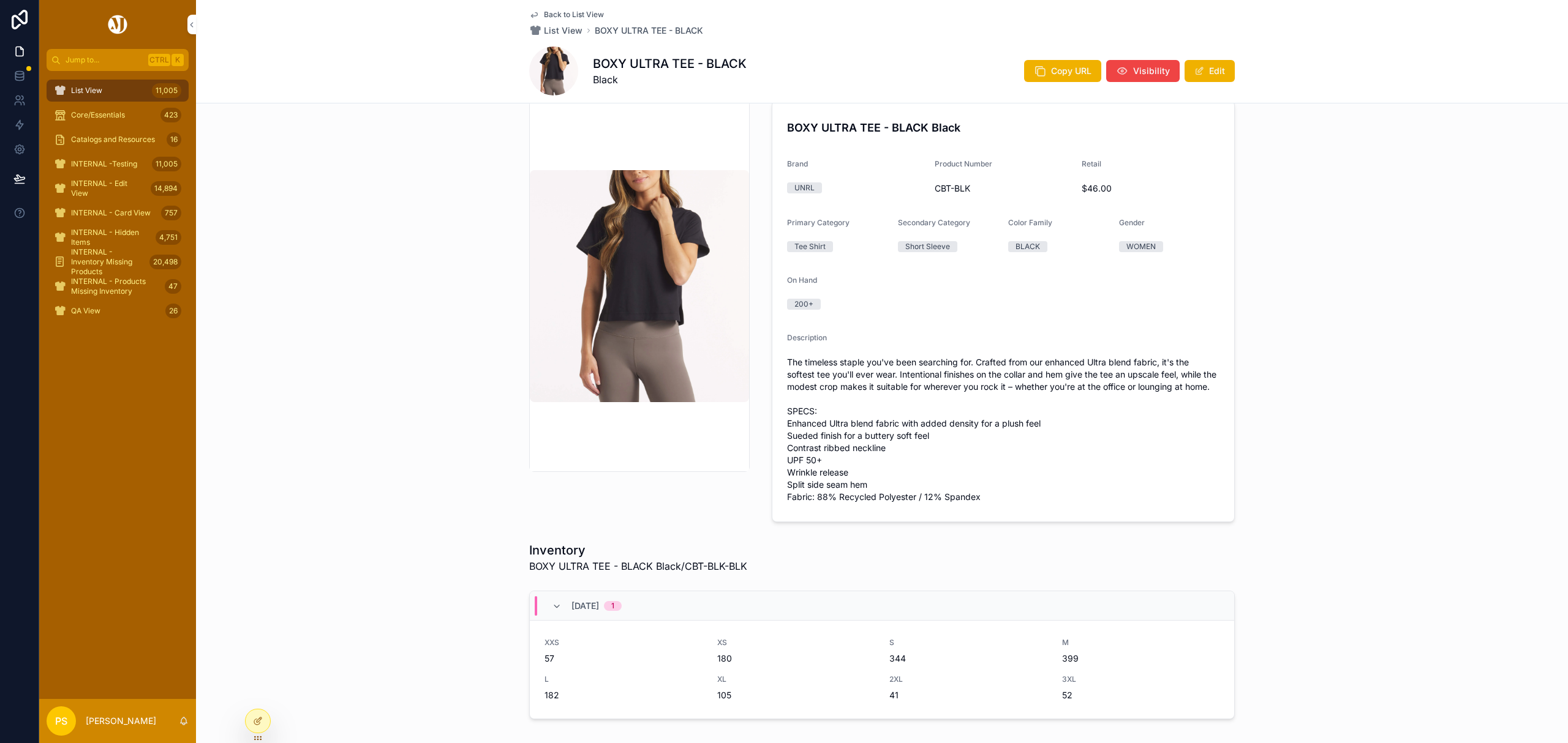
scroll to position [17, 0]
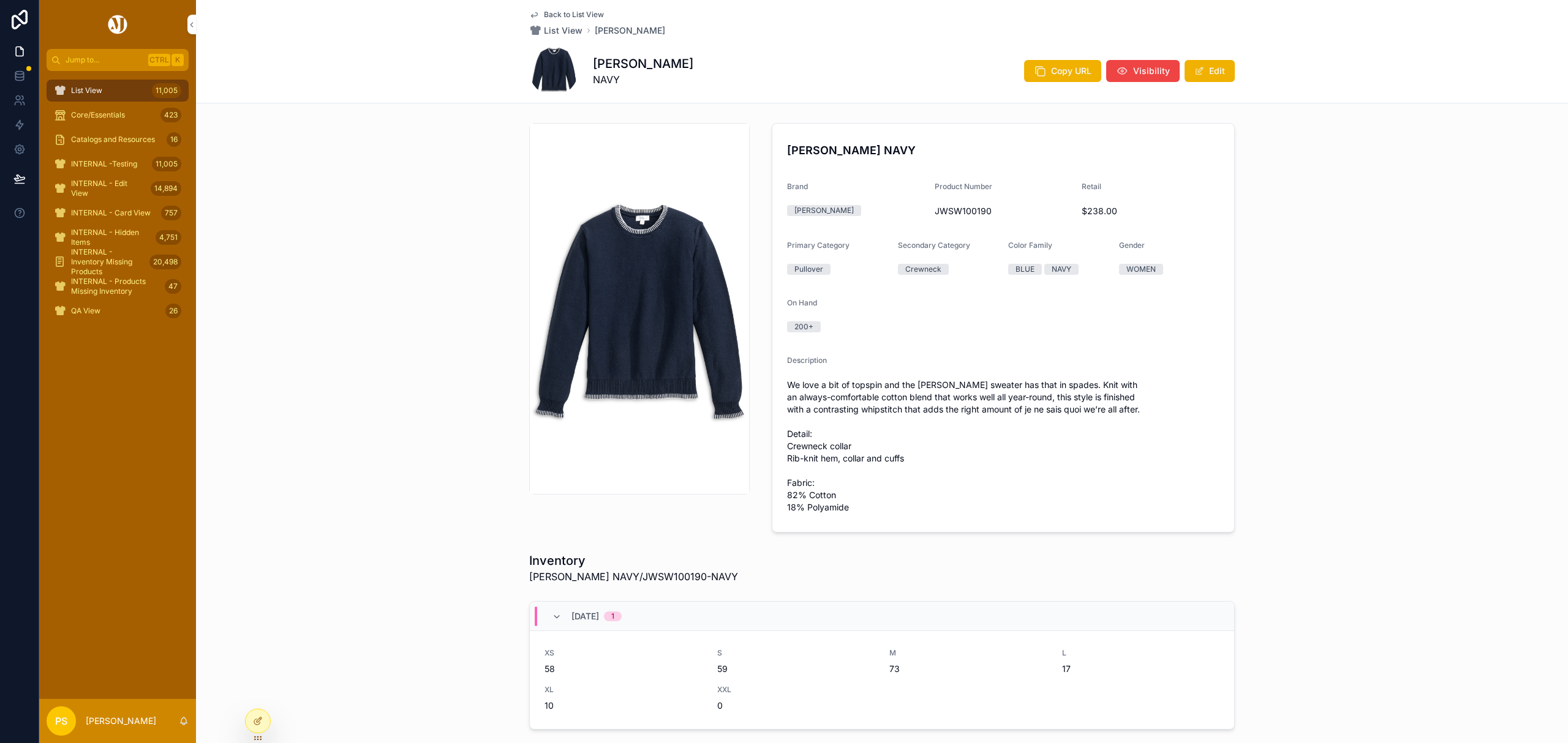
click at [1051, 76] on span "Copy URL" at bounding box center [1071, 71] width 40 height 12
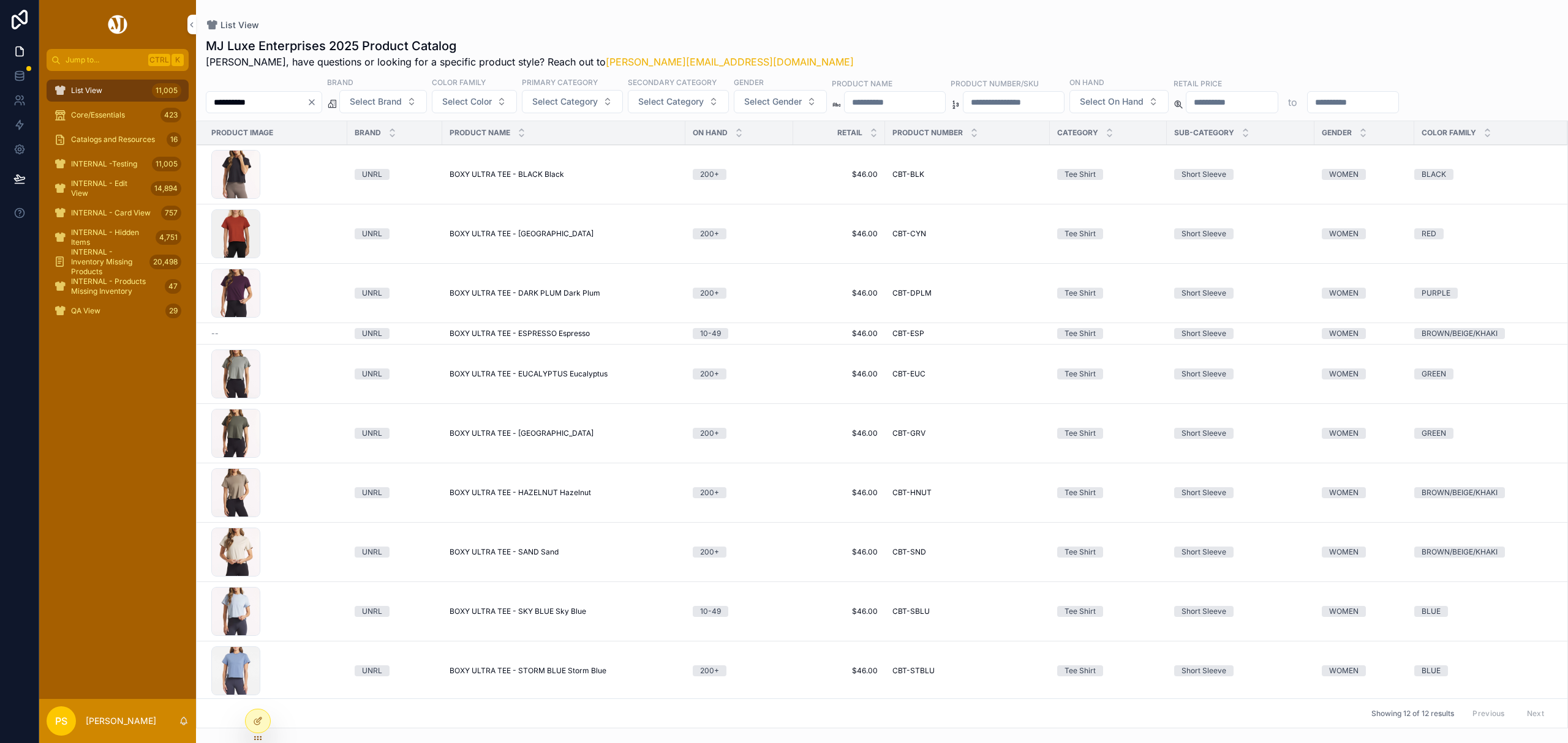
click at [133, 88] on div "List View 11,005" at bounding box center [117, 90] width 127 height 19
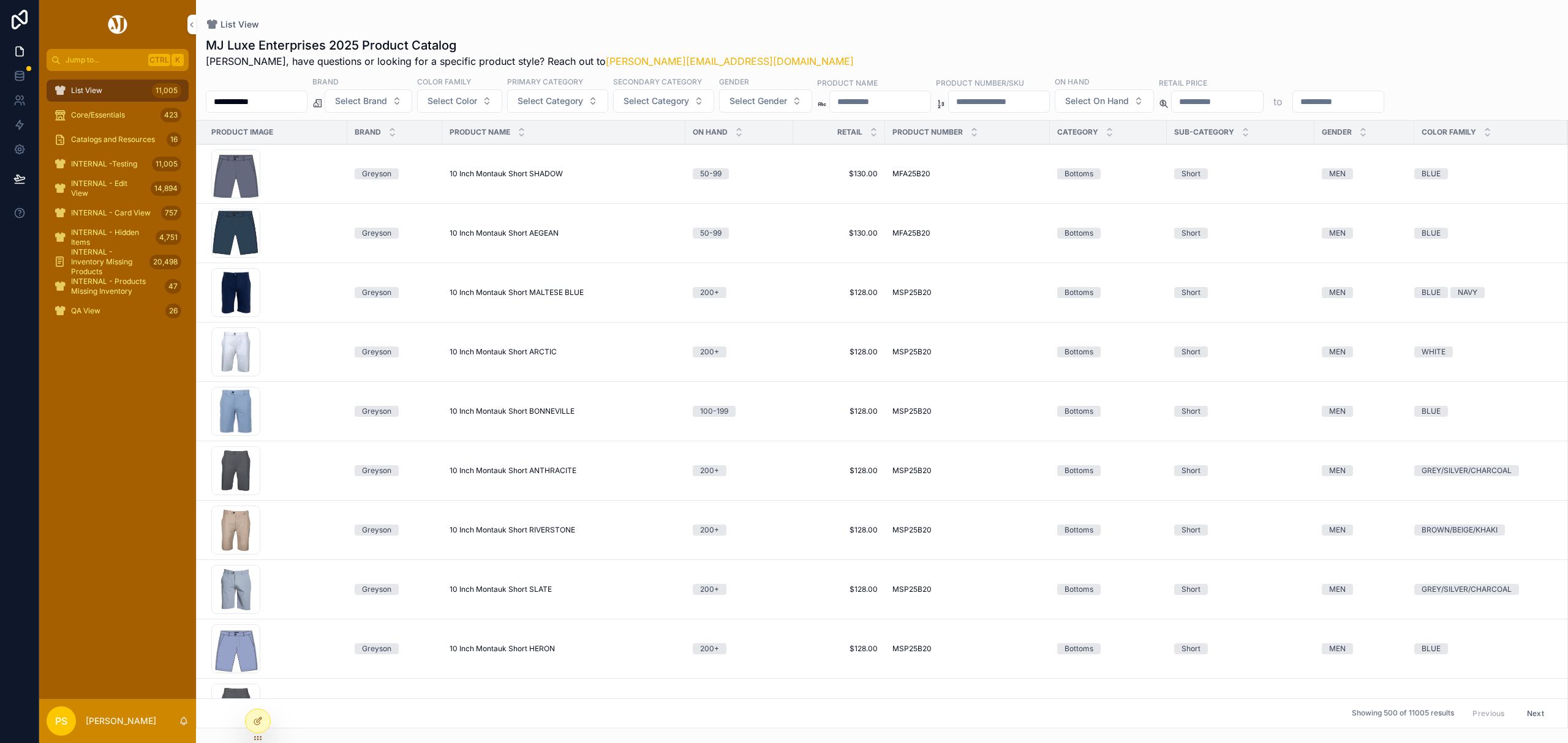
click at [258, 98] on input "**********" at bounding box center [257, 102] width 100 height 17
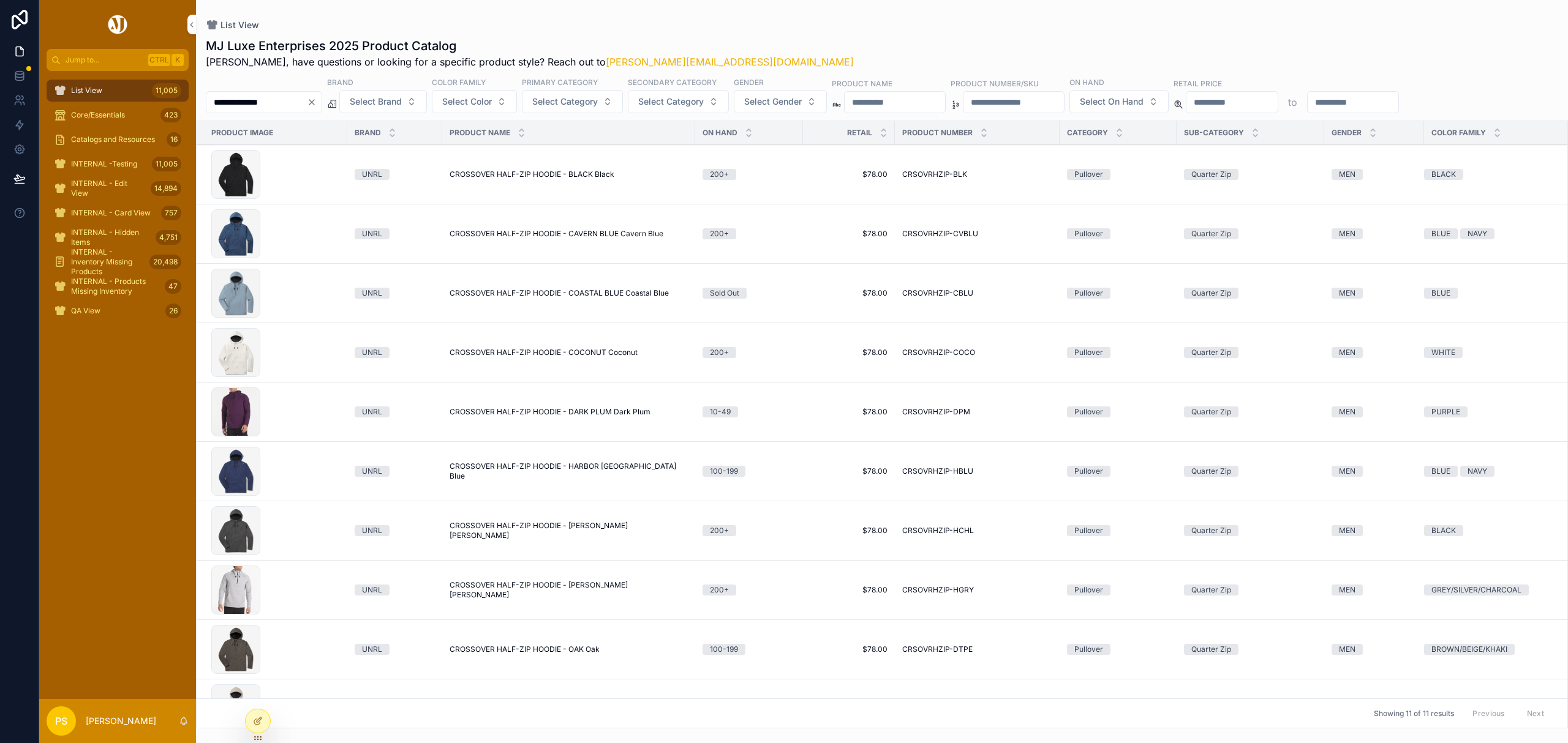
click at [889, 27] on div "List View" at bounding box center [881, 25] width 1352 height 11
click at [282, 102] on input "**********" at bounding box center [257, 102] width 100 height 17
type input "***"
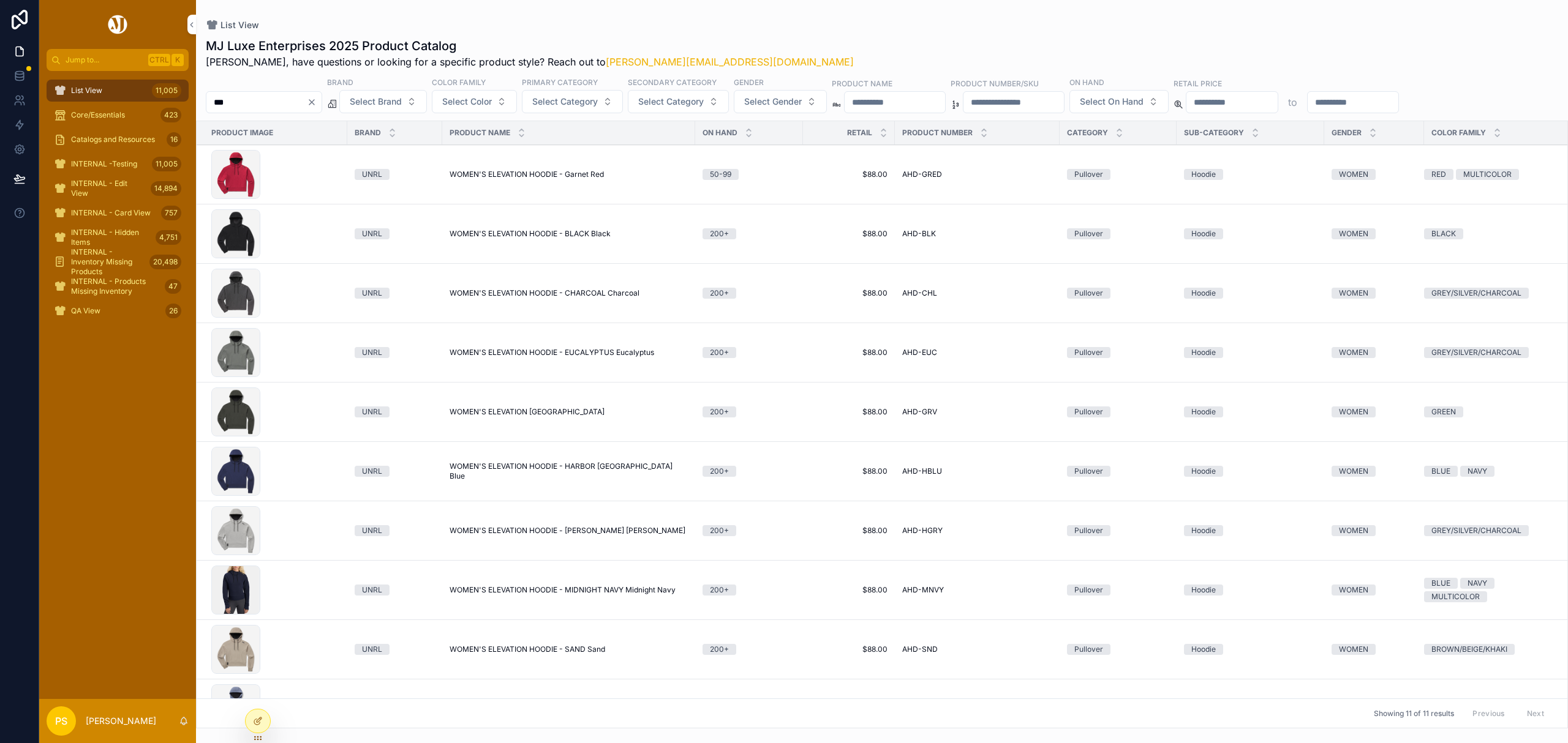
click at [297, 106] on input "***" at bounding box center [257, 102] width 100 height 17
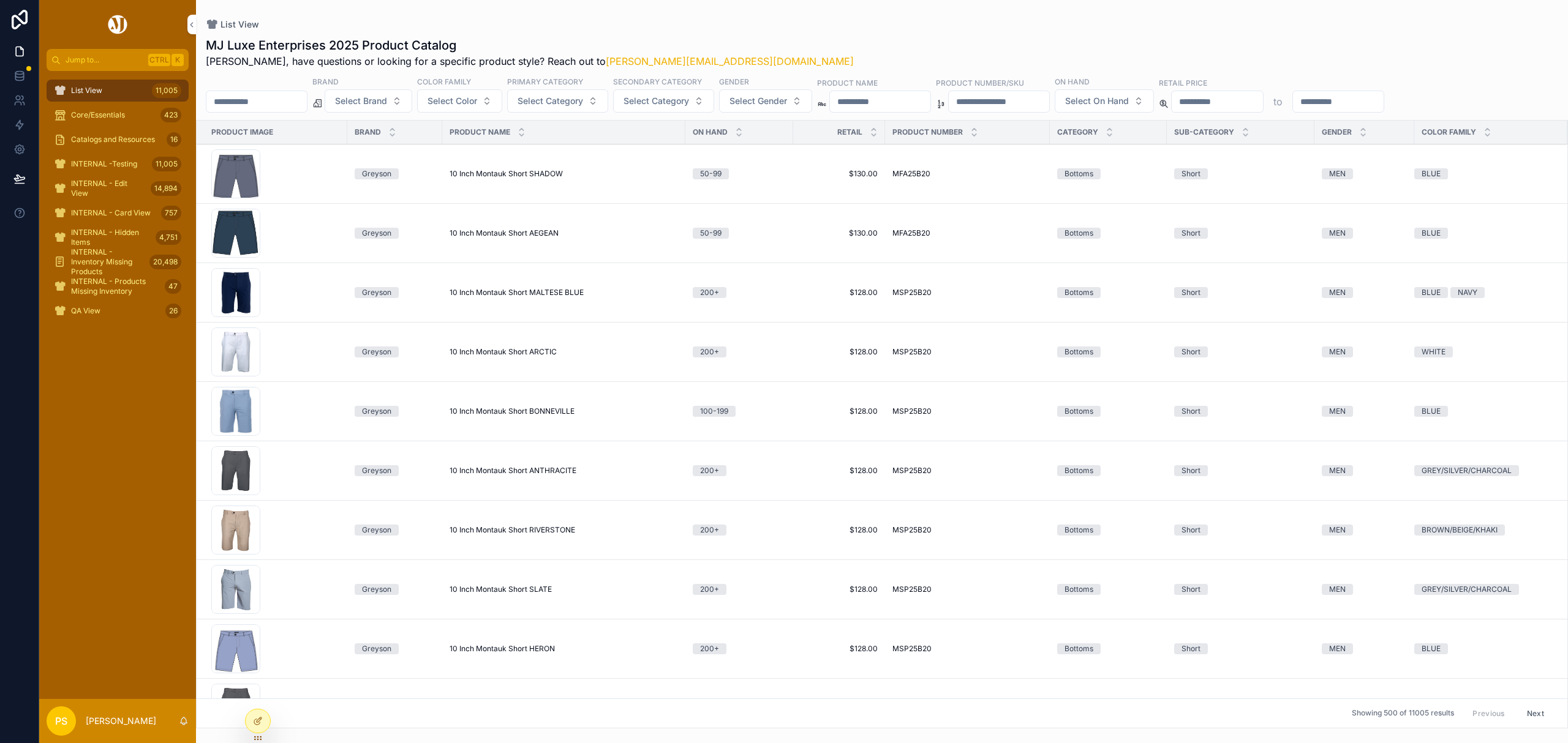
click at [882, 21] on div "List View" at bounding box center [881, 24] width 1352 height 10
click at [111, 81] on div "List View 11,005" at bounding box center [117, 90] width 127 height 19
click at [125, 86] on div "List View 11,005" at bounding box center [117, 90] width 127 height 19
click at [307, 109] on input "scrollable content" at bounding box center [257, 102] width 100 height 17
type input "********"
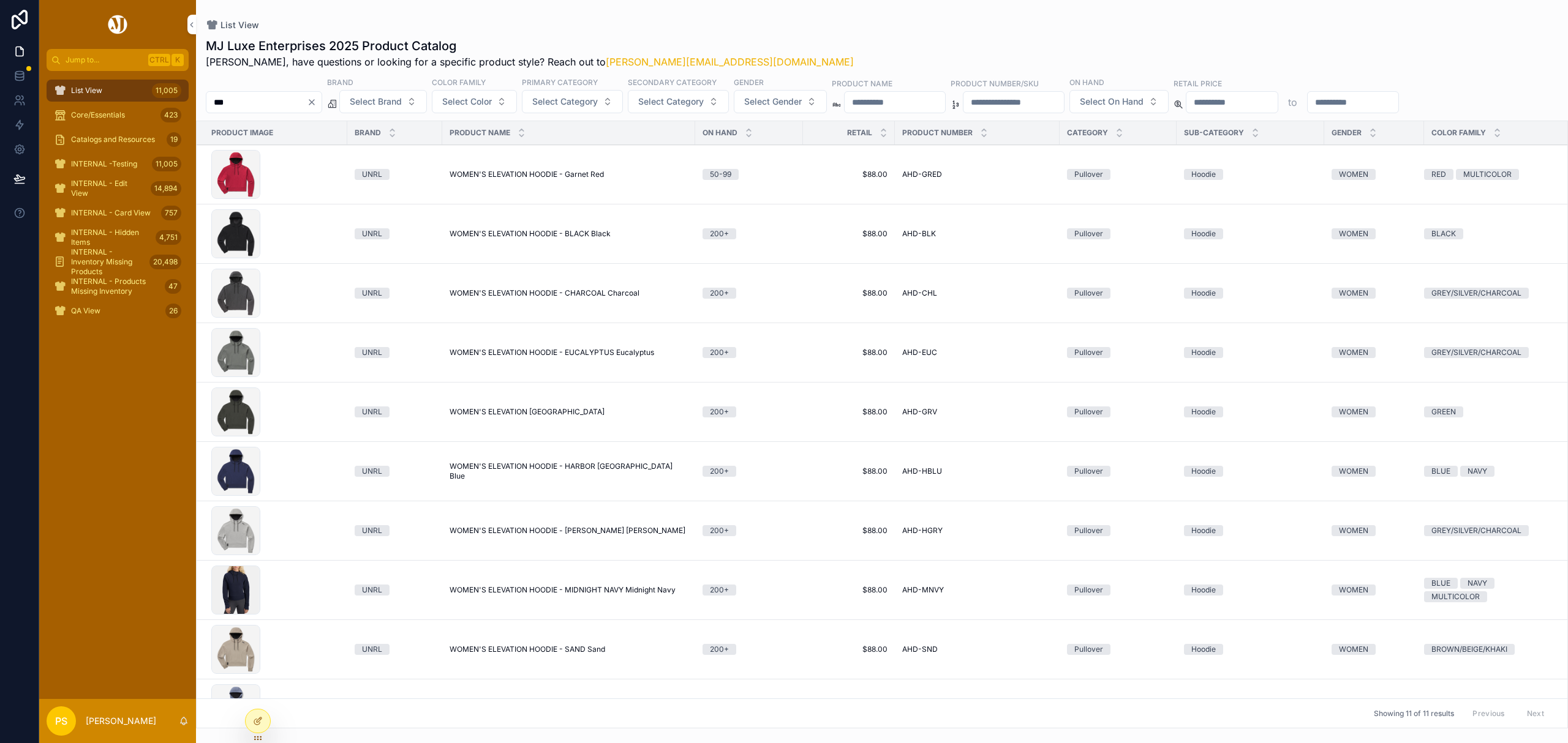
click at [567, 475] on span "WOMEN'S ELEVATION HOODIE - HARBOR [GEOGRAPHIC_DATA] Blue" at bounding box center [569, 471] width 238 height 19
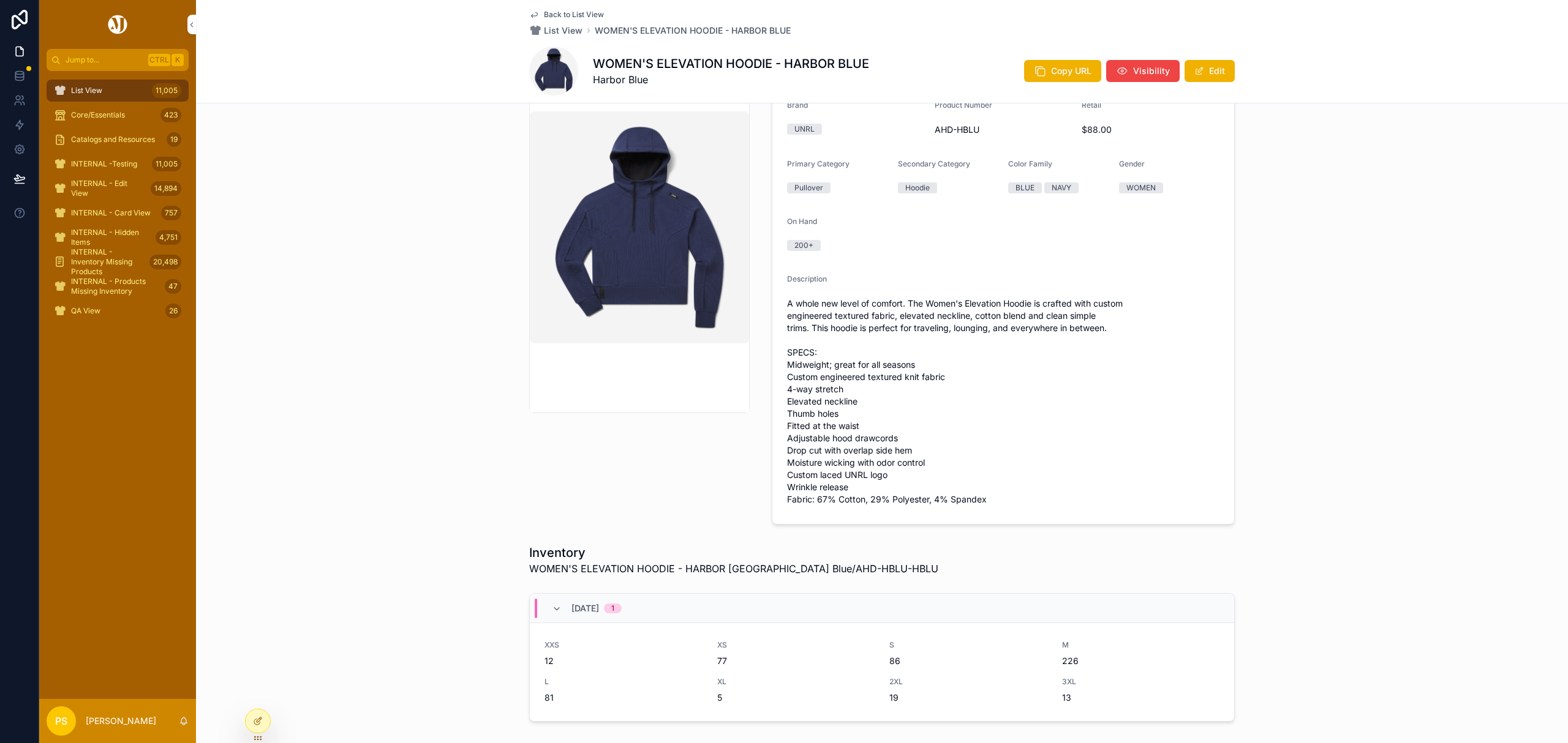
scroll to position [163, 0]
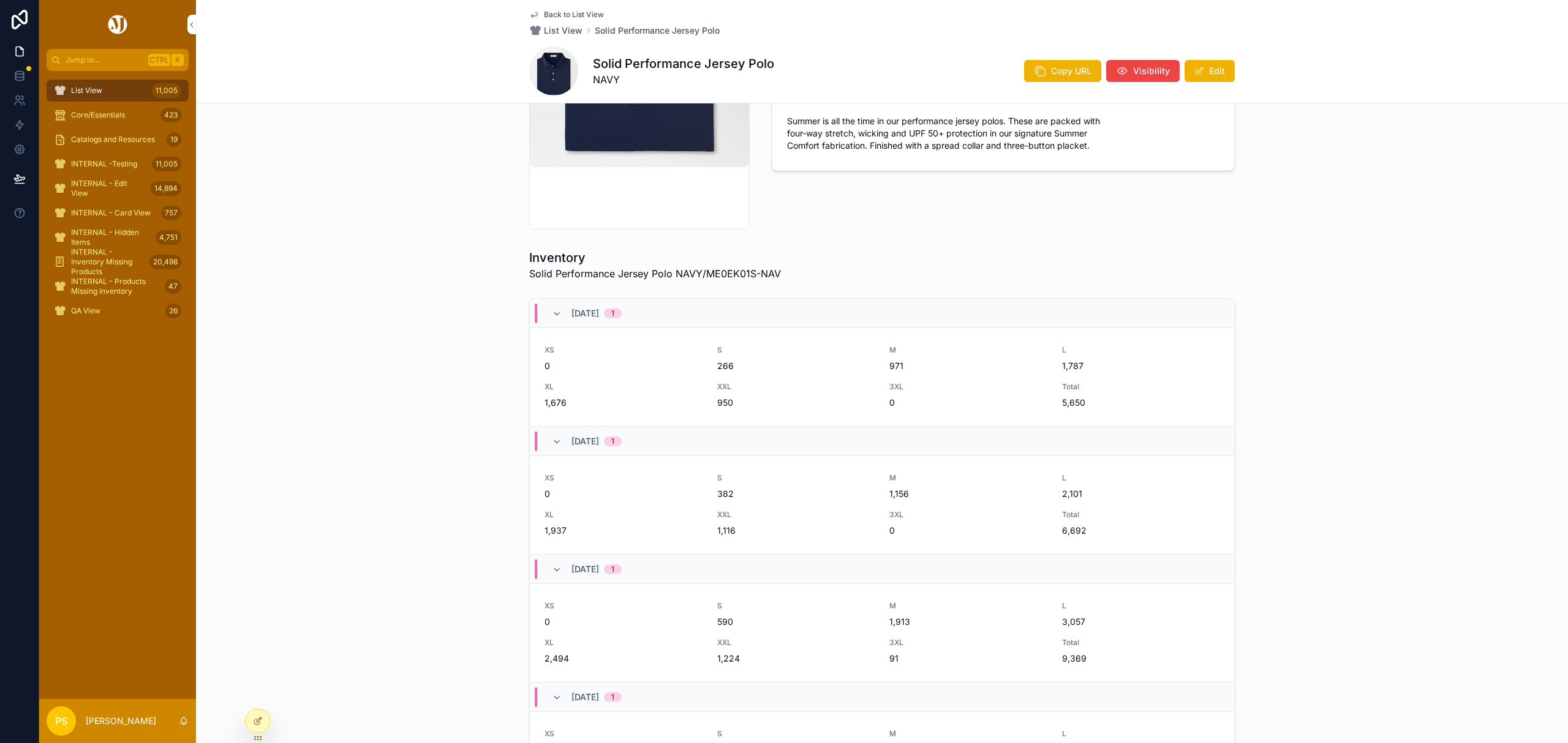
scroll to position [326, 0]
